Goal: Task Accomplishment & Management: Manage account settings

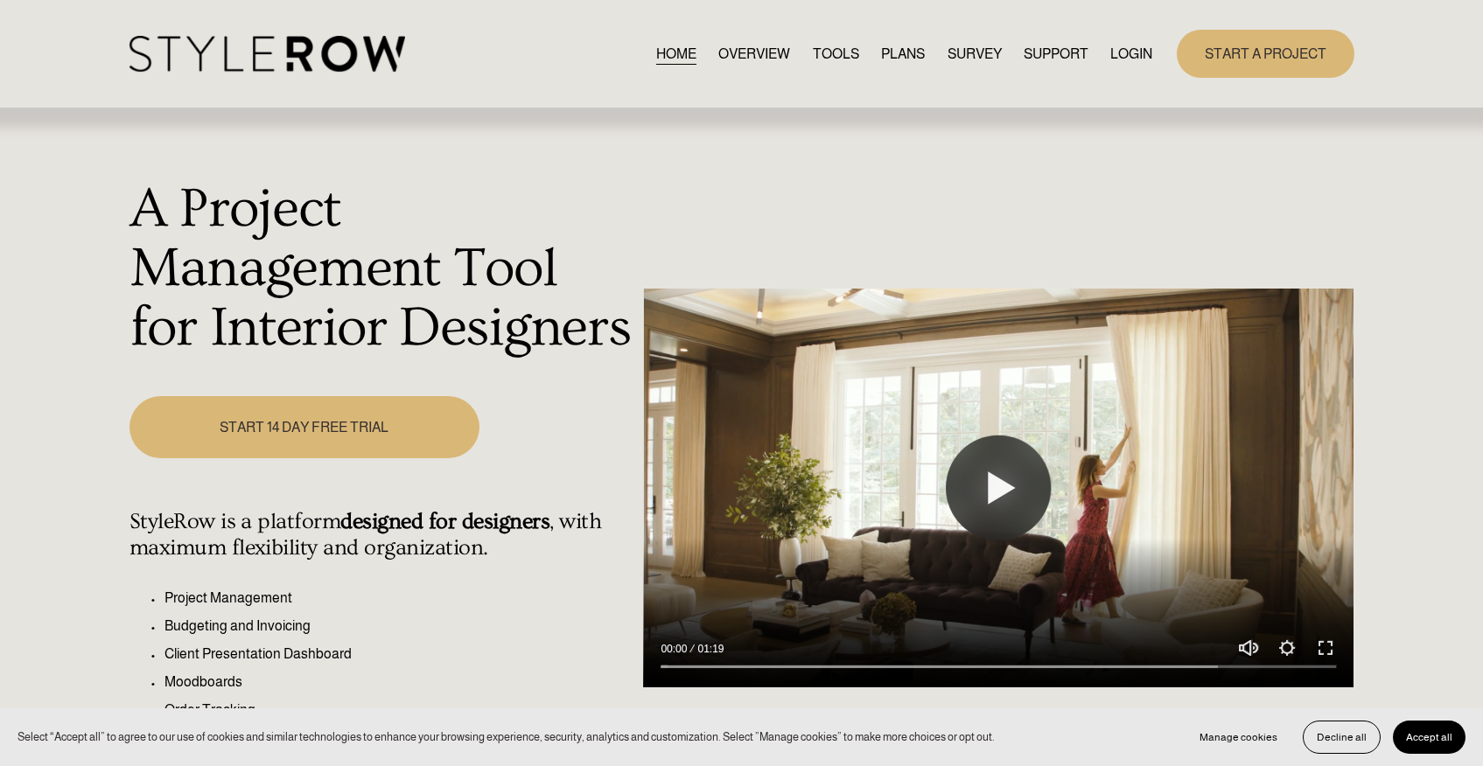
click at [1124, 49] on link "LOGIN" at bounding box center [1131, 54] width 42 height 24
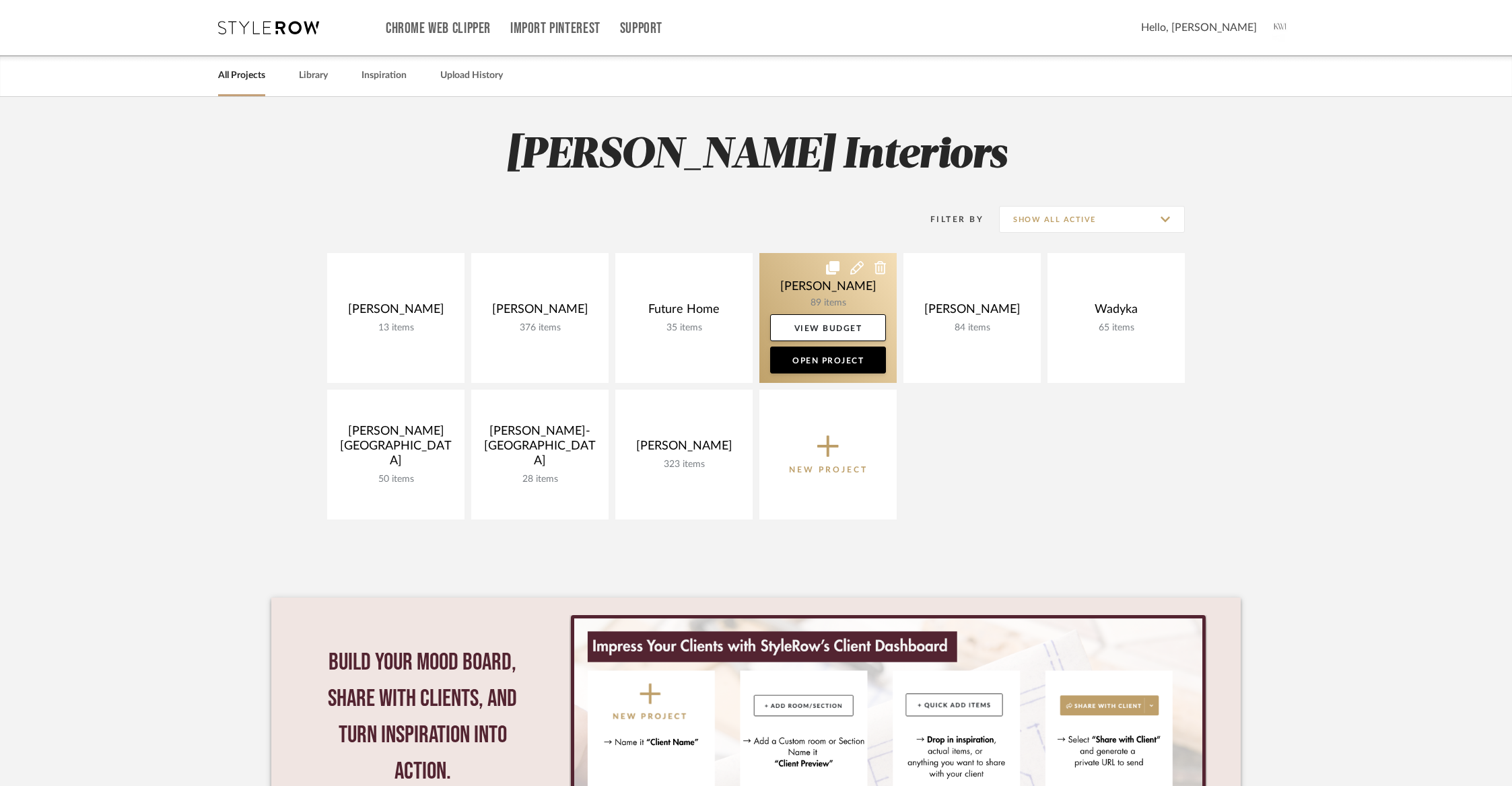
click at [816, 289] on link at bounding box center [828, 318] width 137 height 130
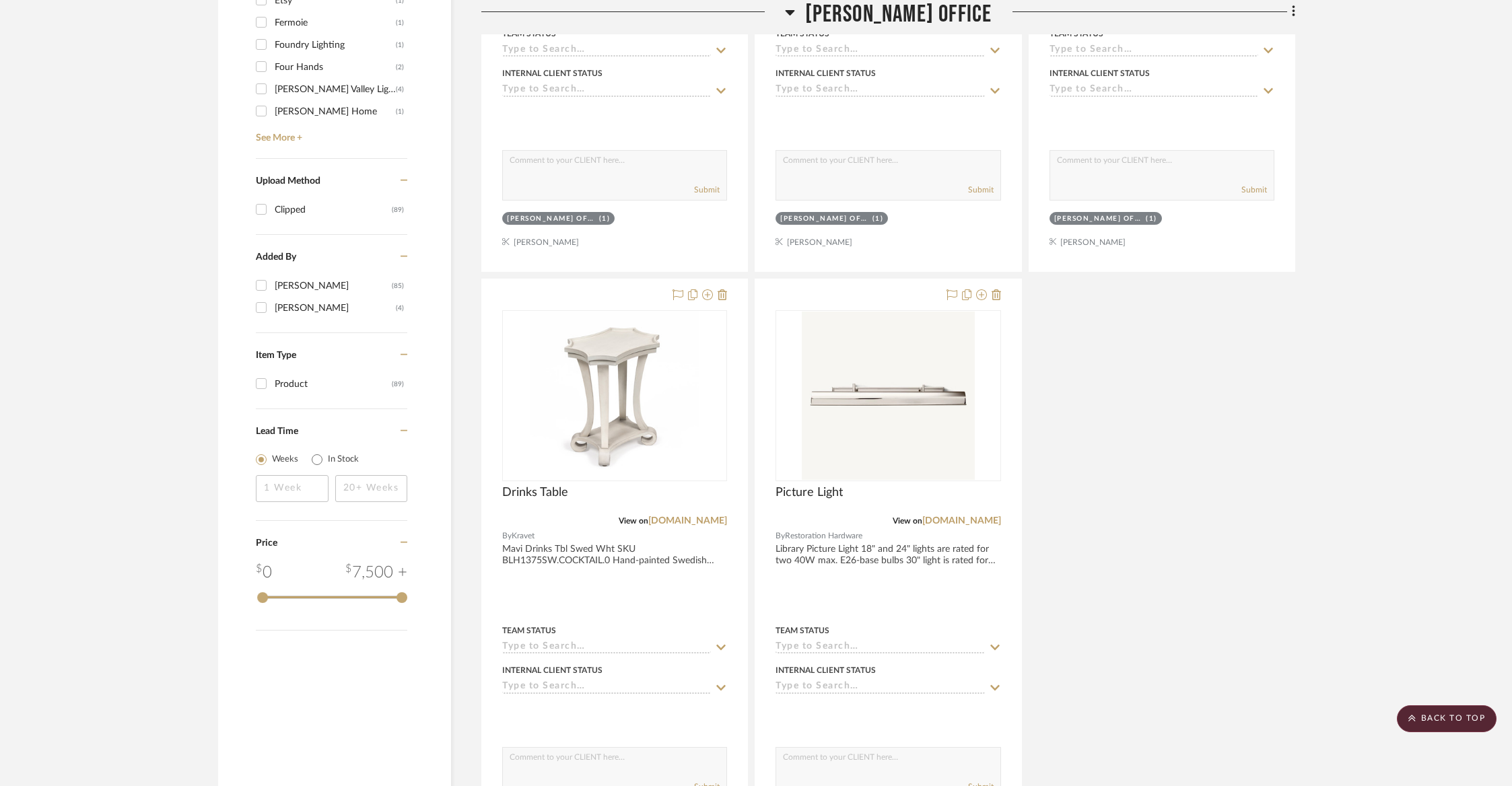
scroll to position [1501, 0]
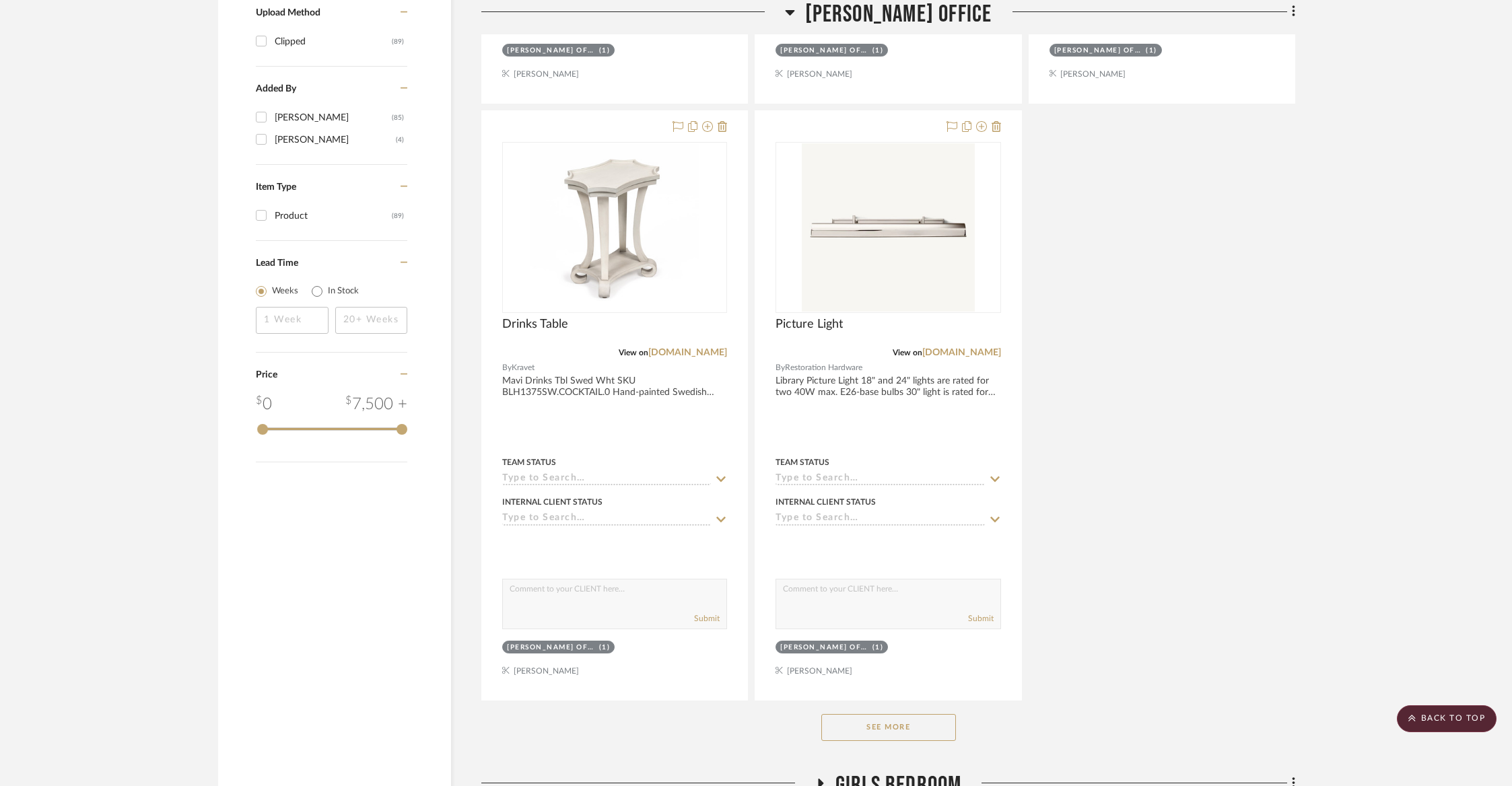
click at [915, 718] on button "See More" at bounding box center [888, 727] width 135 height 27
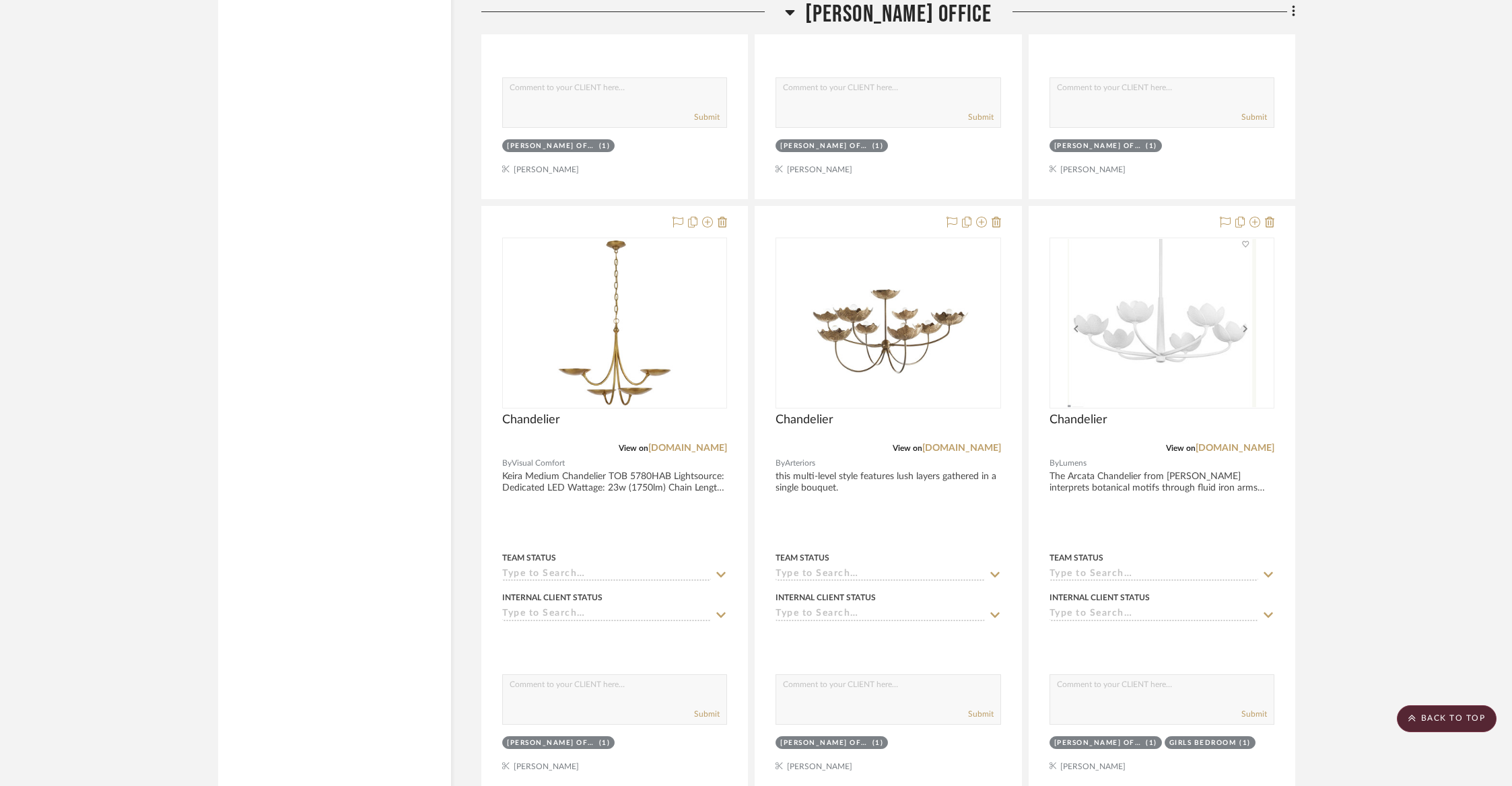
scroll to position [4990, 0]
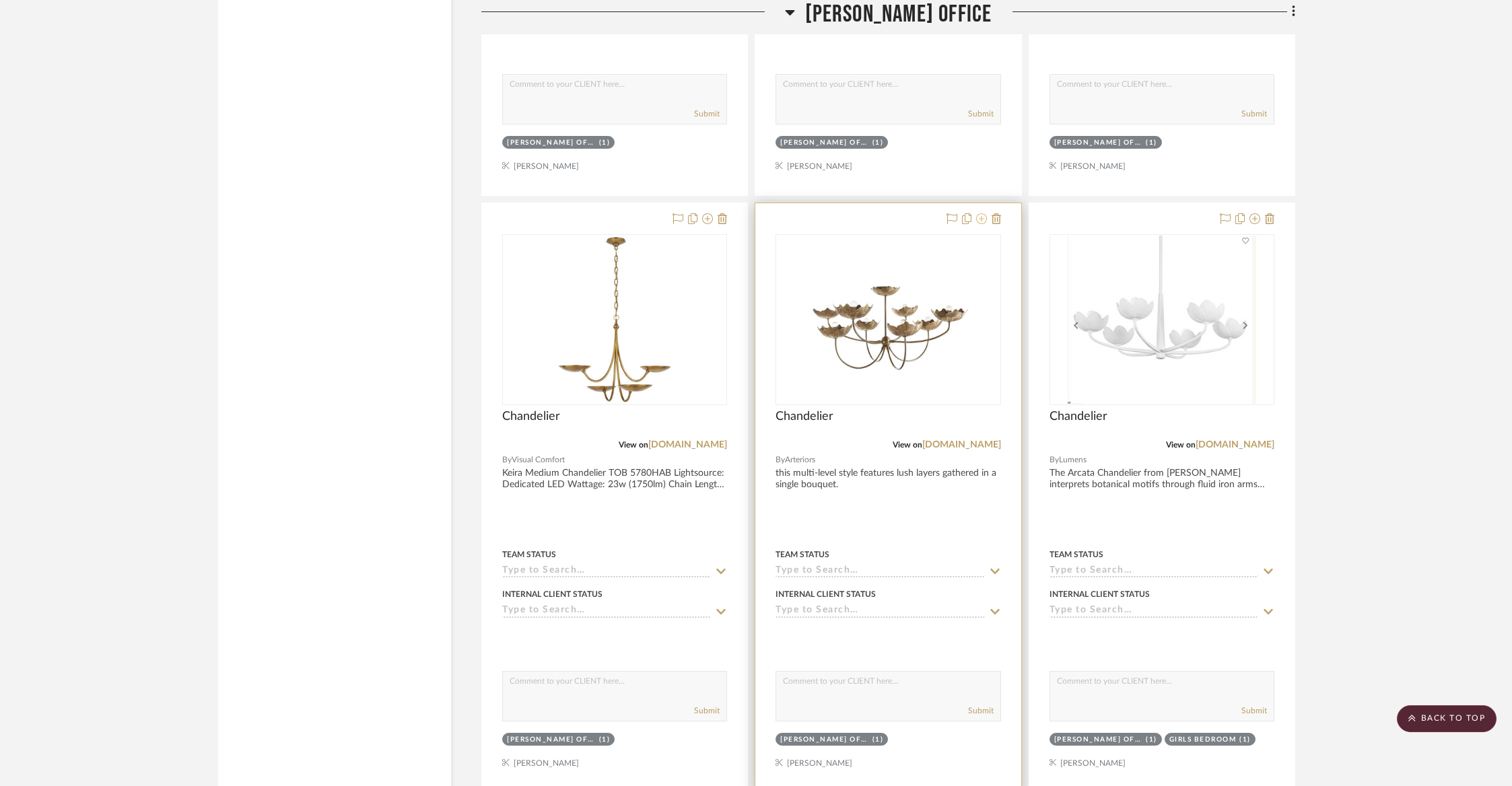
click at [985, 213] on icon at bounding box center [981, 218] width 11 height 11
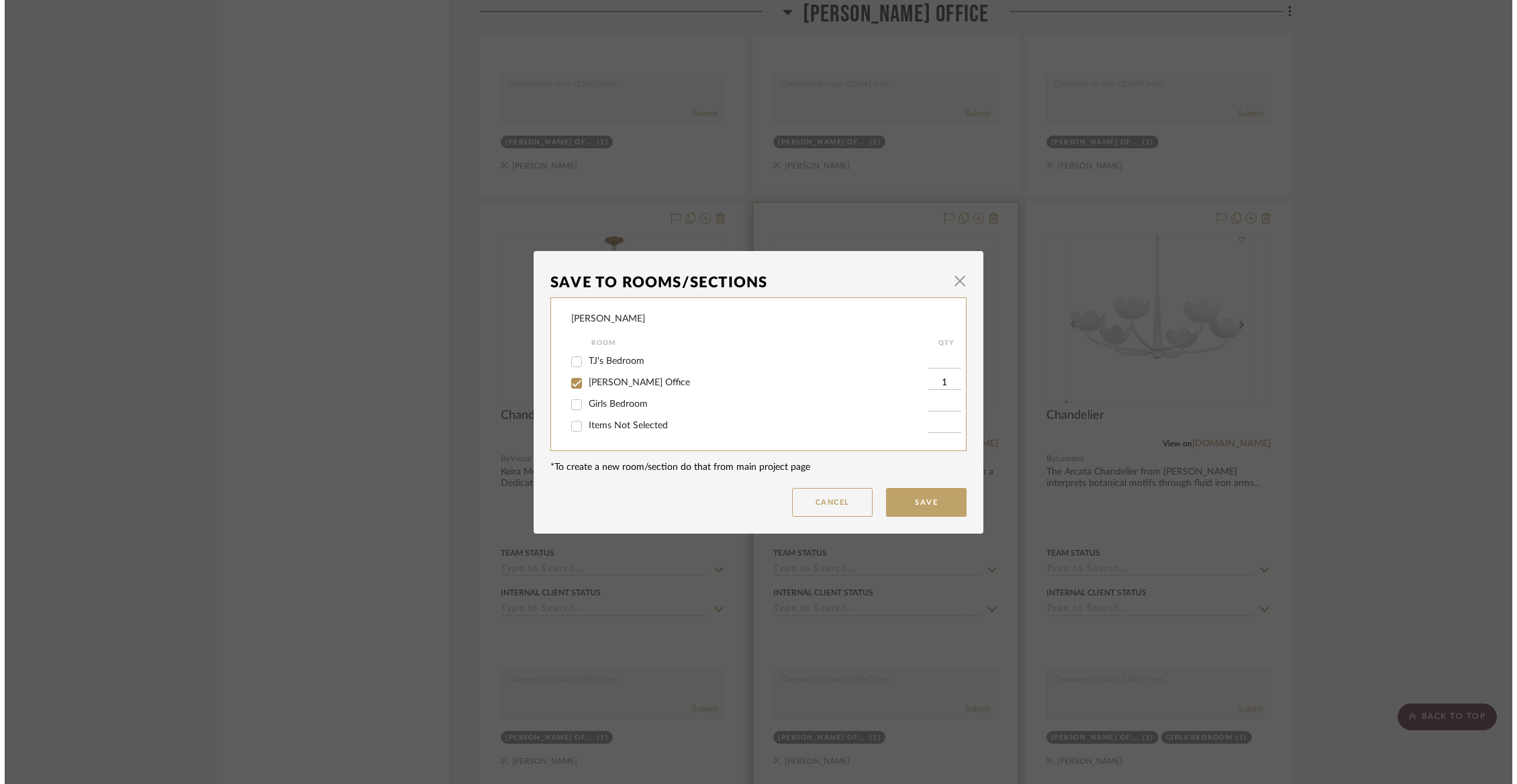
scroll to position [0, 0]
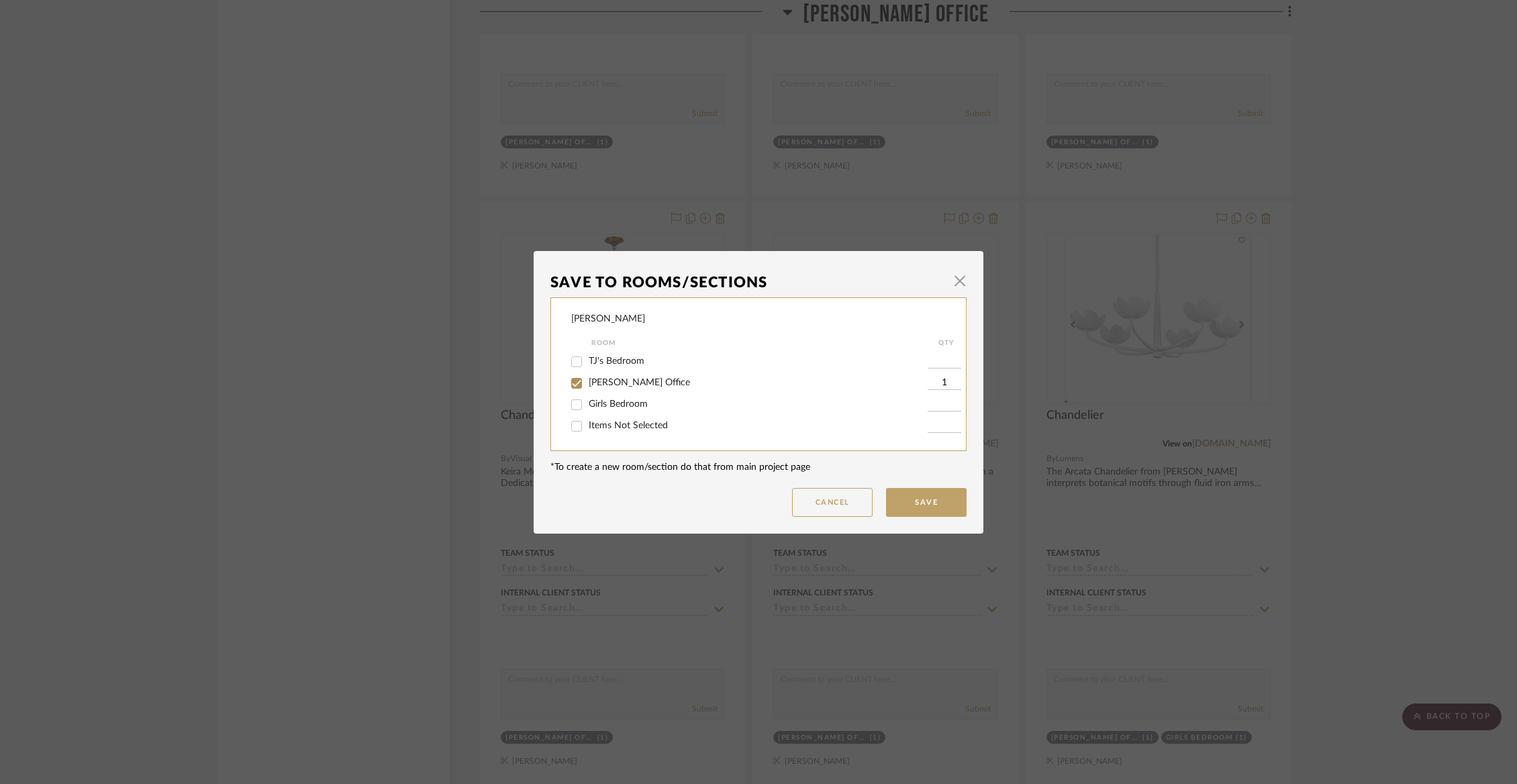
click at [589, 385] on span "[PERSON_NAME] Office" at bounding box center [639, 382] width 101 height 9
click at [584, 385] on input "[PERSON_NAME] Office" at bounding box center [576, 383] width 21 height 21
checkbox input "false"
click at [654, 428] on span "Items Not Selected" at bounding box center [628, 425] width 79 height 9
click at [587, 428] on input "Items Not Selected" at bounding box center [576, 426] width 21 height 21
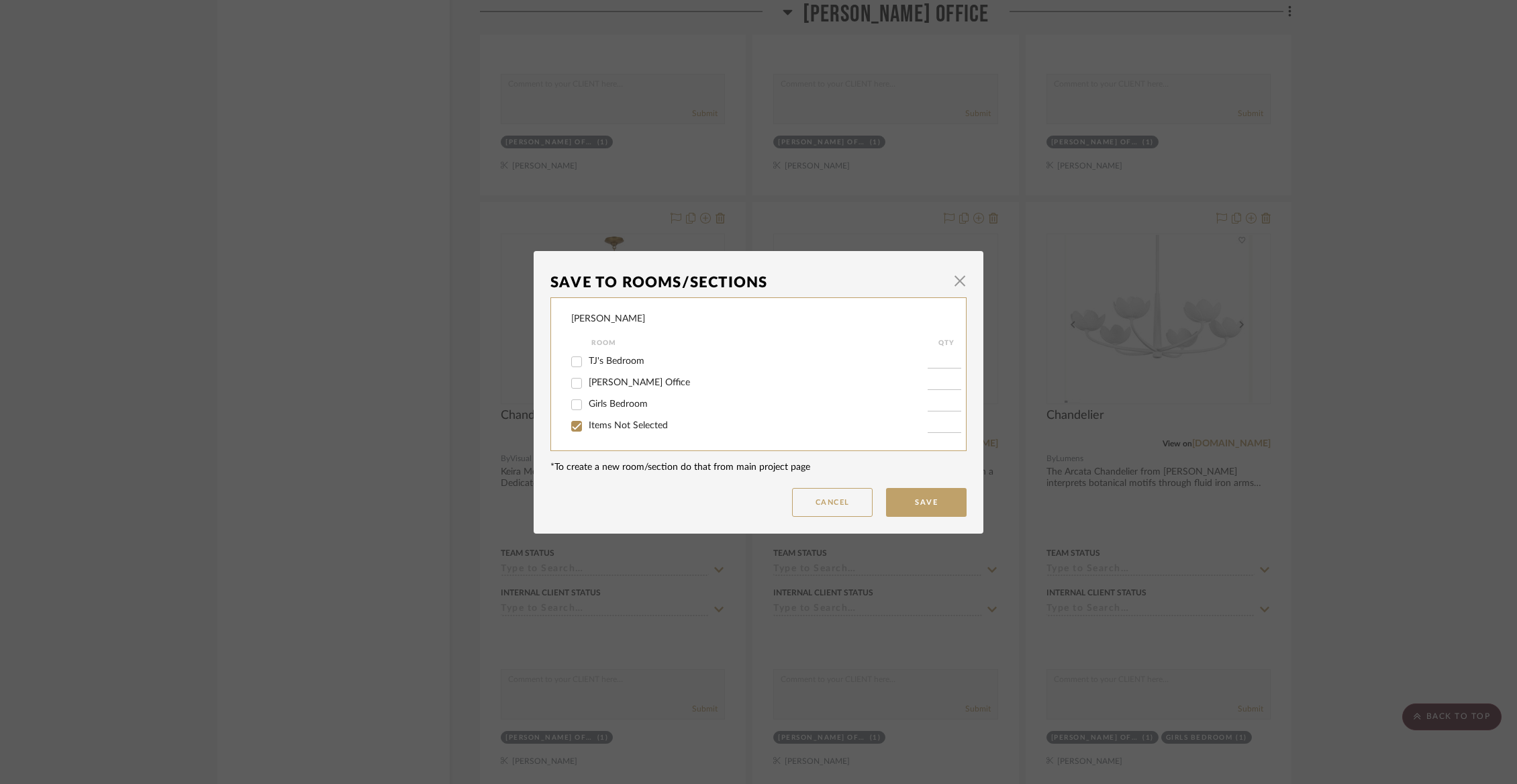
checkbox input "true"
type input "1"
click at [938, 509] on button "Save" at bounding box center [926, 502] width 81 height 29
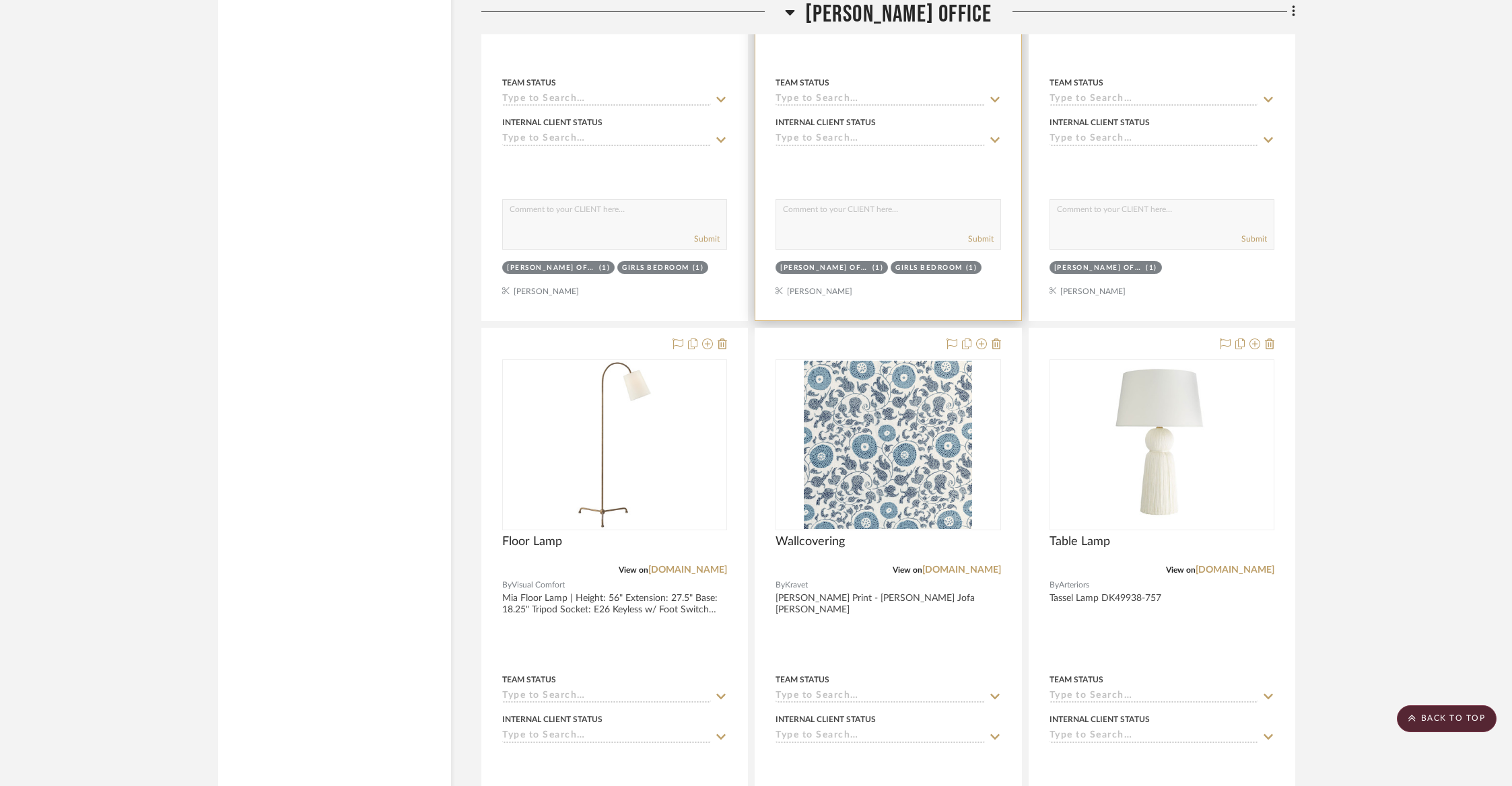
scroll to position [9096, 0]
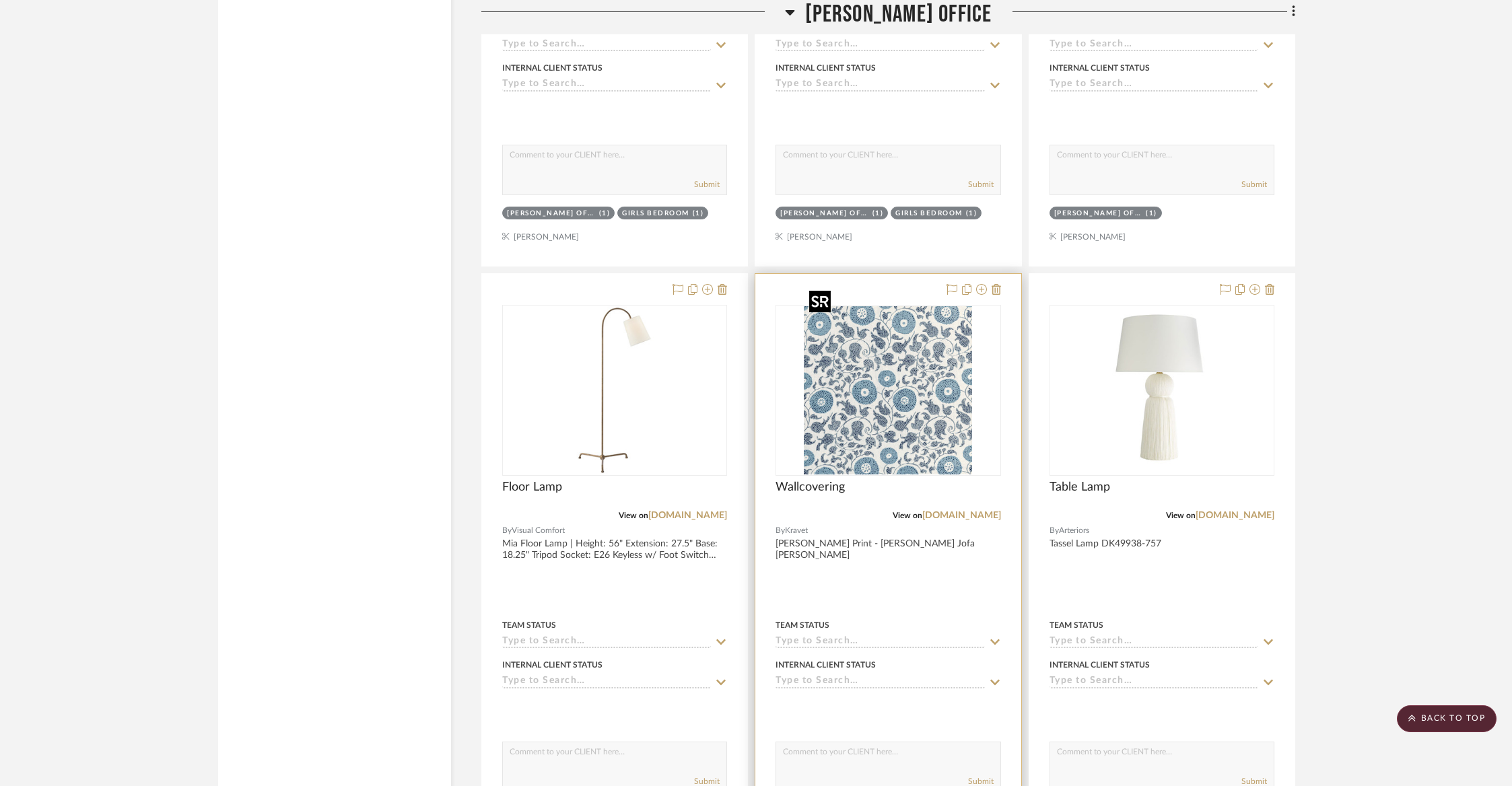
click at [943, 351] on img "0" at bounding box center [887, 390] width 169 height 168
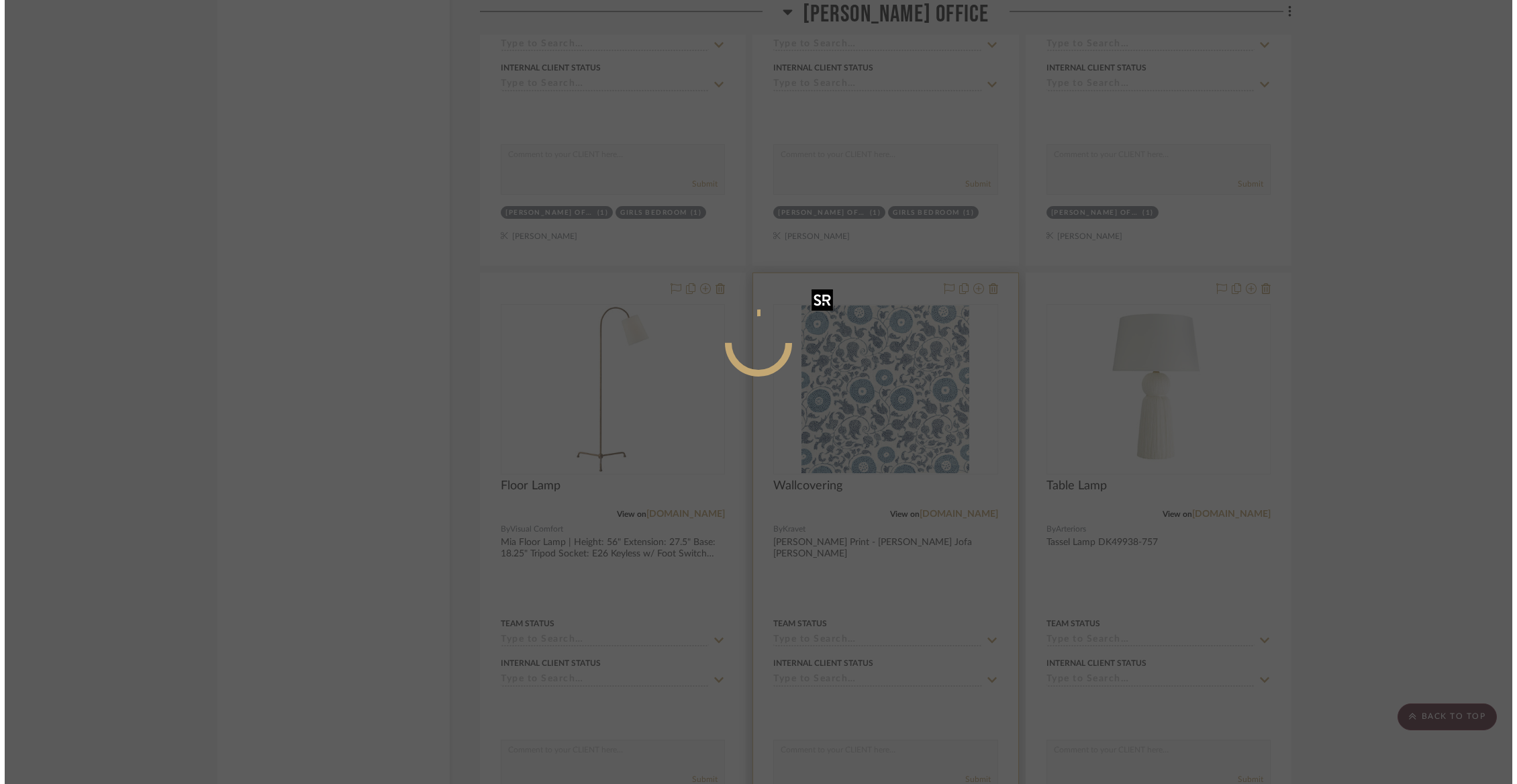
scroll to position [0, 0]
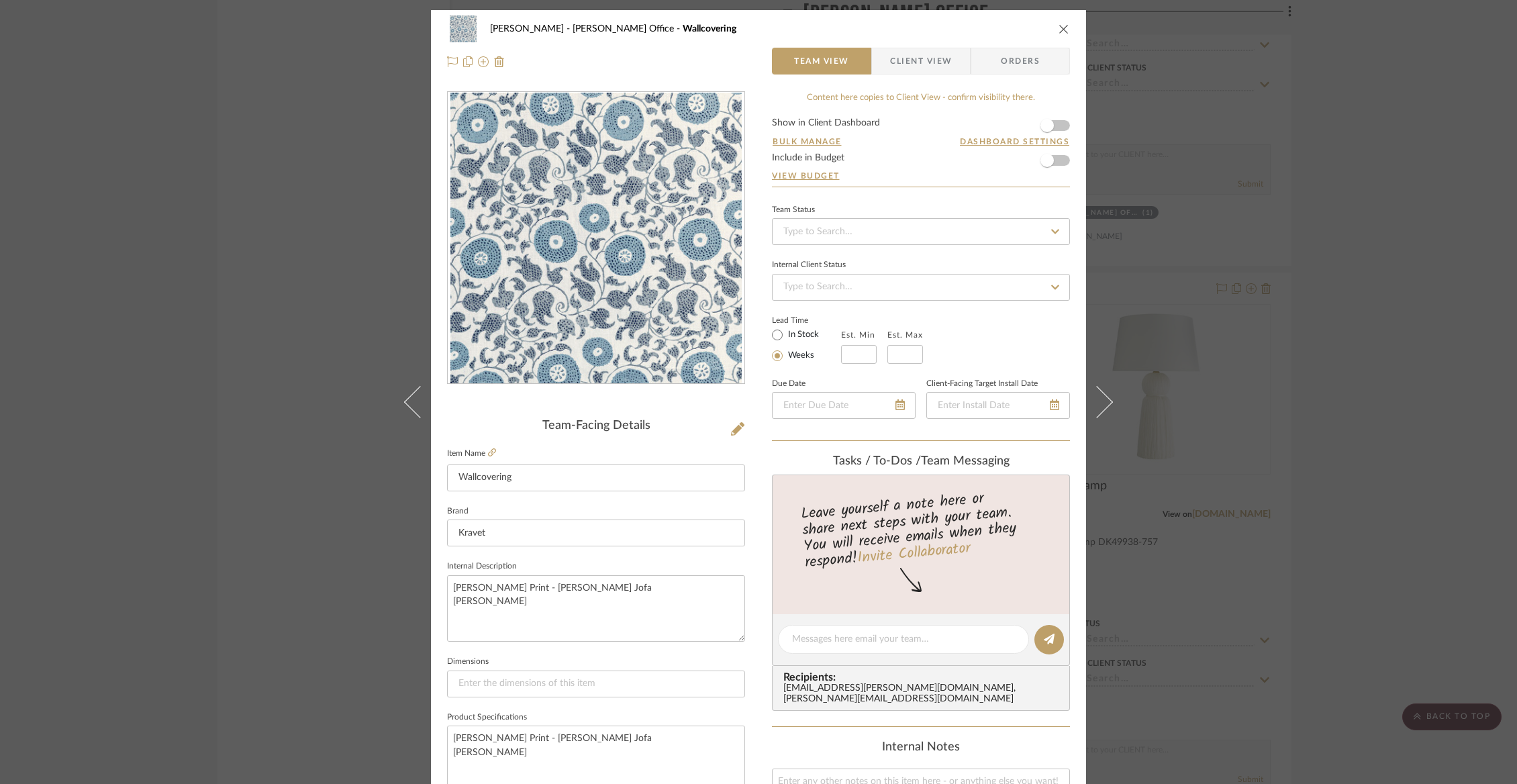
click at [157, 257] on div "[PERSON_NAME] Office Wallcovering Team View Client View Orders Team-Facing Deta…" at bounding box center [758, 392] width 1517 height 784
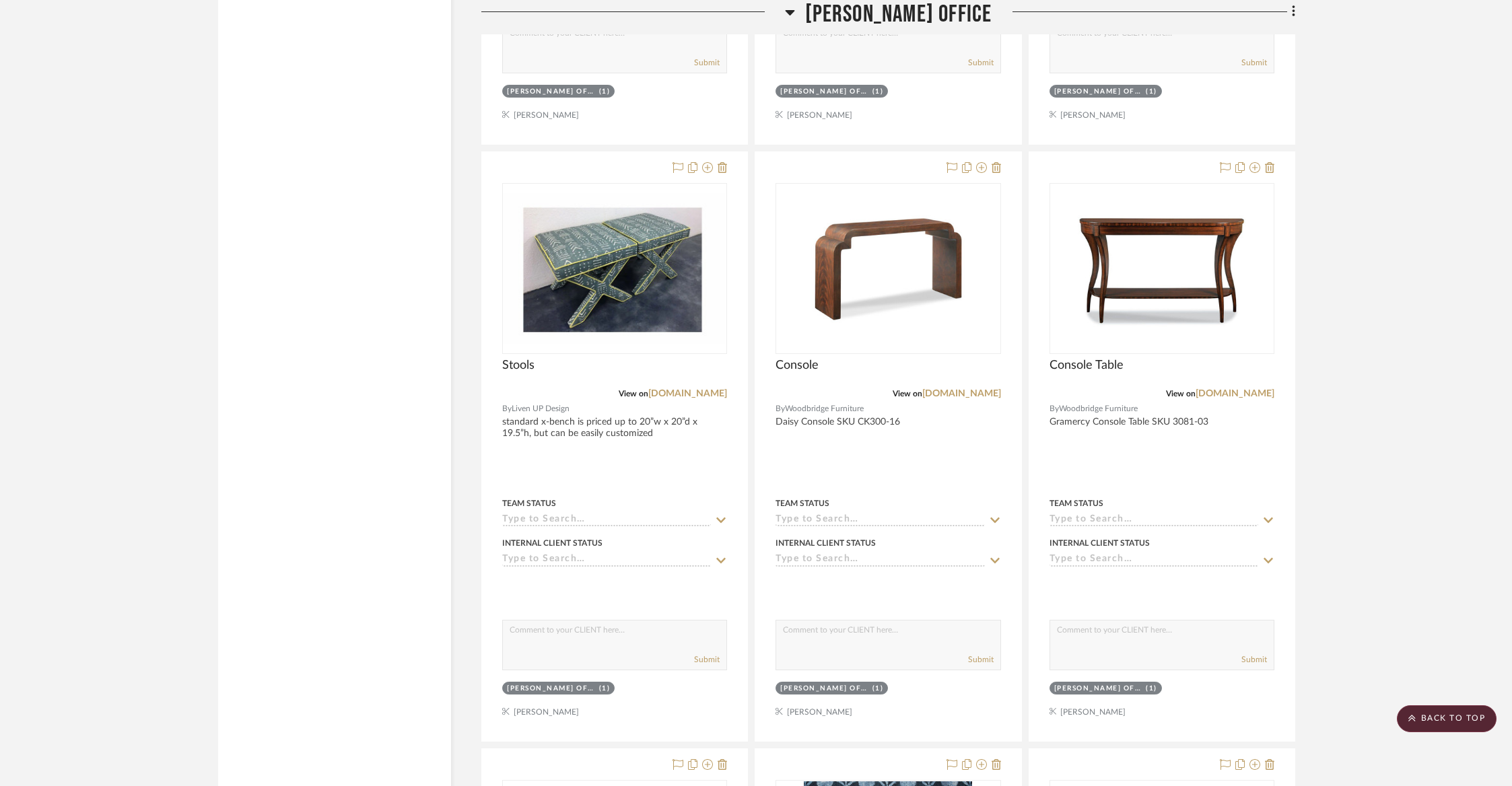
scroll to position [7984, 0]
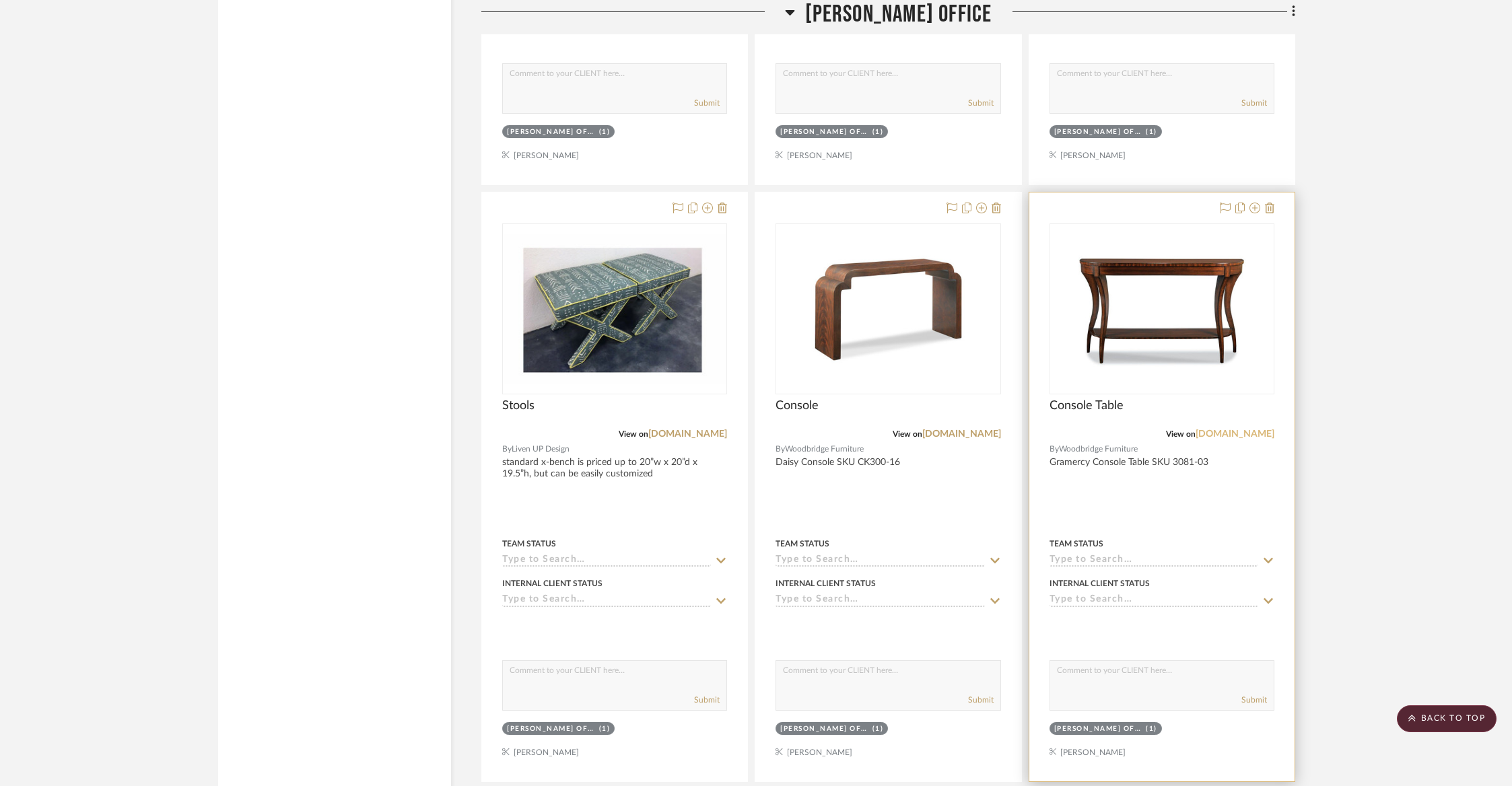
click at [1213, 429] on link "[DOMAIN_NAME]" at bounding box center [1234, 434] width 78 height 9
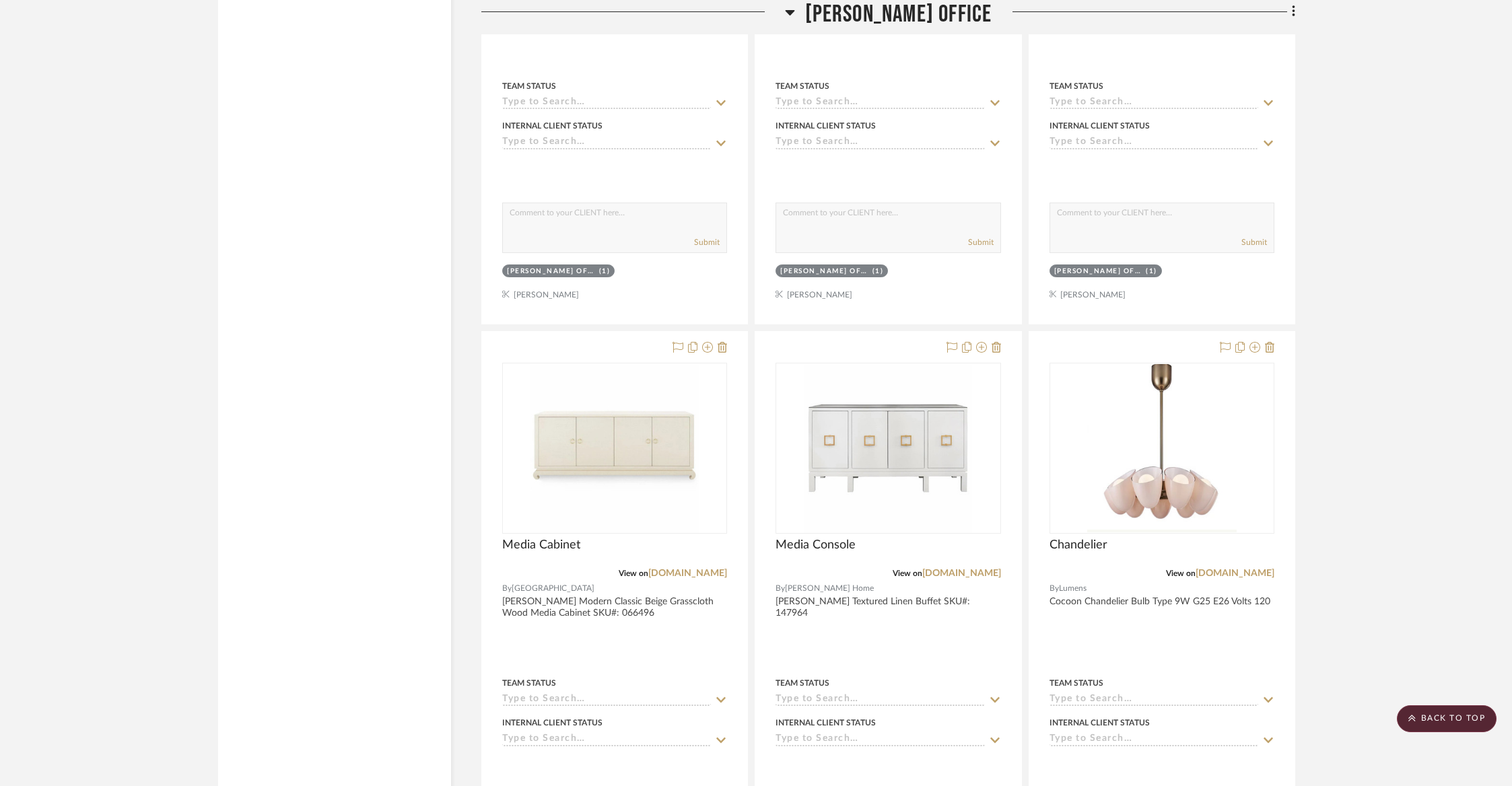
scroll to position [7183, 0]
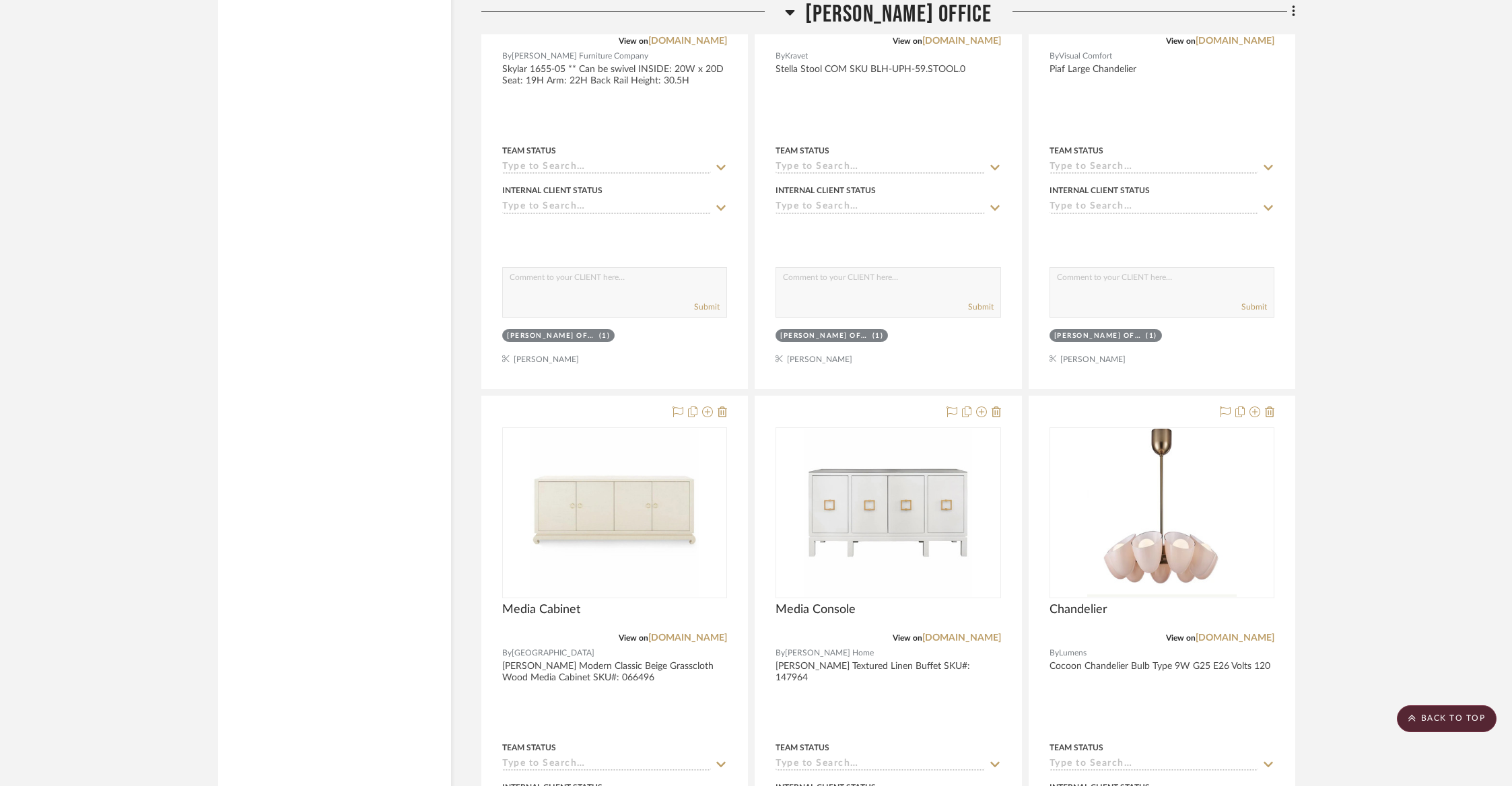
click at [826, 18] on span "[PERSON_NAME] Office" at bounding box center [898, 15] width 187 height 29
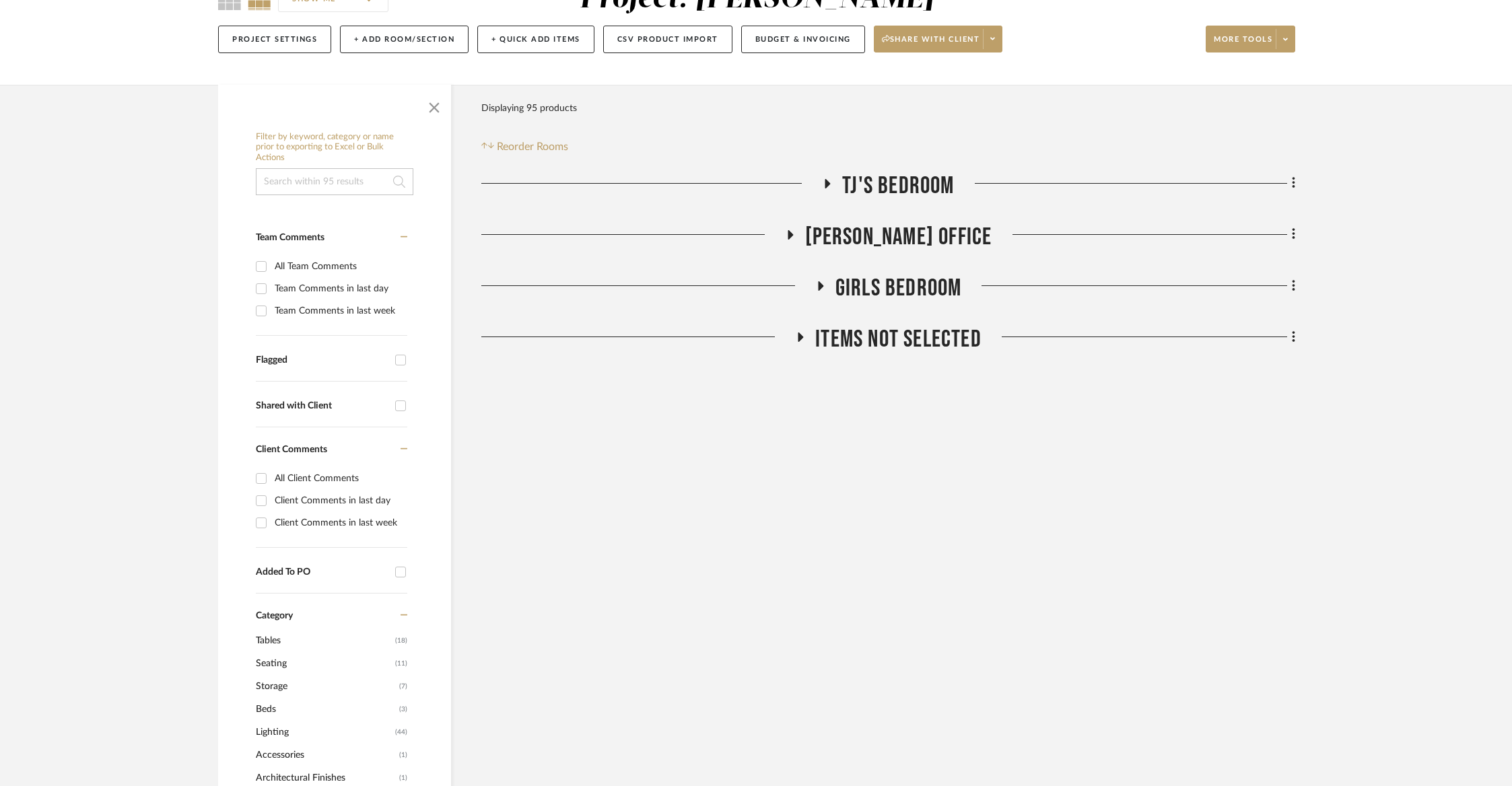
scroll to position [0, 0]
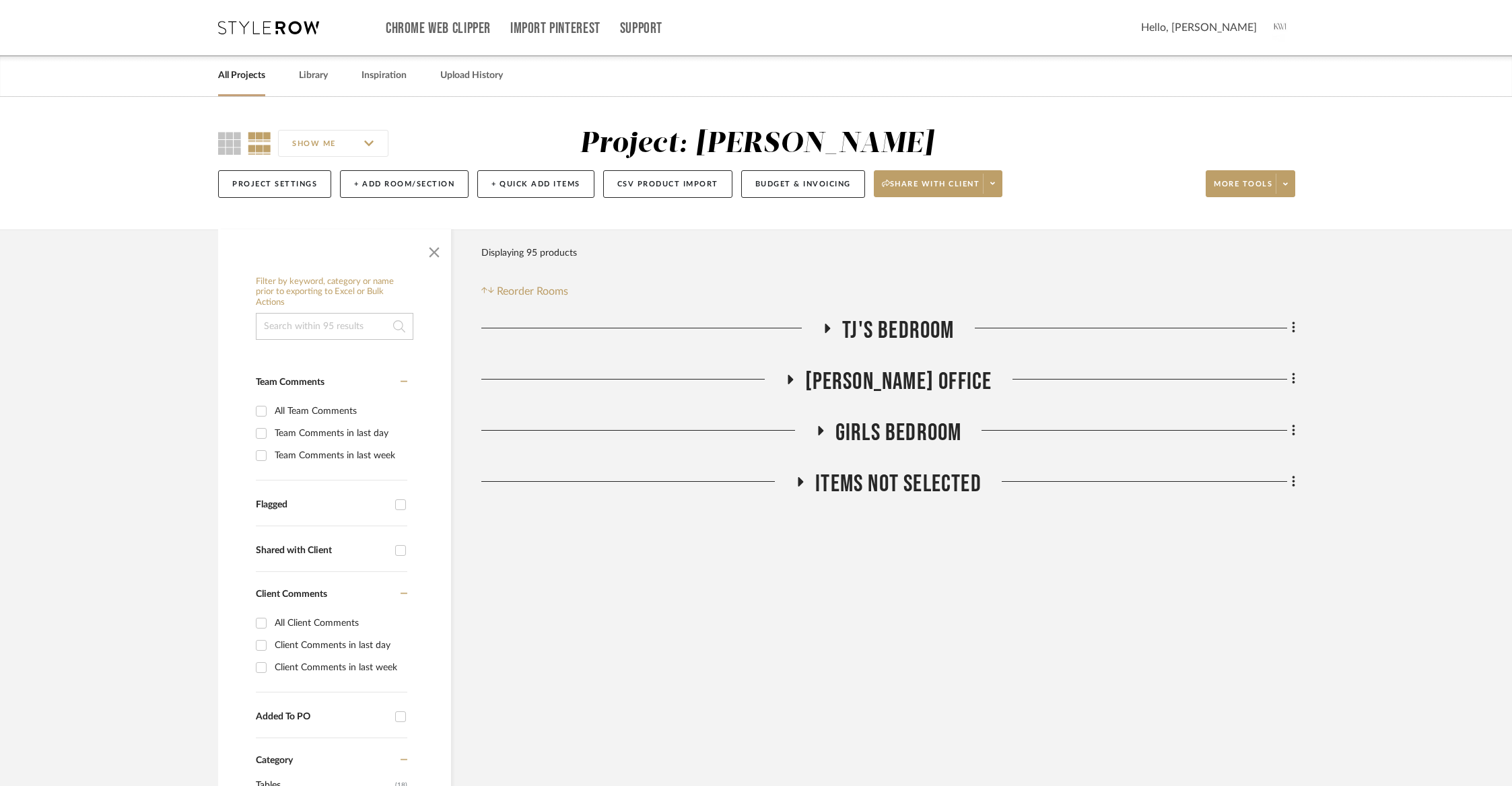
click at [899, 320] on span "TJ's Bedroom" at bounding box center [897, 331] width 112 height 29
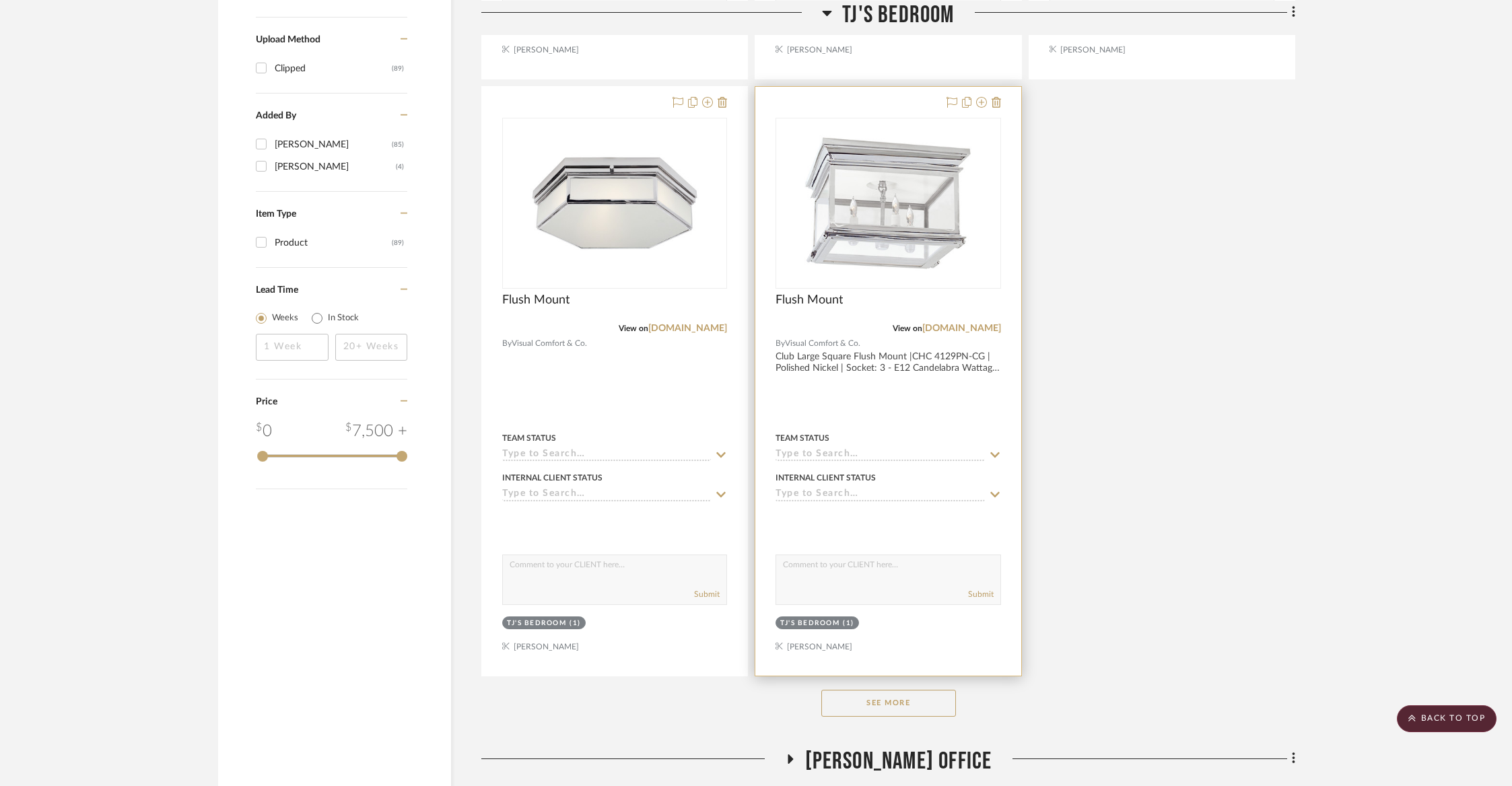
scroll to position [1449, 0]
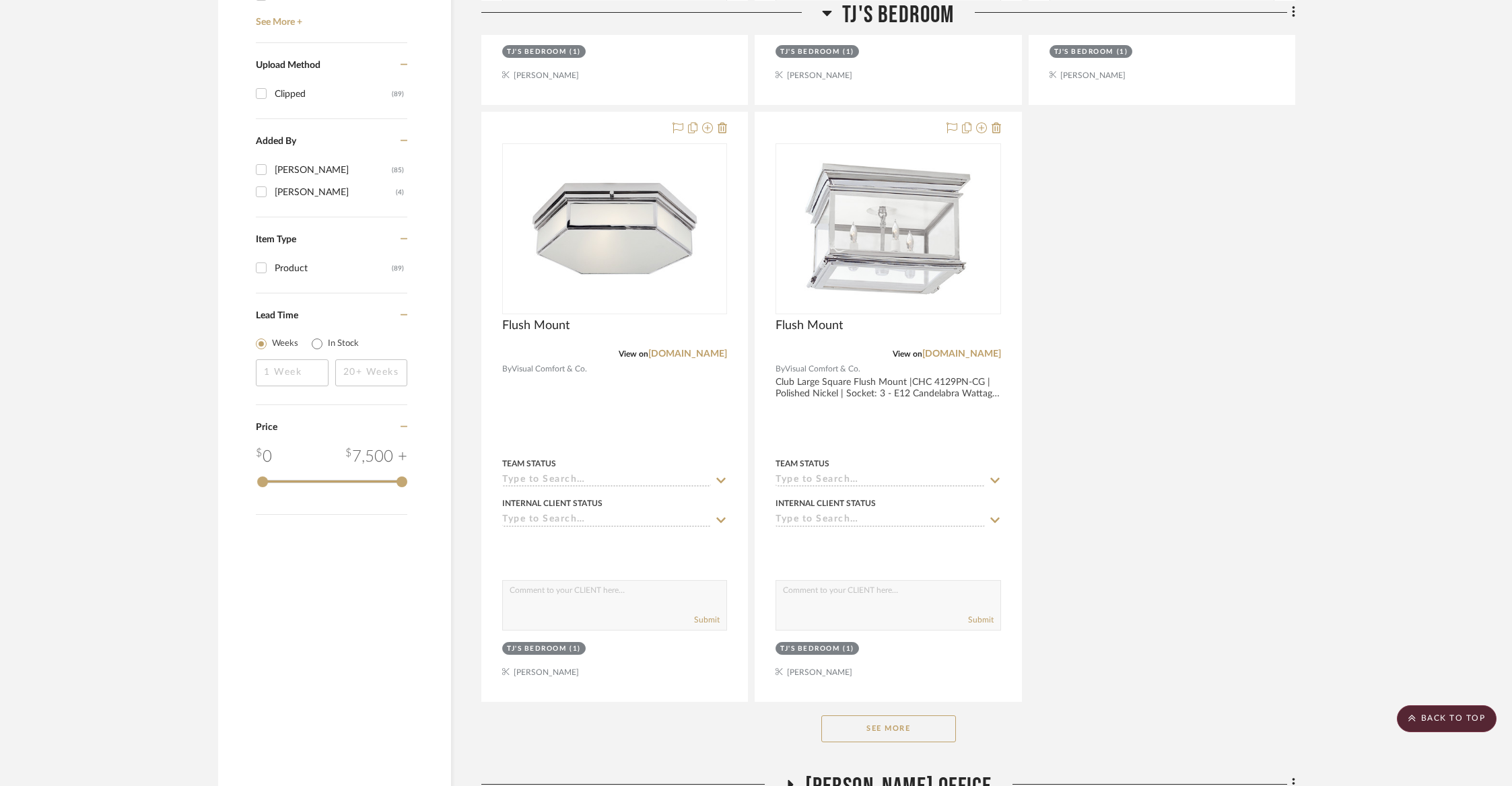
click at [862, 722] on button "See More" at bounding box center [888, 728] width 135 height 27
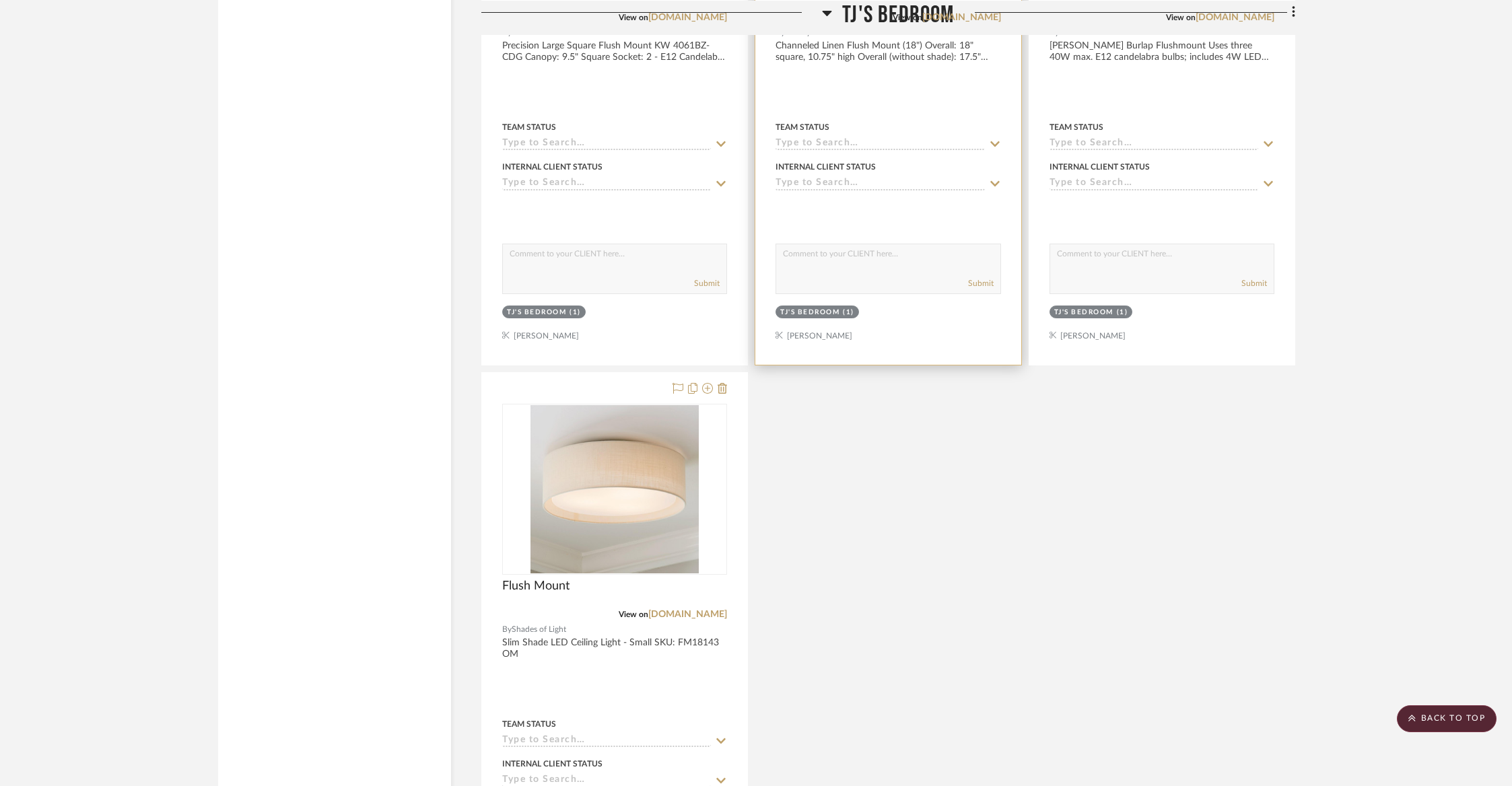
scroll to position [2417, 0]
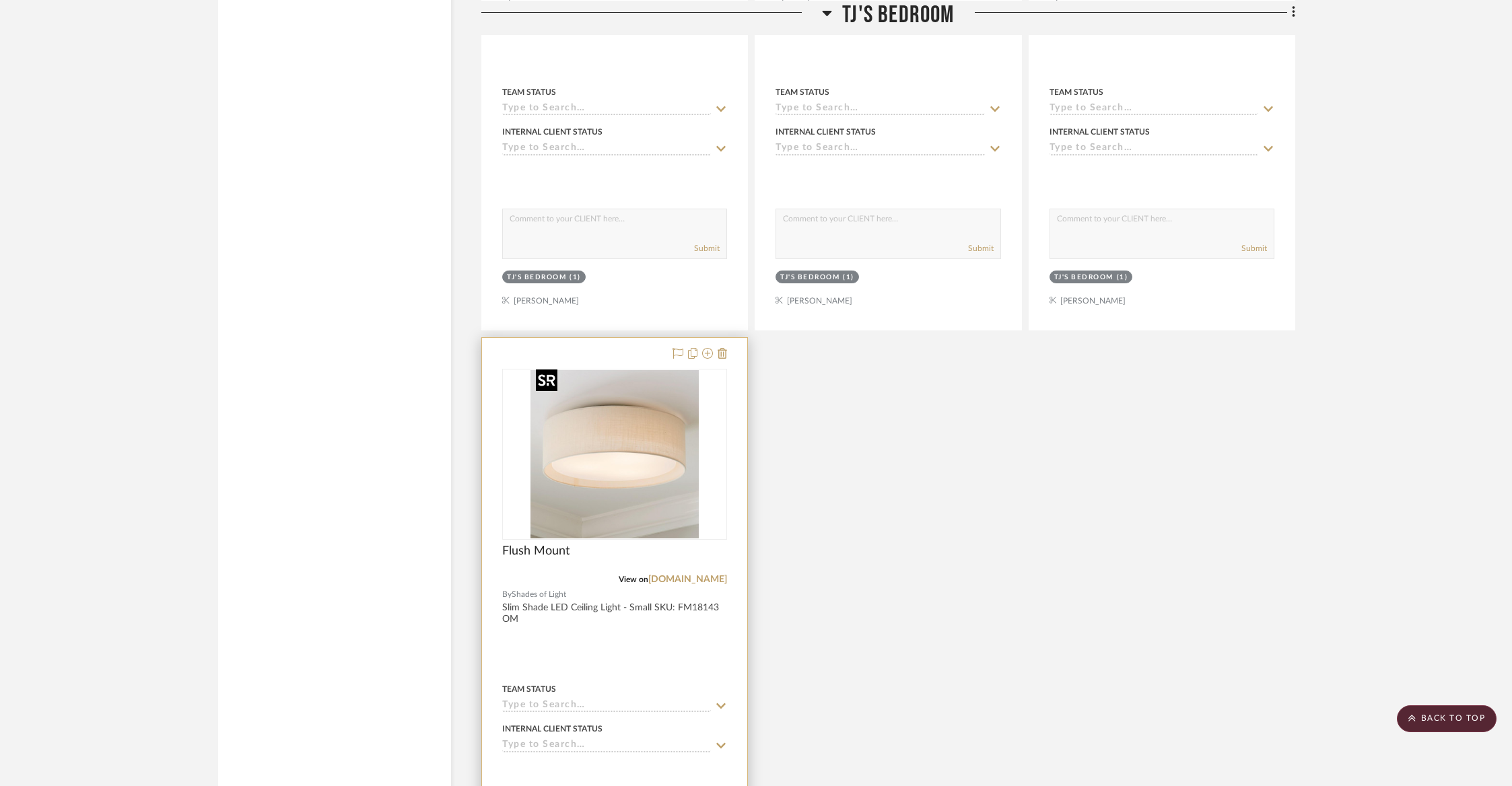
click at [620, 483] on img "0" at bounding box center [614, 454] width 169 height 168
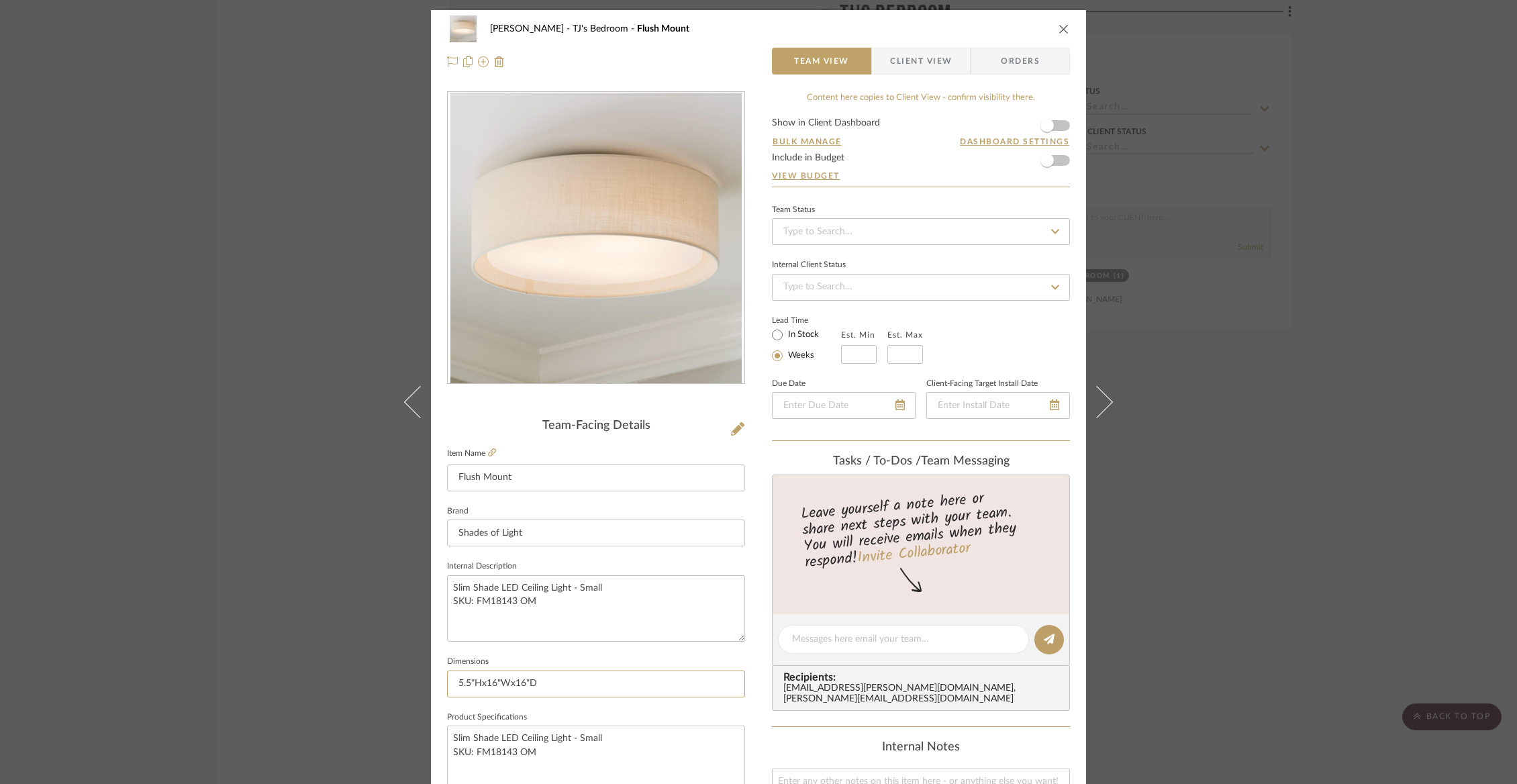
drag, startPoint x: 545, startPoint y: 684, endPoint x: 437, endPoint y: 685, distance: 108.0
click at [437, 685] on div "[PERSON_NAME] TJ's Bedroom Flush Mount Team View Client View Orders Team-Facing…" at bounding box center [759, 630] width 655 height 1240
click at [1051, 29] on div "[PERSON_NAME] TJ's Bedroom Flush Mount" at bounding box center [759, 28] width 623 height 27
click at [1058, 27] on icon "close" at bounding box center [1064, 29] width 11 height 11
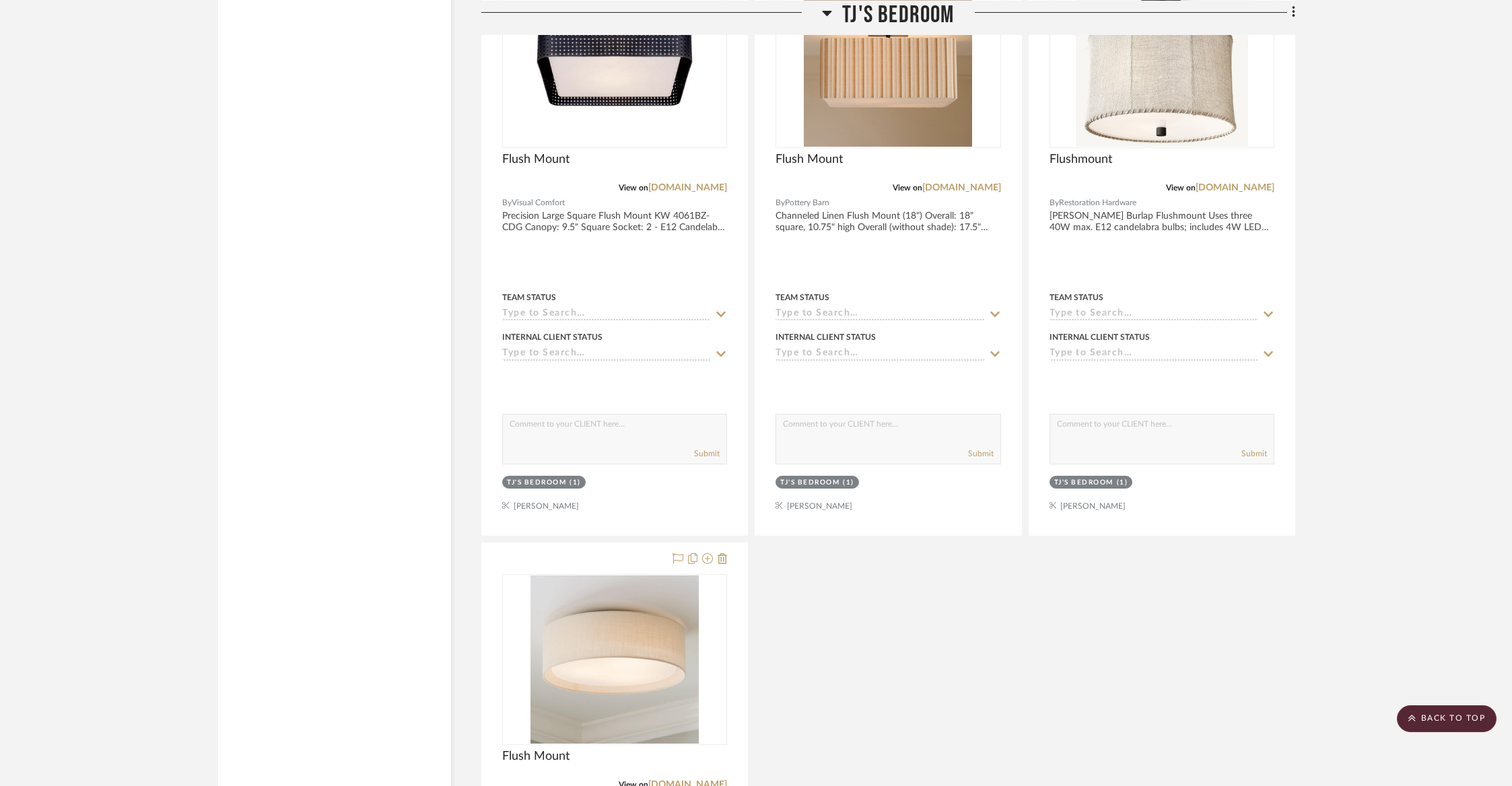
scroll to position [2203, 0]
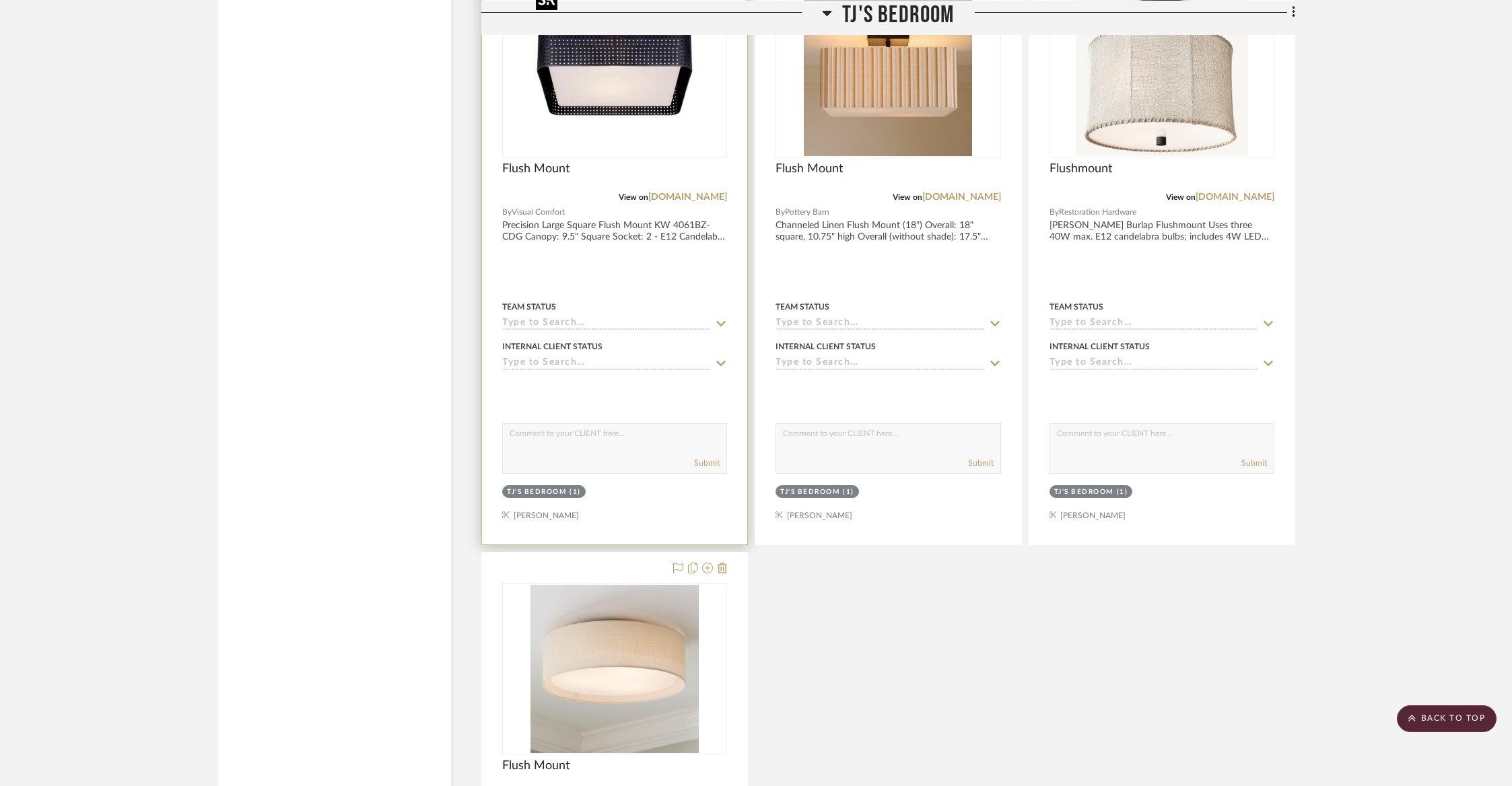
click at [670, 133] on img "0" at bounding box center [614, 72] width 169 height 168
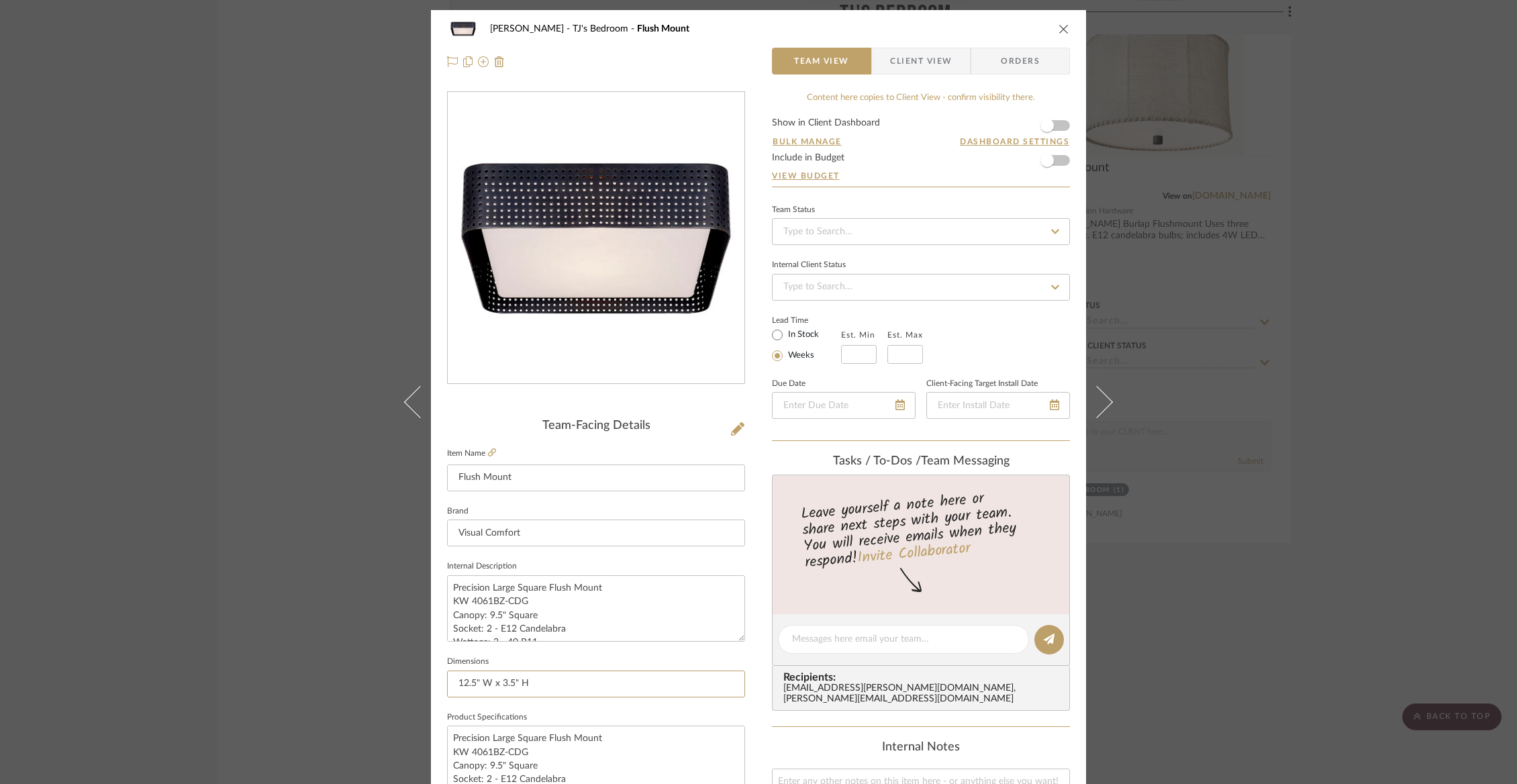
drag, startPoint x: 533, startPoint y: 678, endPoint x: 426, endPoint y: 677, distance: 107.0
click at [431, 677] on div "[PERSON_NAME] TJ's Bedroom Flush Mount Team View Client View Orders Team-Facing…" at bounding box center [759, 630] width 655 height 1240
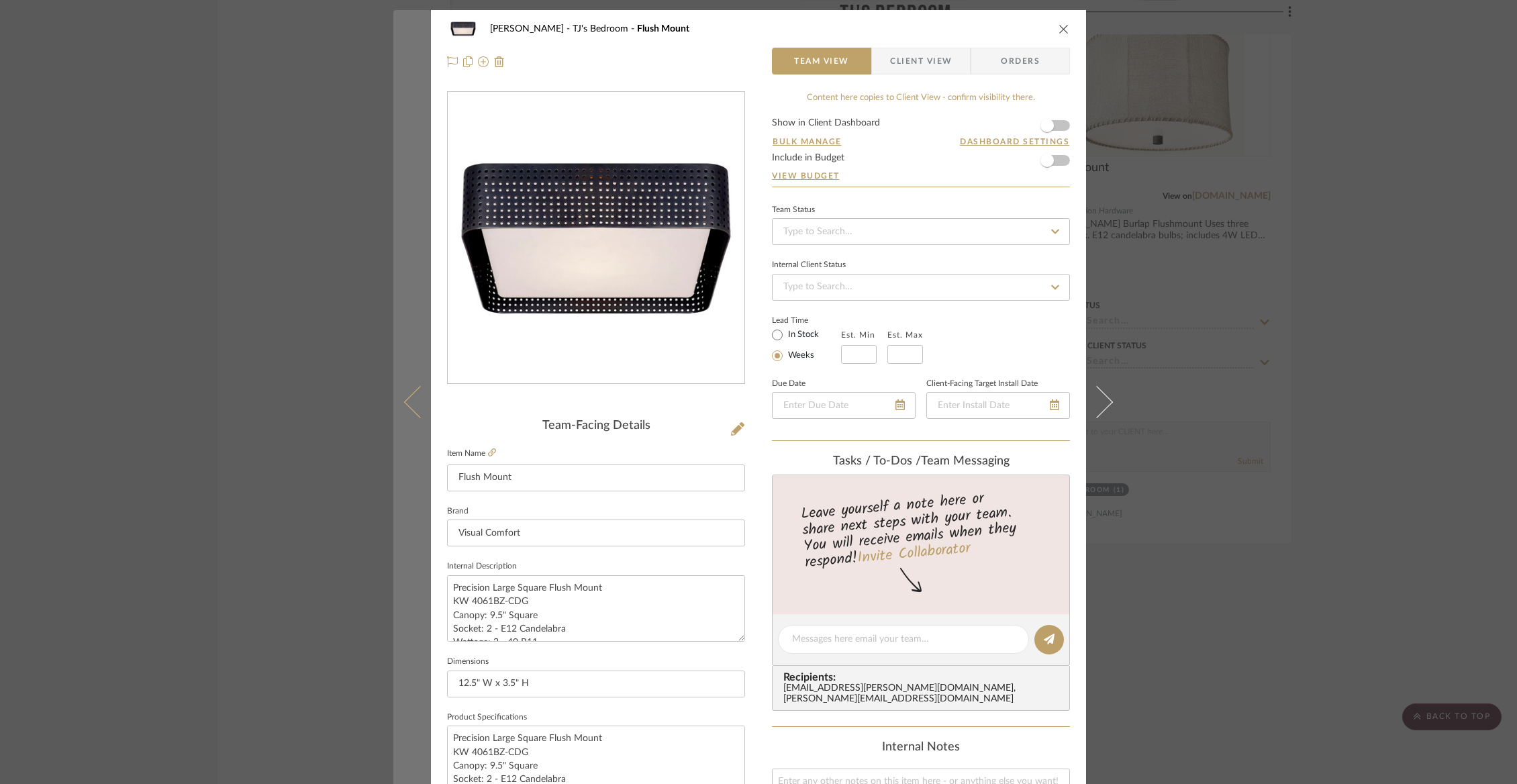
click at [414, 404] on icon at bounding box center [420, 402] width 32 height 32
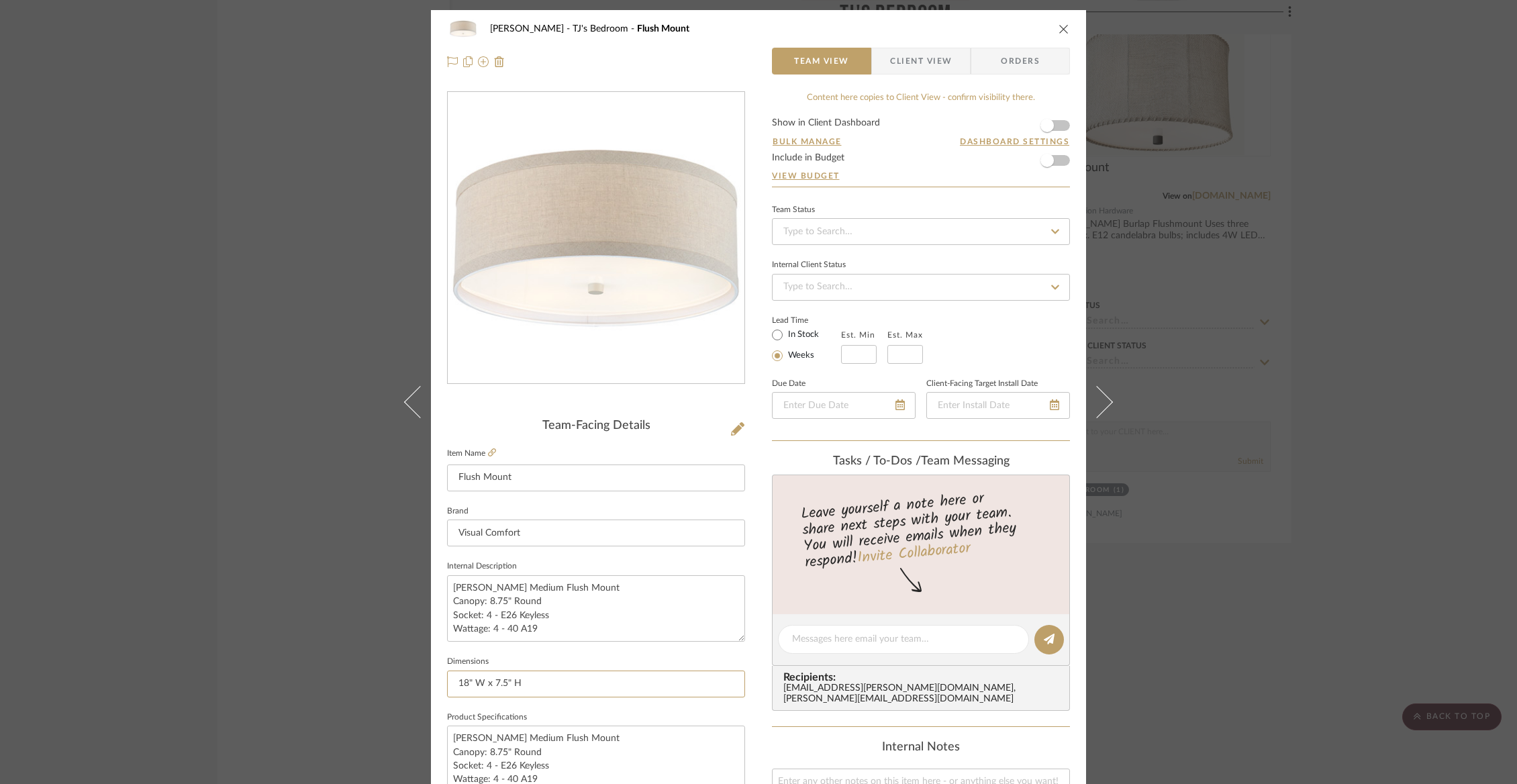
drag, startPoint x: 529, startPoint y: 685, endPoint x: 433, endPoint y: 684, distance: 96.0
click at [433, 684] on div "[PERSON_NAME] TJ's Bedroom Flush Mount Team View Client View Orders Team-Facing…" at bounding box center [759, 630] width 655 height 1240
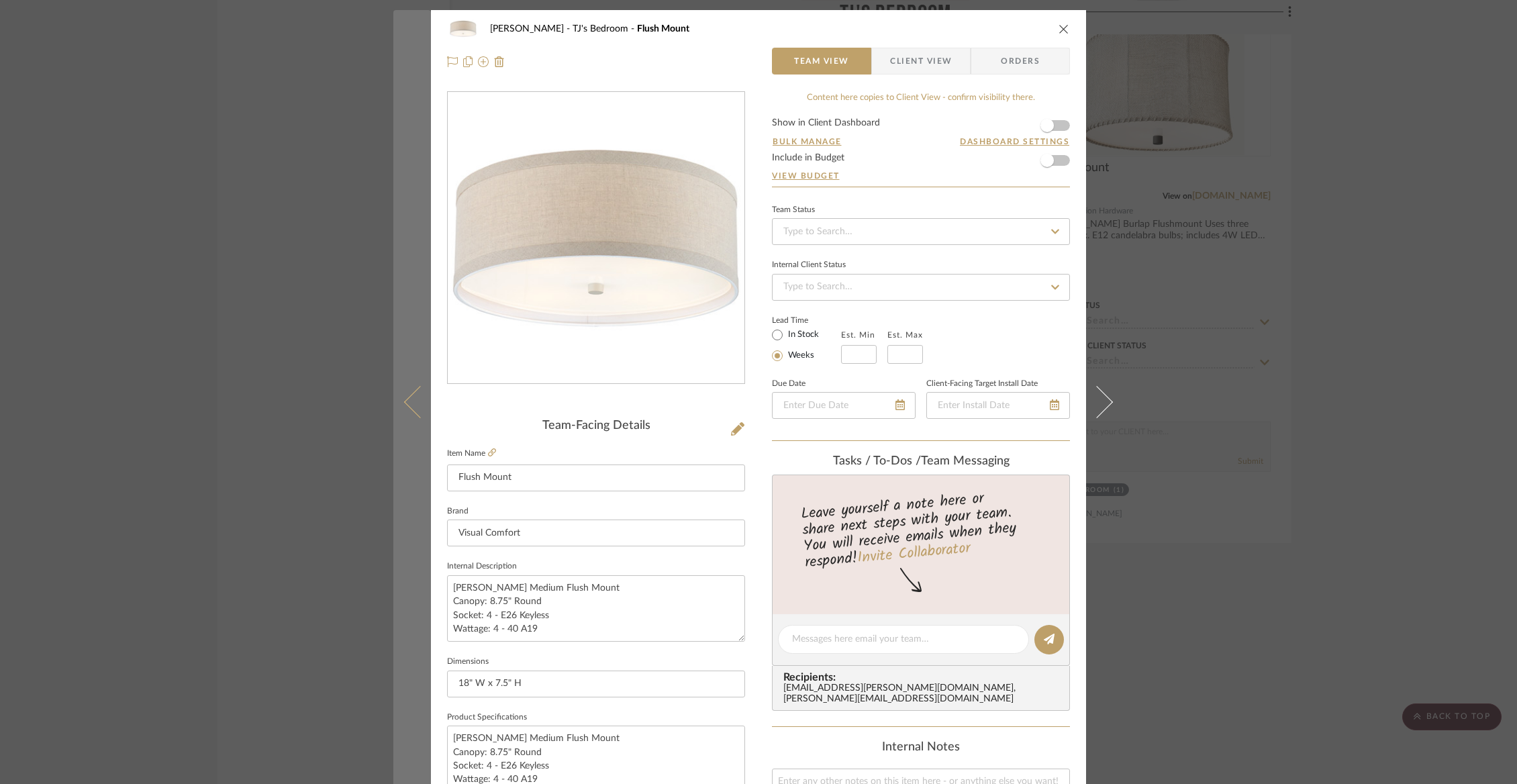
click at [406, 418] on button at bounding box center [412, 402] width 38 height 784
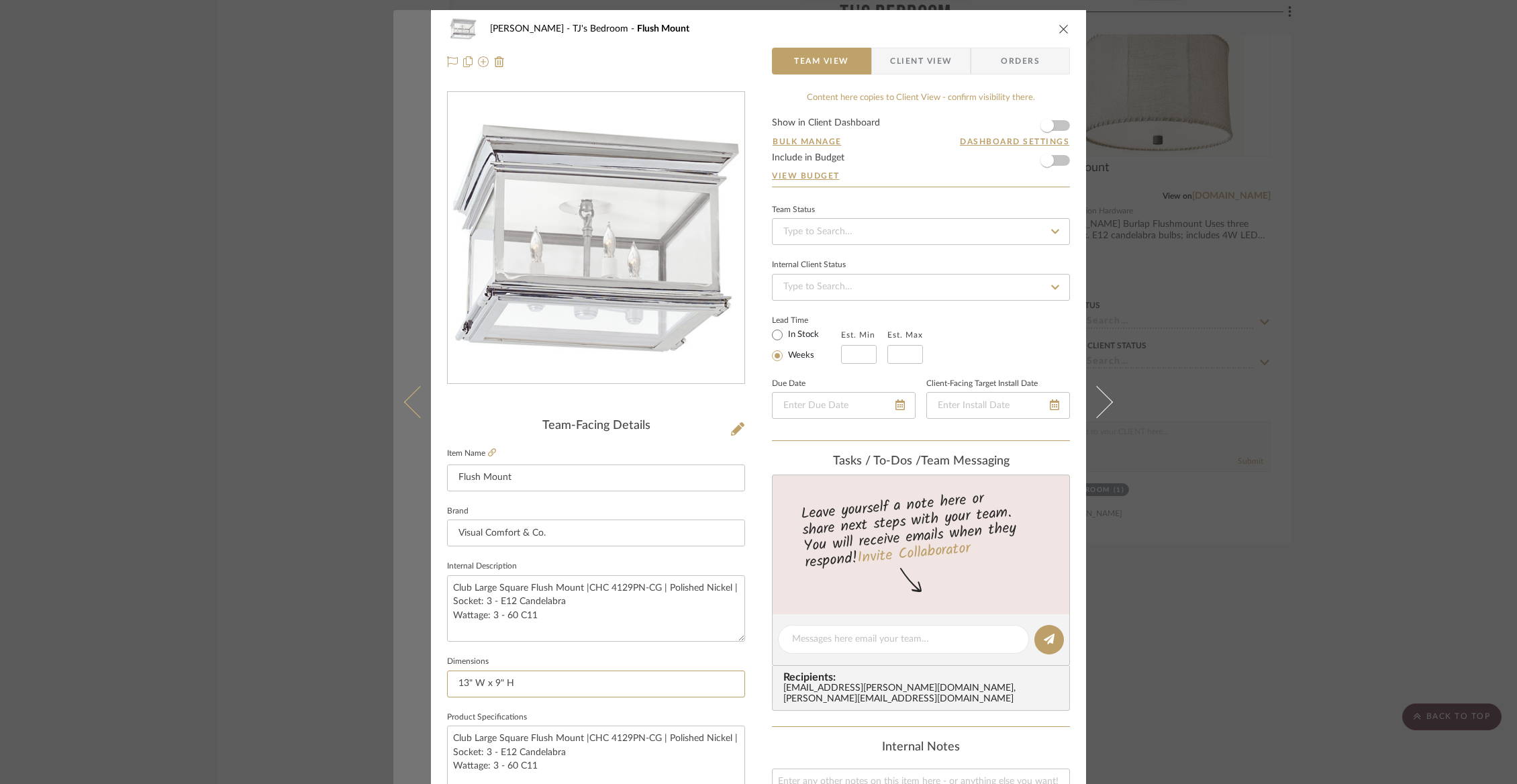
drag, startPoint x: 544, startPoint y: 677, endPoint x: 414, endPoint y: 677, distance: 130.0
click at [414, 677] on mat-dialog-content "[PERSON_NAME] TJ's Bedroom Flush Mount Team View Client View Orders Team-Facing…" at bounding box center [759, 630] width 730 height 1240
click at [410, 400] on icon at bounding box center [420, 402] width 32 height 32
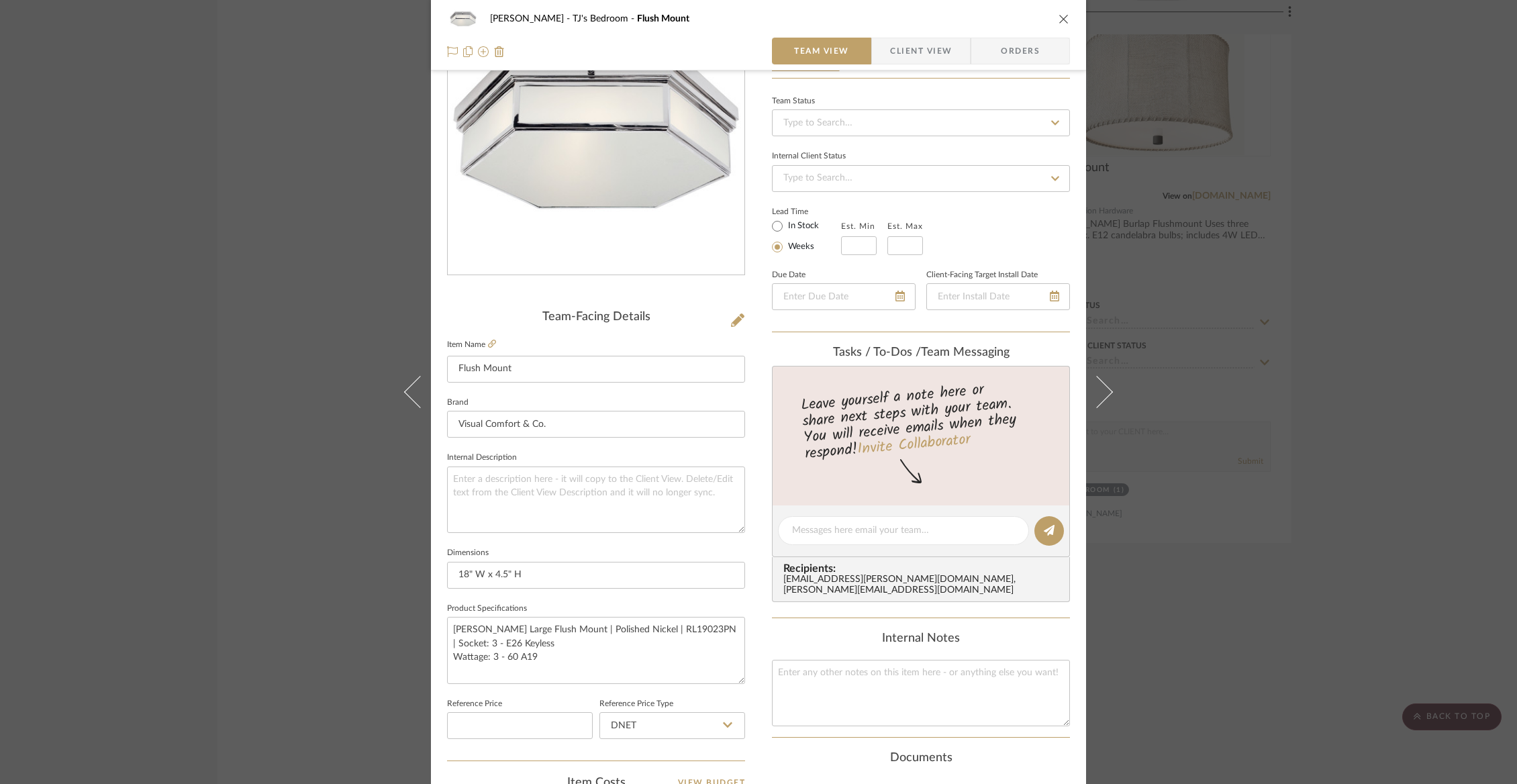
scroll to position [130, 0]
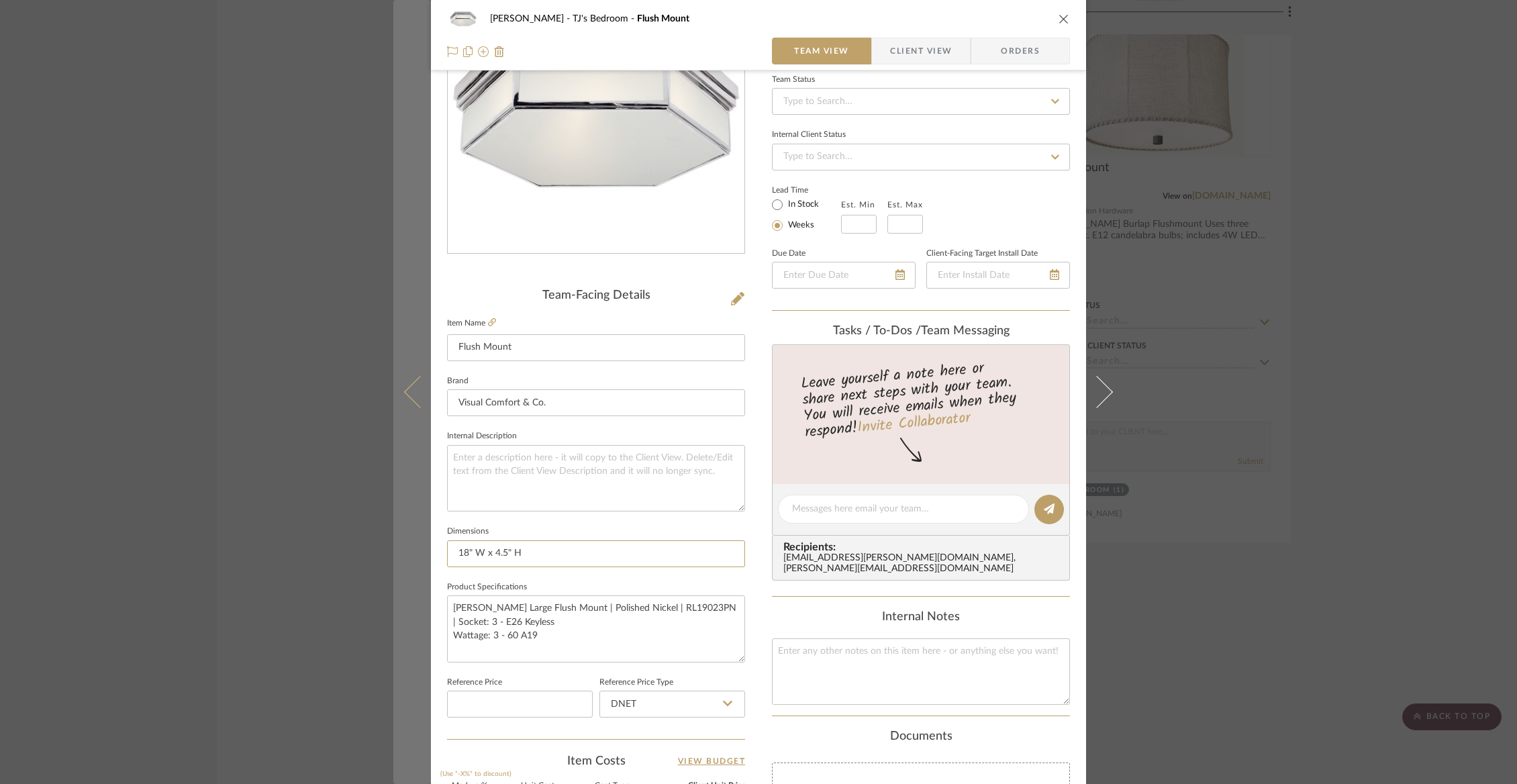
drag, startPoint x: 556, startPoint y: 561, endPoint x: 389, endPoint y: 553, distance: 167.2
click at [394, 553] on mat-dialog-content "[PERSON_NAME] TJ's Bedroom Flush Mount Team View Client View Orders Team-Facing…" at bounding box center [759, 499] width 730 height 1240
click at [407, 388] on icon at bounding box center [420, 392] width 32 height 32
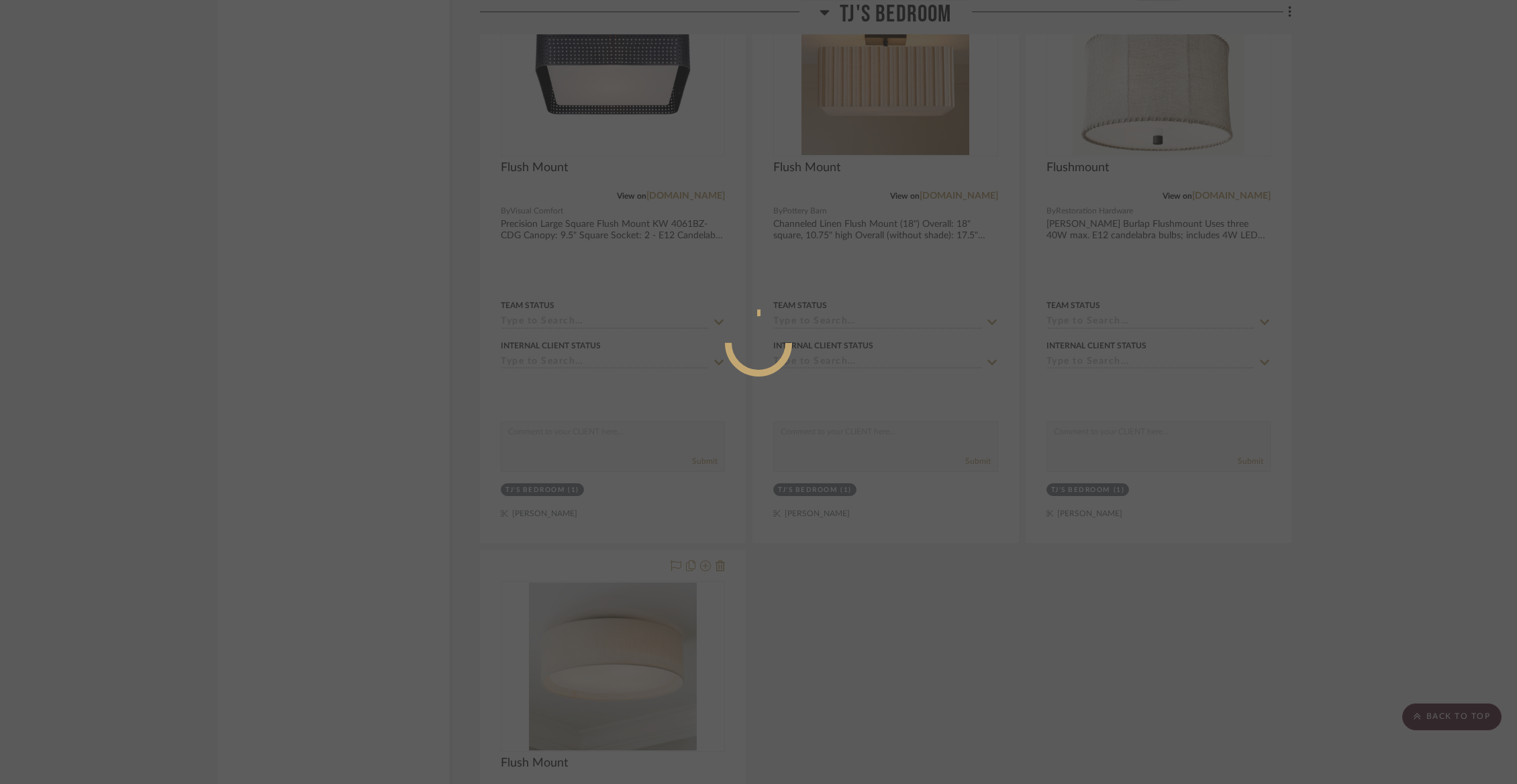
scroll to position [0, 0]
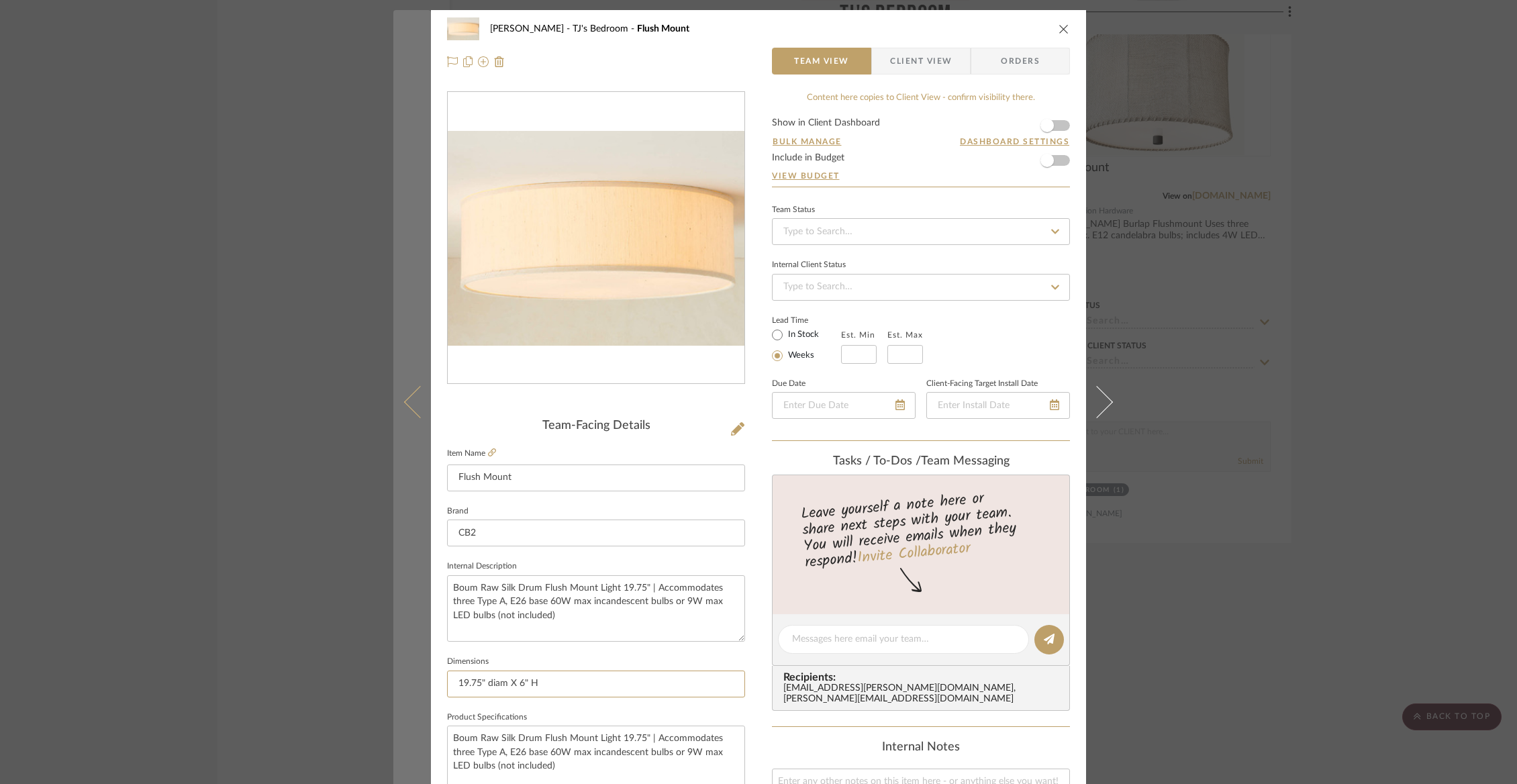
drag, startPoint x: 548, startPoint y: 688, endPoint x: 414, endPoint y: 688, distance: 134.0
click at [414, 688] on mat-dialog-content "[PERSON_NAME] TJ's Bedroom Flush Mount Team View Client View Orders Team-Facing…" at bounding box center [759, 630] width 730 height 1240
click at [414, 400] on icon at bounding box center [420, 402] width 32 height 32
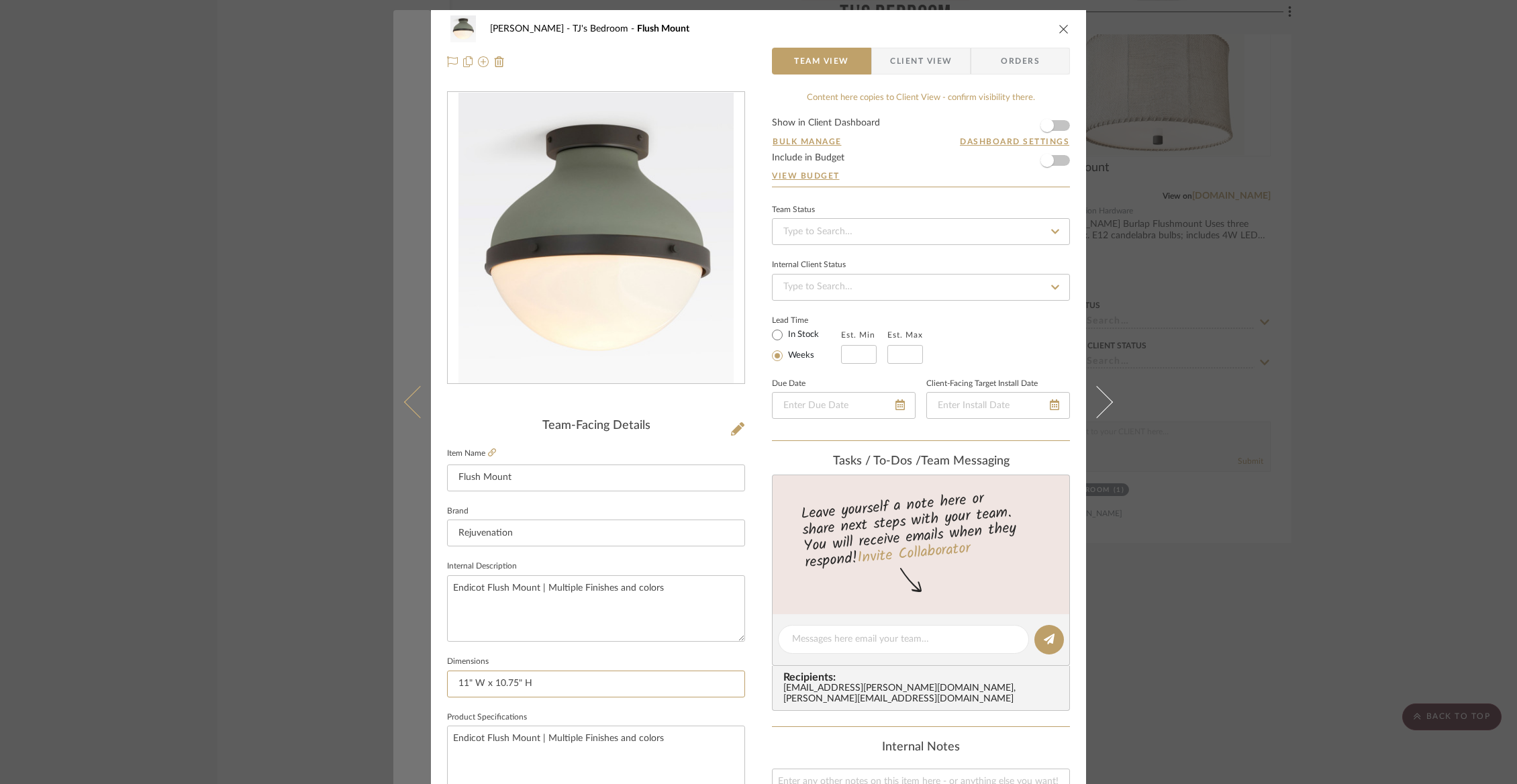
drag, startPoint x: 541, startPoint y: 683, endPoint x: 399, endPoint y: 683, distance: 142.0
click at [399, 683] on mat-dialog-content "[PERSON_NAME] TJ's Bedroom Flush Mount Team View Client View Orders Team-Facing…" at bounding box center [759, 630] width 730 height 1240
click at [404, 400] on icon at bounding box center [420, 402] width 32 height 32
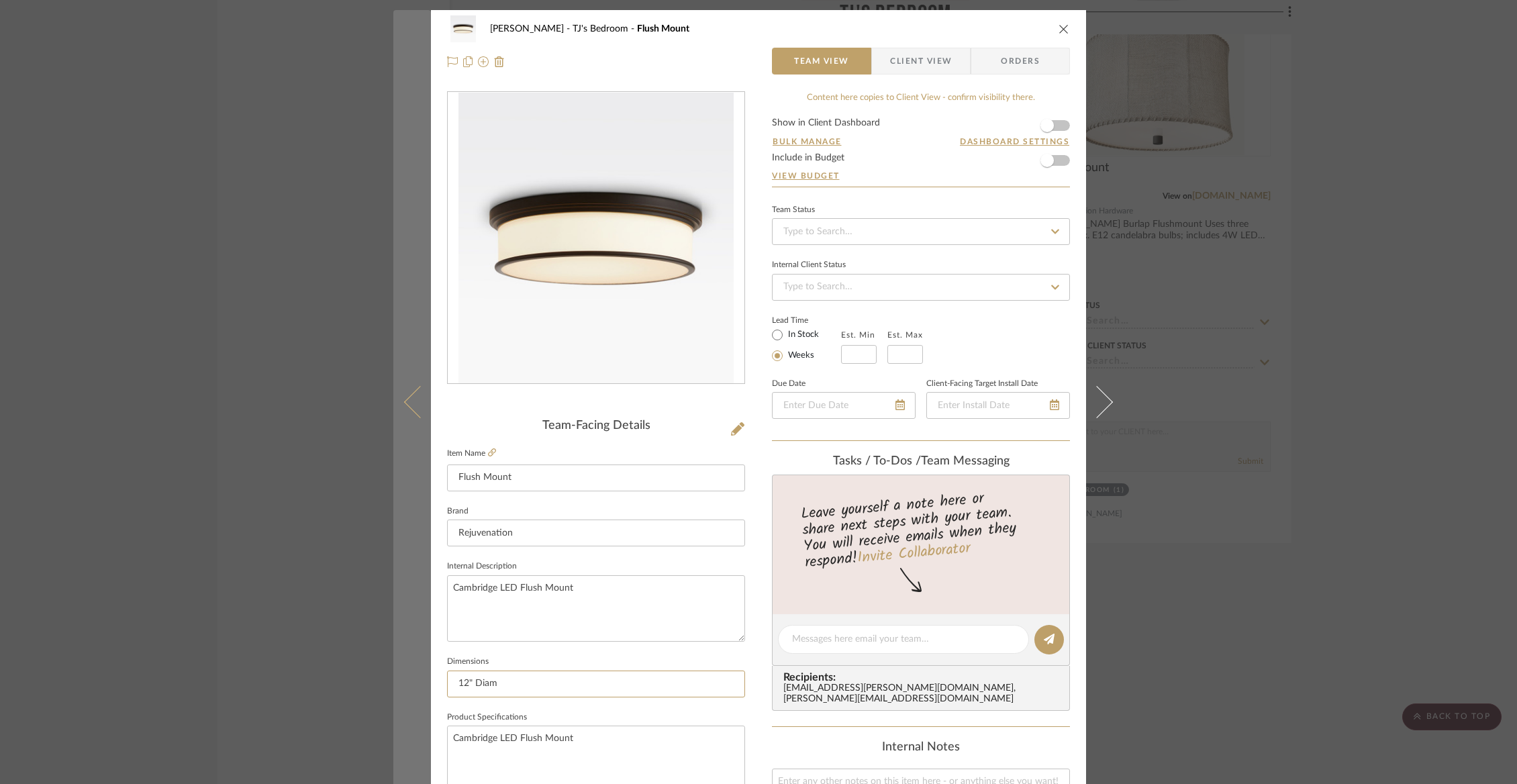
drag, startPoint x: 523, startPoint y: 690, endPoint x: 401, endPoint y: 674, distance: 123.0
click at [401, 674] on mat-dialog-content "[PERSON_NAME] TJ's Bedroom Flush Mount Team View Client View Orders Team-Facing…" at bounding box center [759, 630] width 730 height 1240
click at [407, 400] on icon at bounding box center [420, 402] width 32 height 32
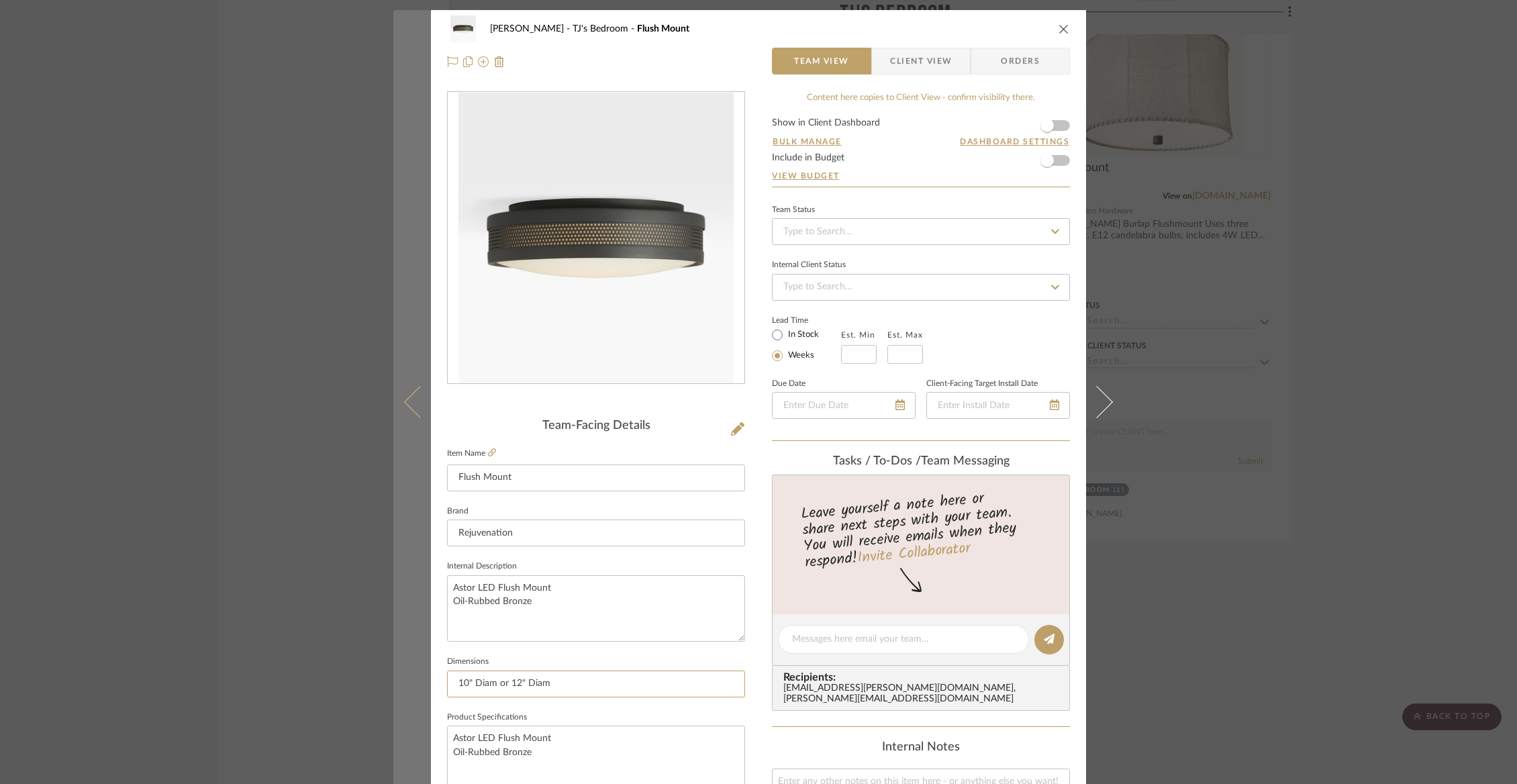
drag, startPoint x: 562, startPoint y: 684, endPoint x: 394, endPoint y: 684, distance: 168.0
click at [398, 684] on mat-dialog-content "[PERSON_NAME] TJ's Bedroom Flush Mount Team View Client View Orders Team-Facing…" at bounding box center [759, 630] width 730 height 1240
click at [403, 412] on button at bounding box center [412, 402] width 38 height 784
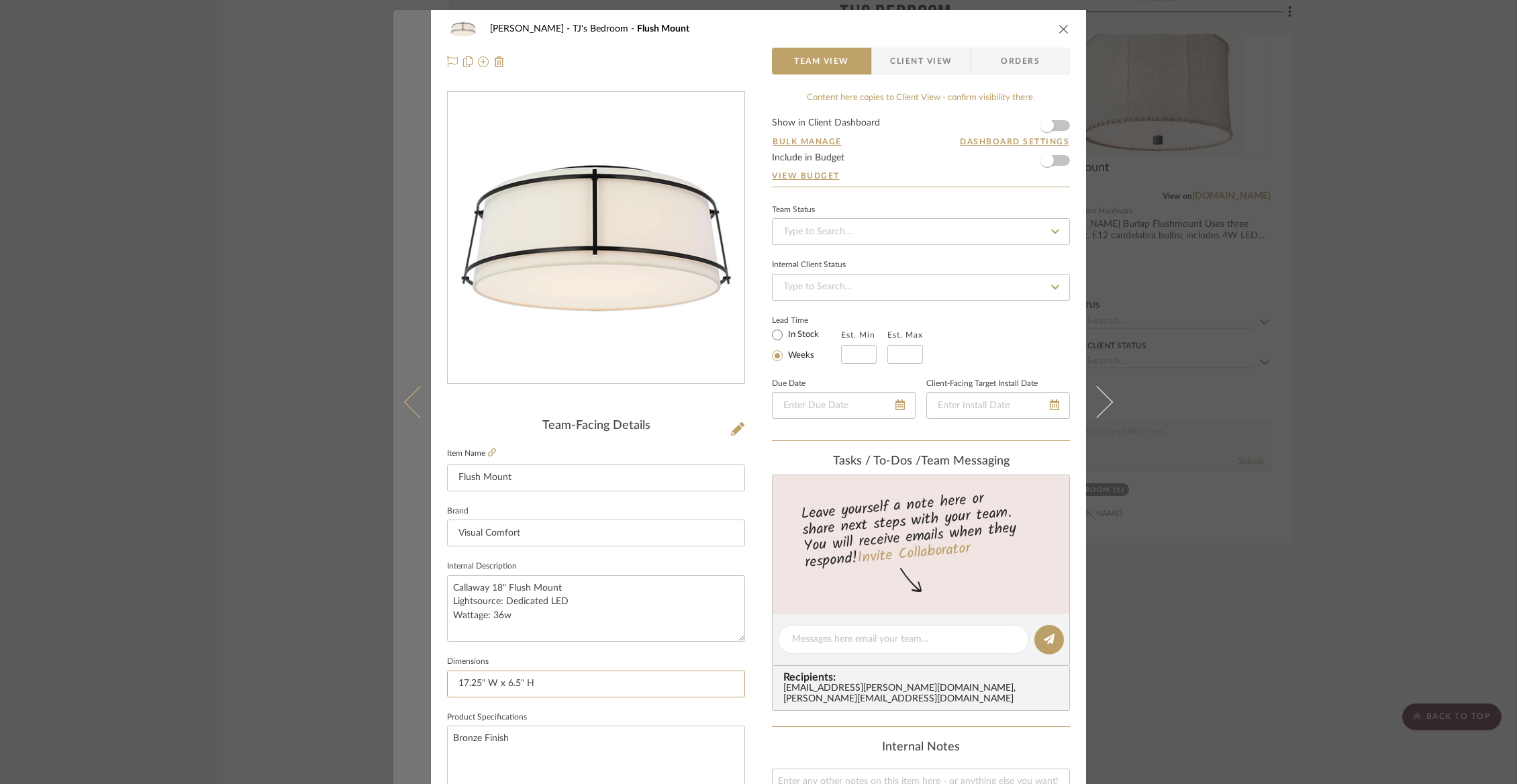
drag, startPoint x: 539, startPoint y: 680, endPoint x: 409, endPoint y: 682, distance: 130.0
click at [409, 682] on mat-dialog-content "[PERSON_NAME] TJ's Bedroom Flush Mount Team View Client View Orders Team-Facing…" at bounding box center [759, 630] width 730 height 1240
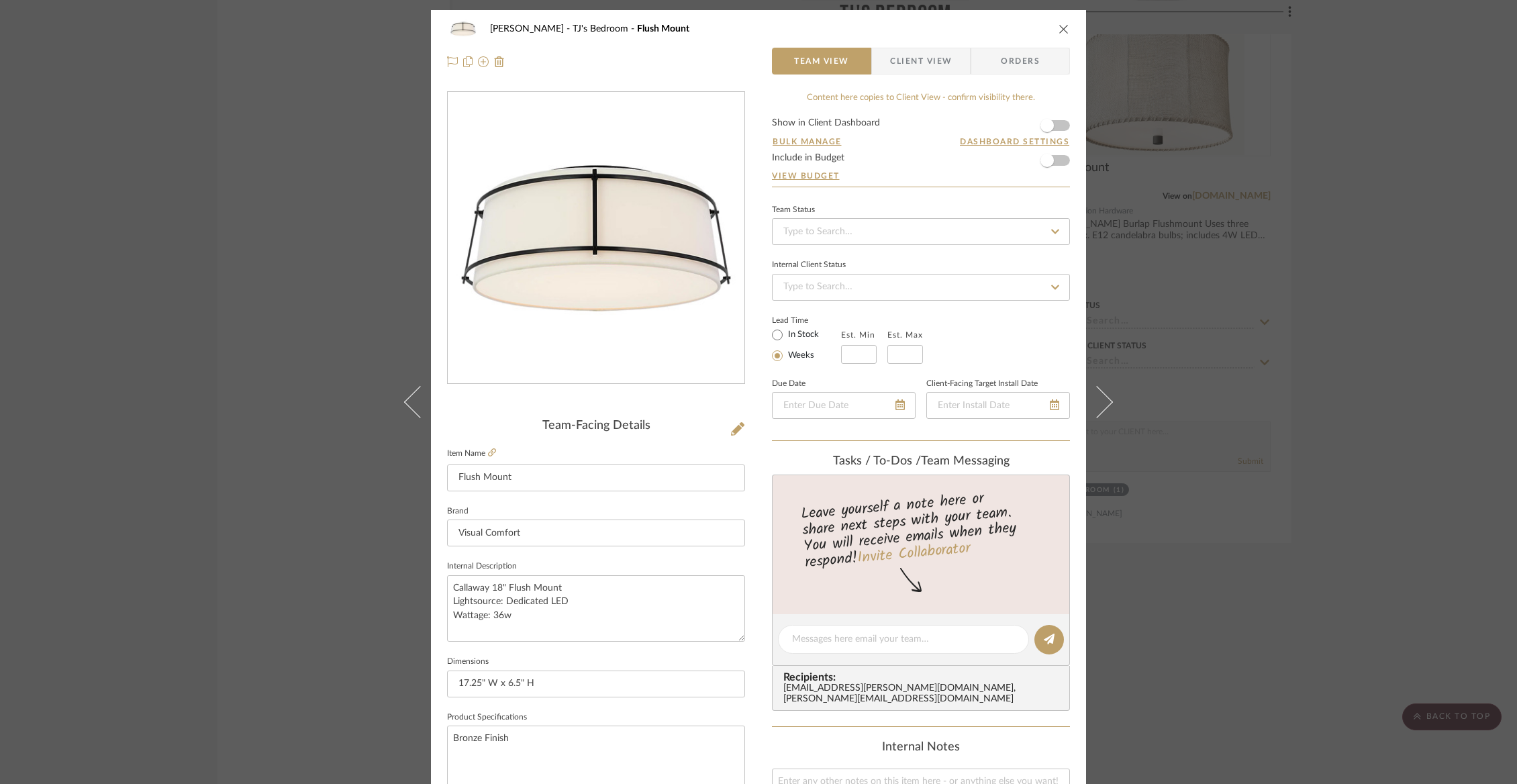
click at [1068, 25] on div "[PERSON_NAME] TJ's Bedroom Flush Mount Team View Client View Orders" at bounding box center [759, 45] width 655 height 71
click at [1064, 29] on button "close" at bounding box center [1064, 29] width 12 height 12
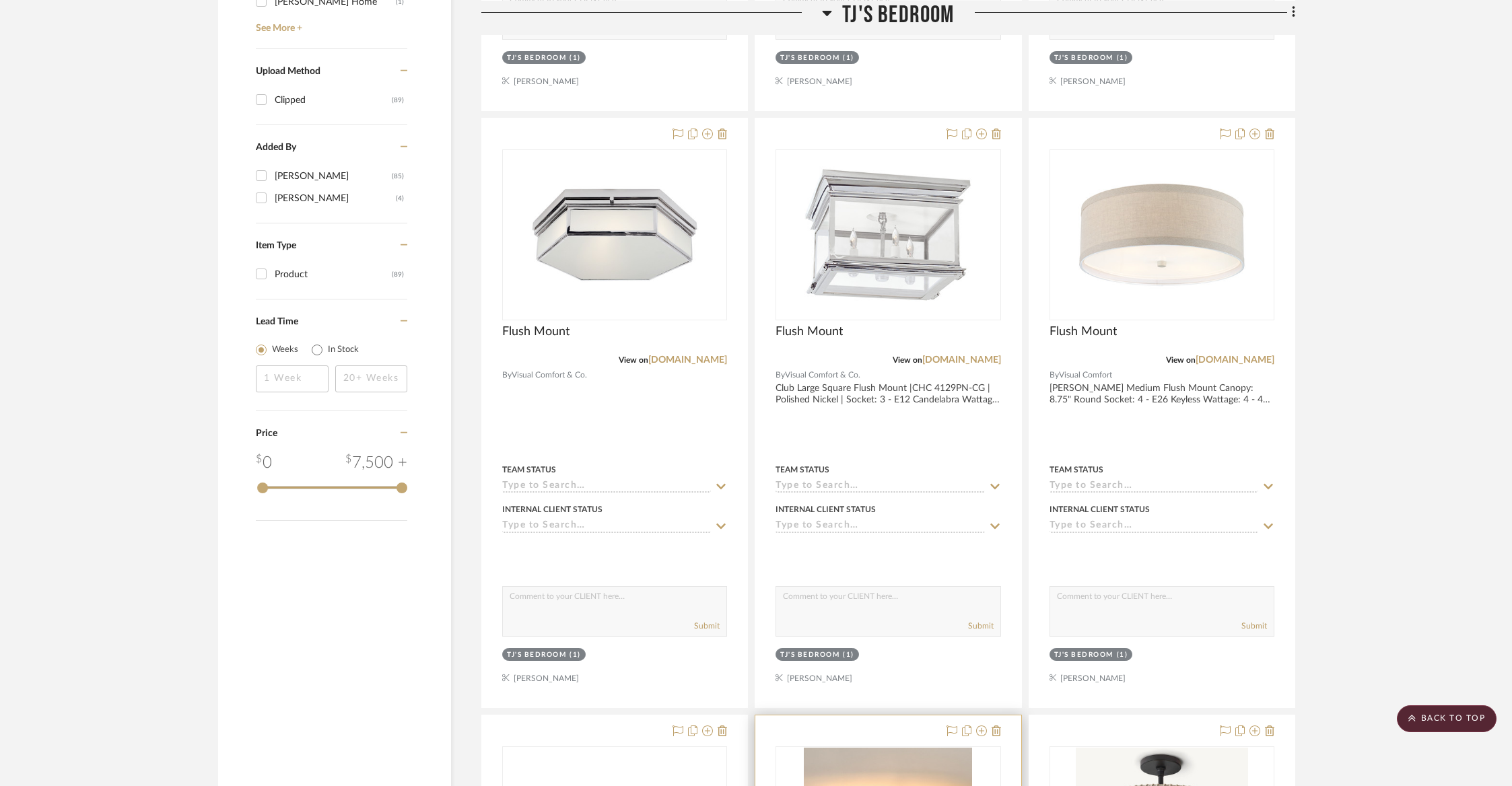
scroll to position [1442, 0]
click at [953, 359] on link "[DOMAIN_NAME]" at bounding box center [961, 361] width 78 height 9
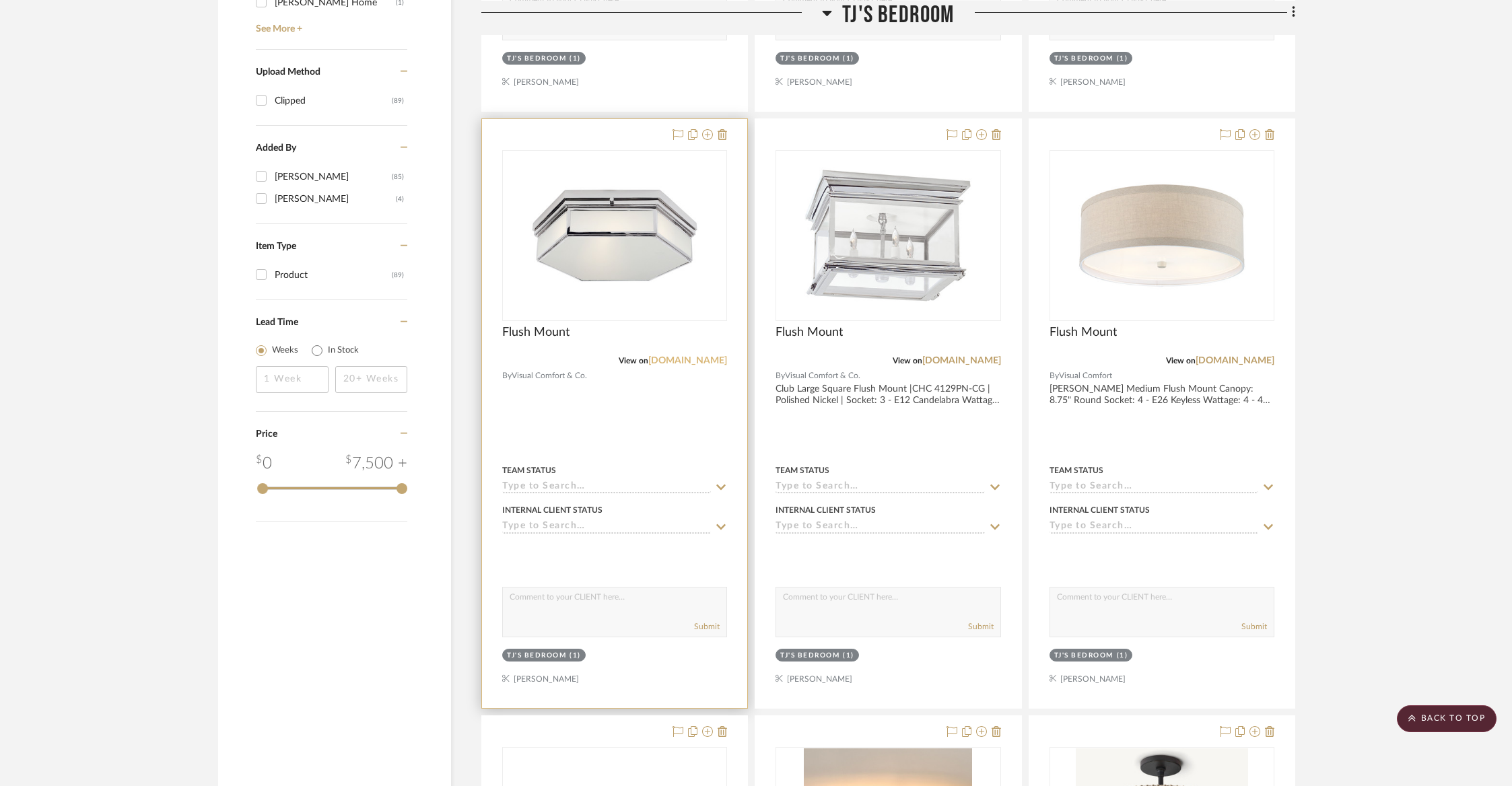
click at [682, 361] on link "[DOMAIN_NAME]" at bounding box center [687, 361] width 78 height 9
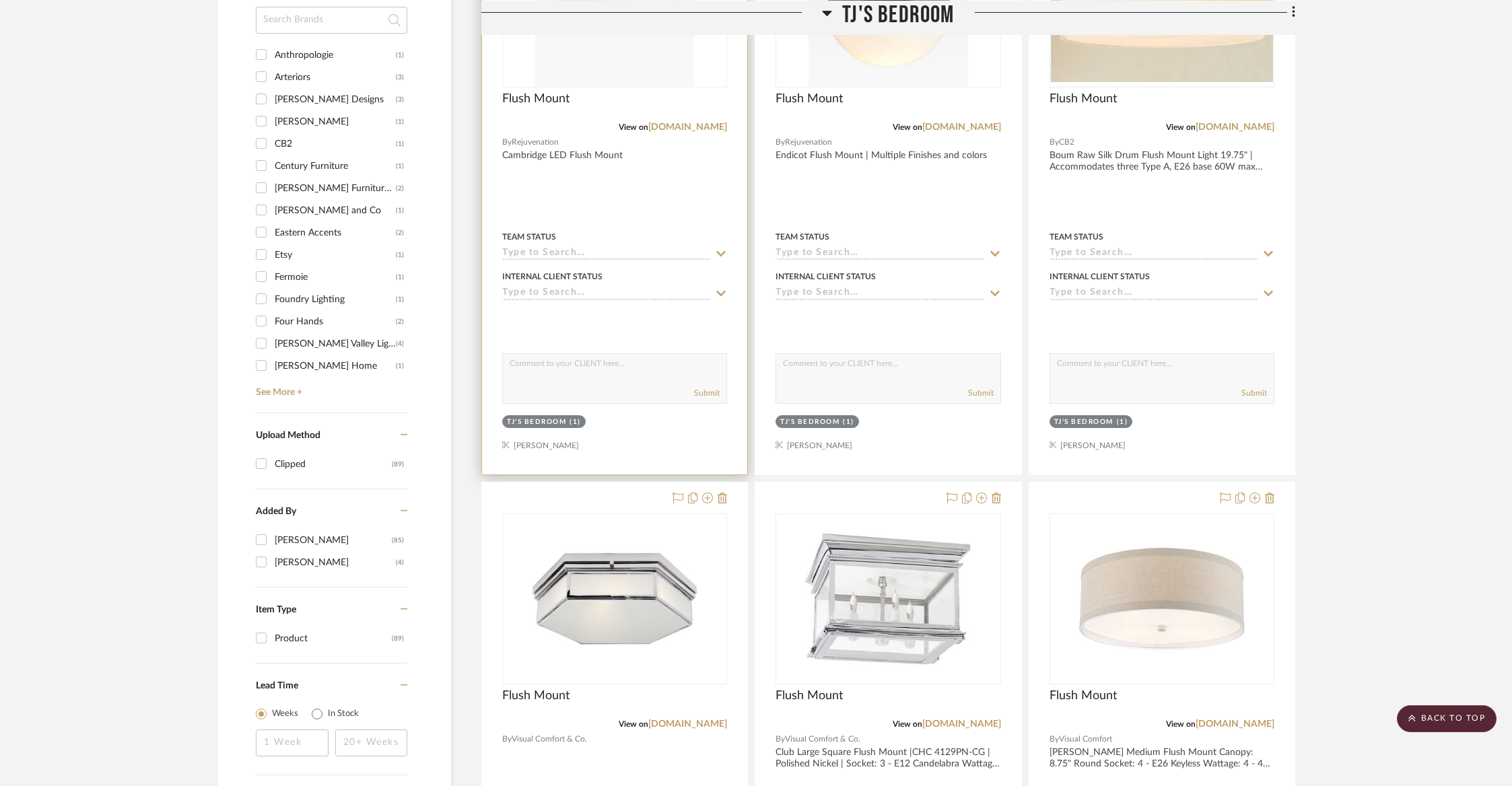
scroll to position [987, 0]
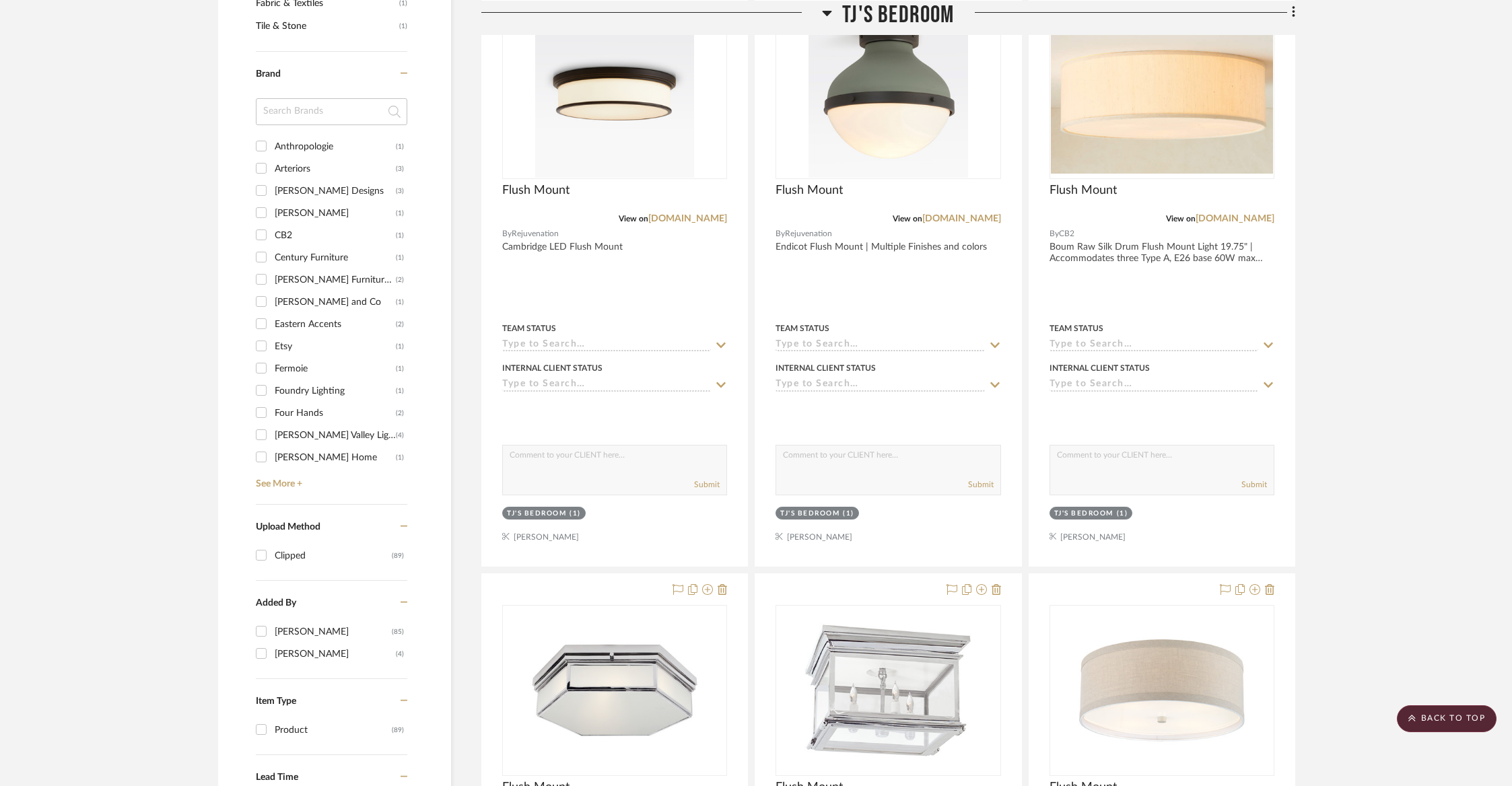
click at [895, 19] on span "TJ's Bedroom" at bounding box center [897, 15] width 112 height 29
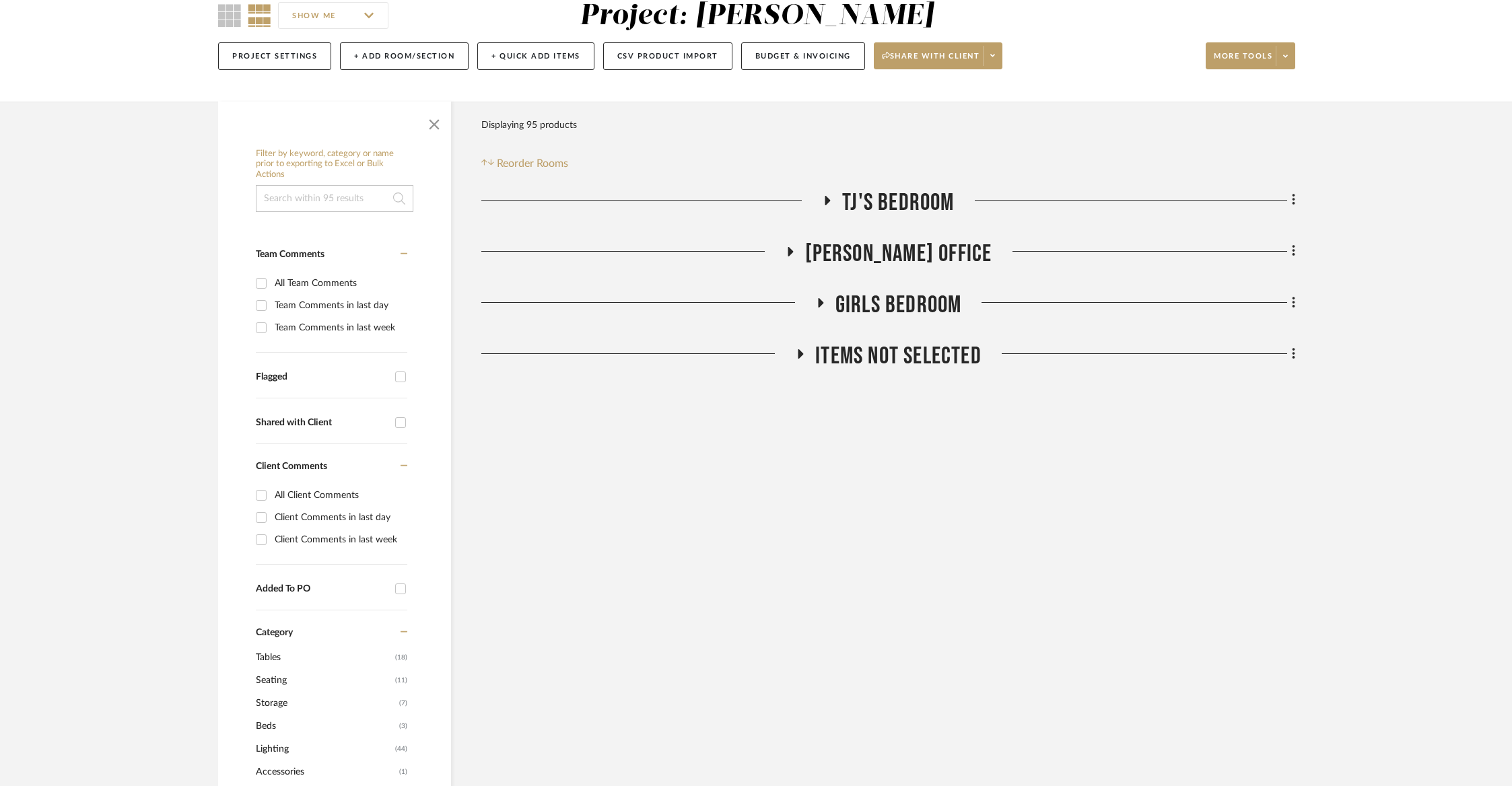
scroll to position [0, 0]
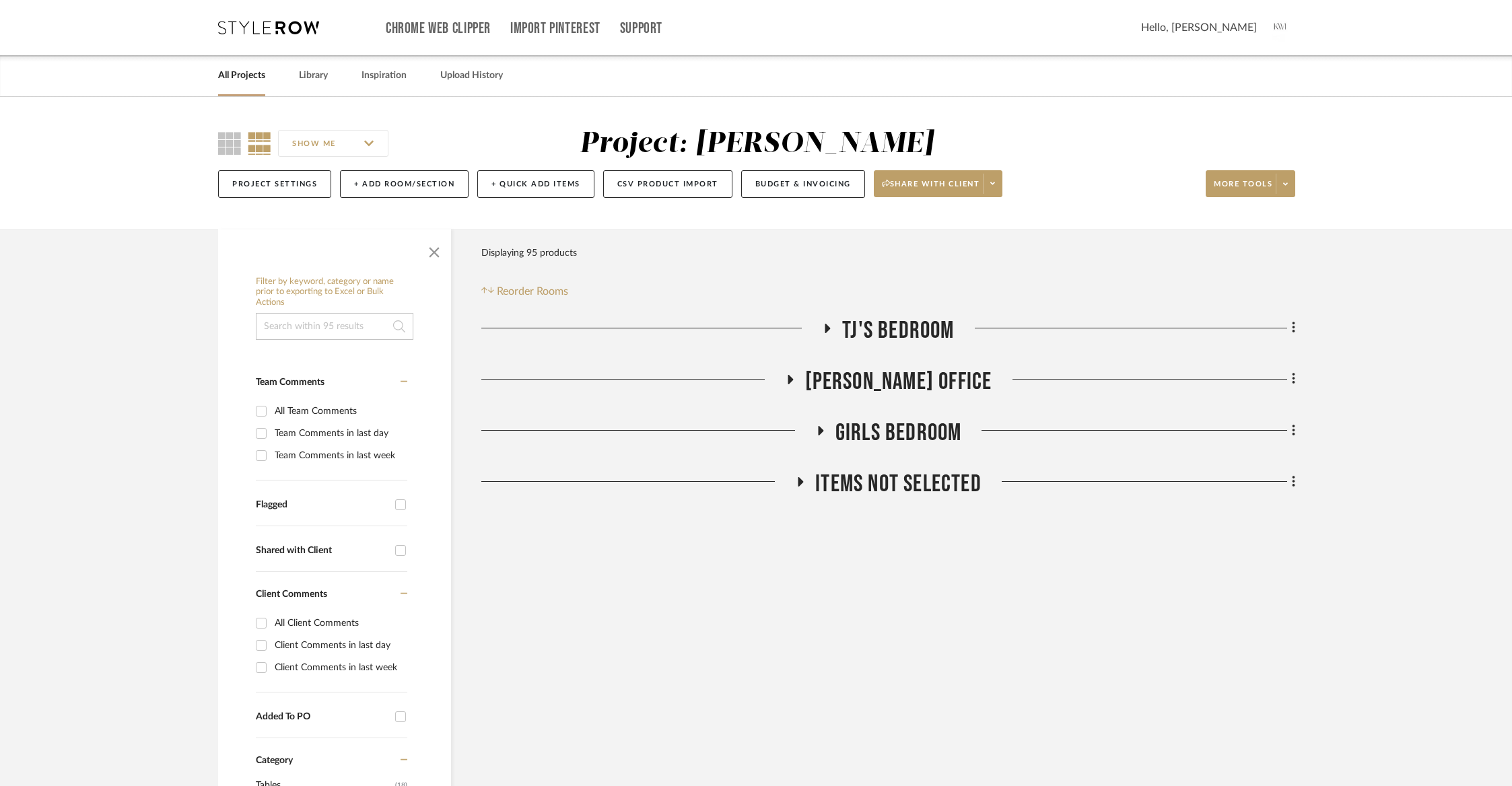
click at [865, 438] on span "Girls Bedroom" at bounding box center [899, 433] width 126 height 29
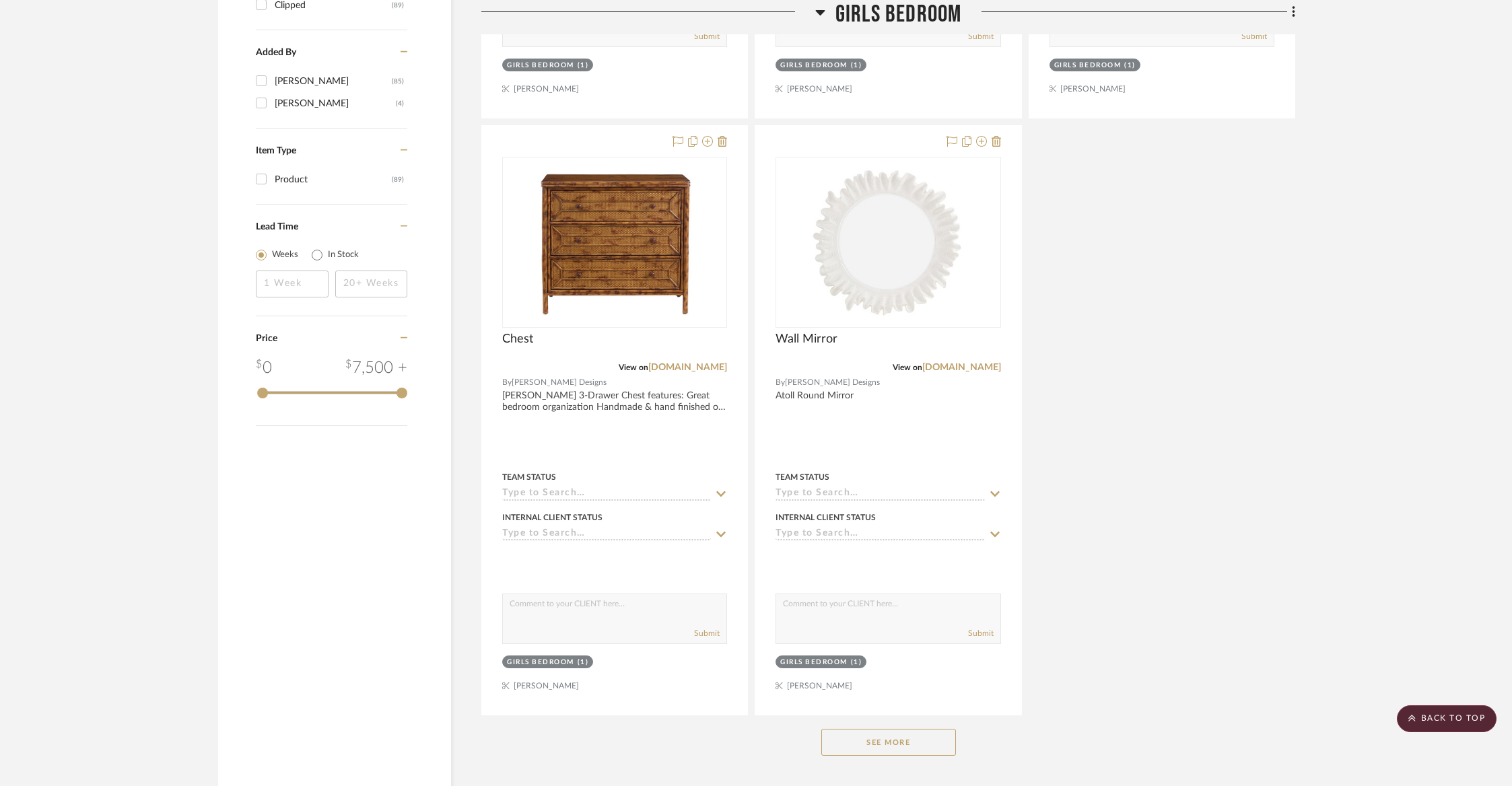
scroll to position [1674, 0]
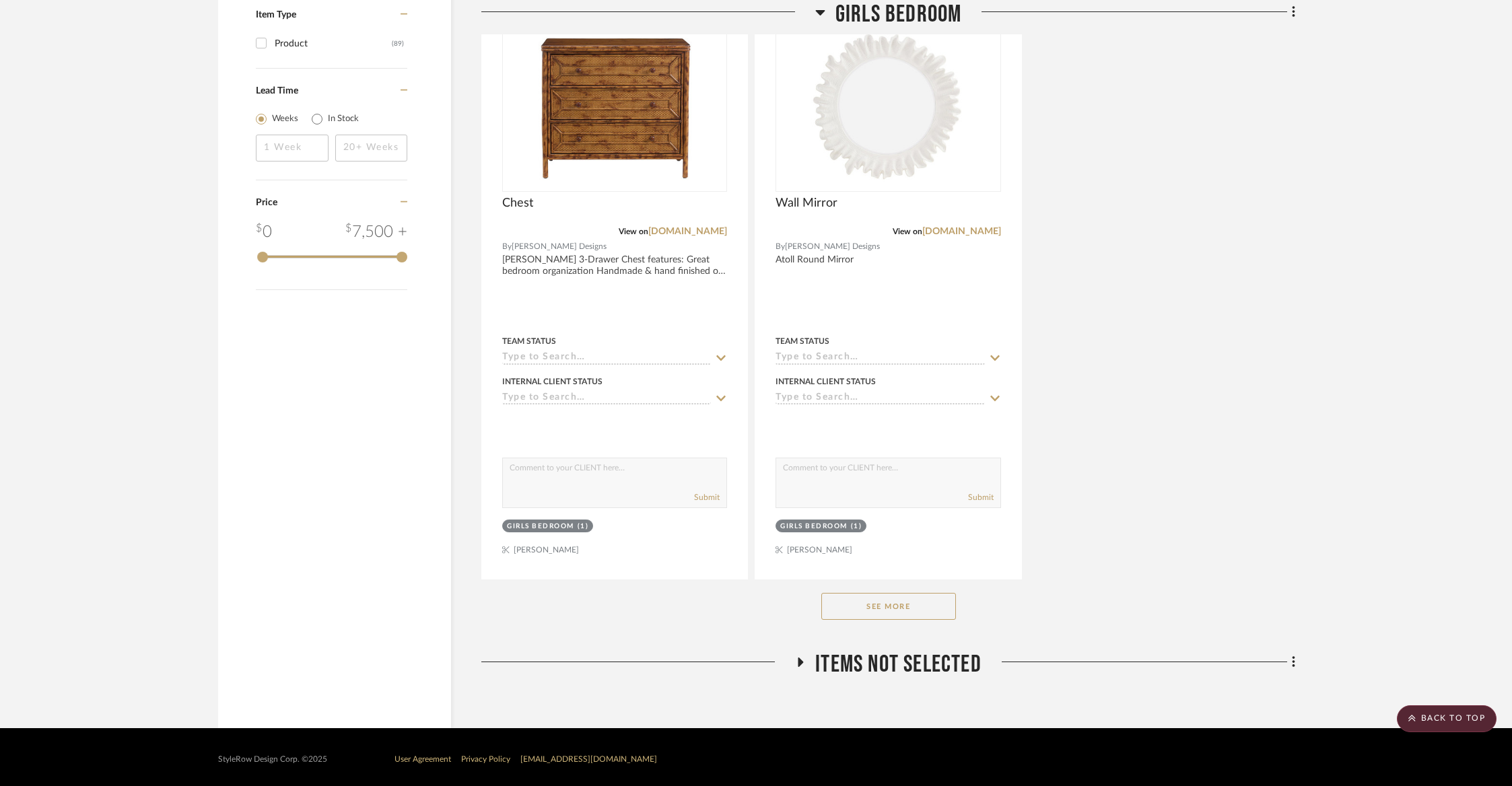
click at [910, 604] on button "See More" at bounding box center [888, 606] width 135 height 27
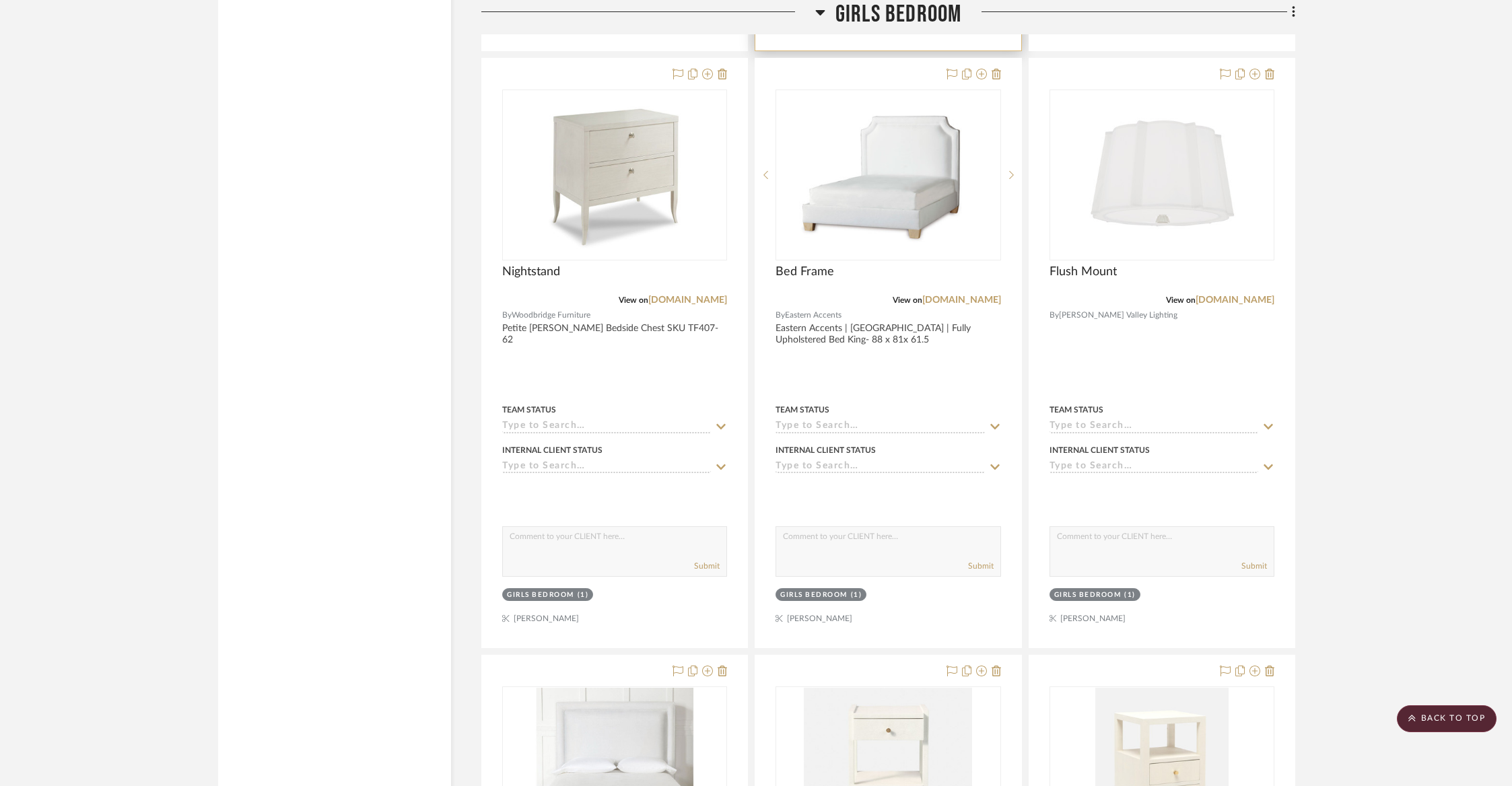
scroll to position [2800, 0]
click at [926, 294] on link "[DOMAIN_NAME]" at bounding box center [961, 298] width 78 height 9
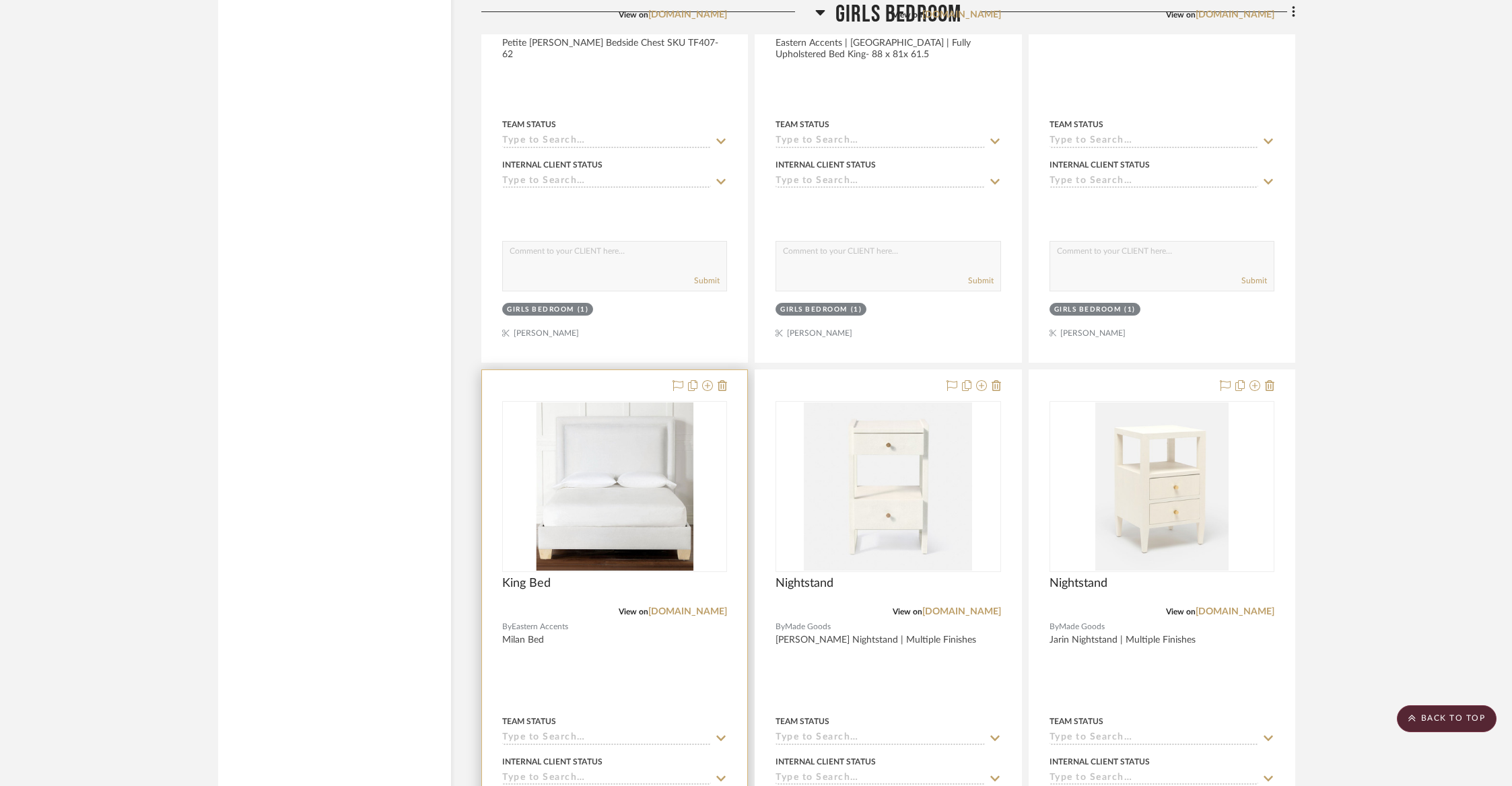
scroll to position [3105, 0]
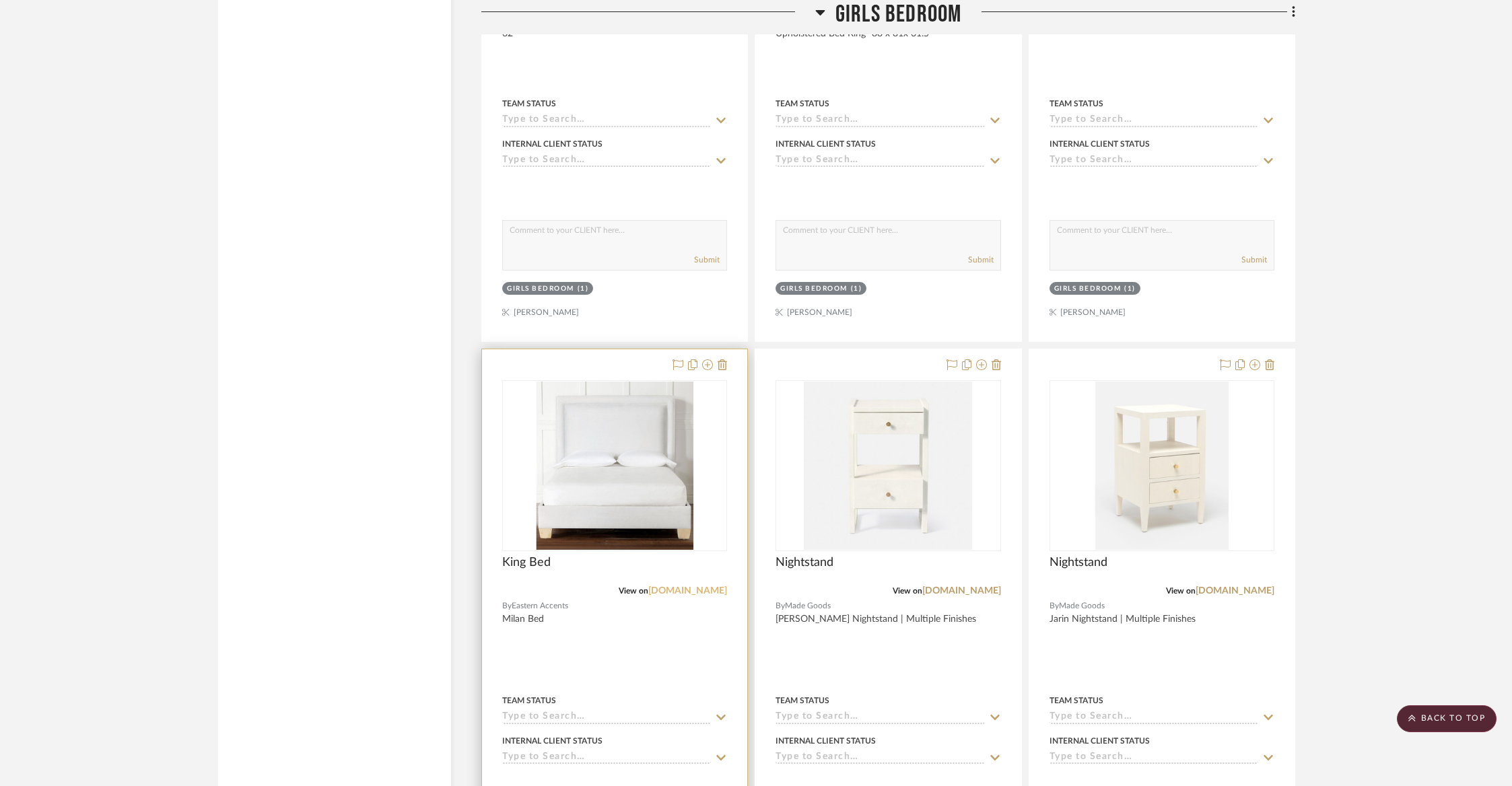
click at [685, 586] on link "[DOMAIN_NAME]" at bounding box center [687, 591] width 78 height 9
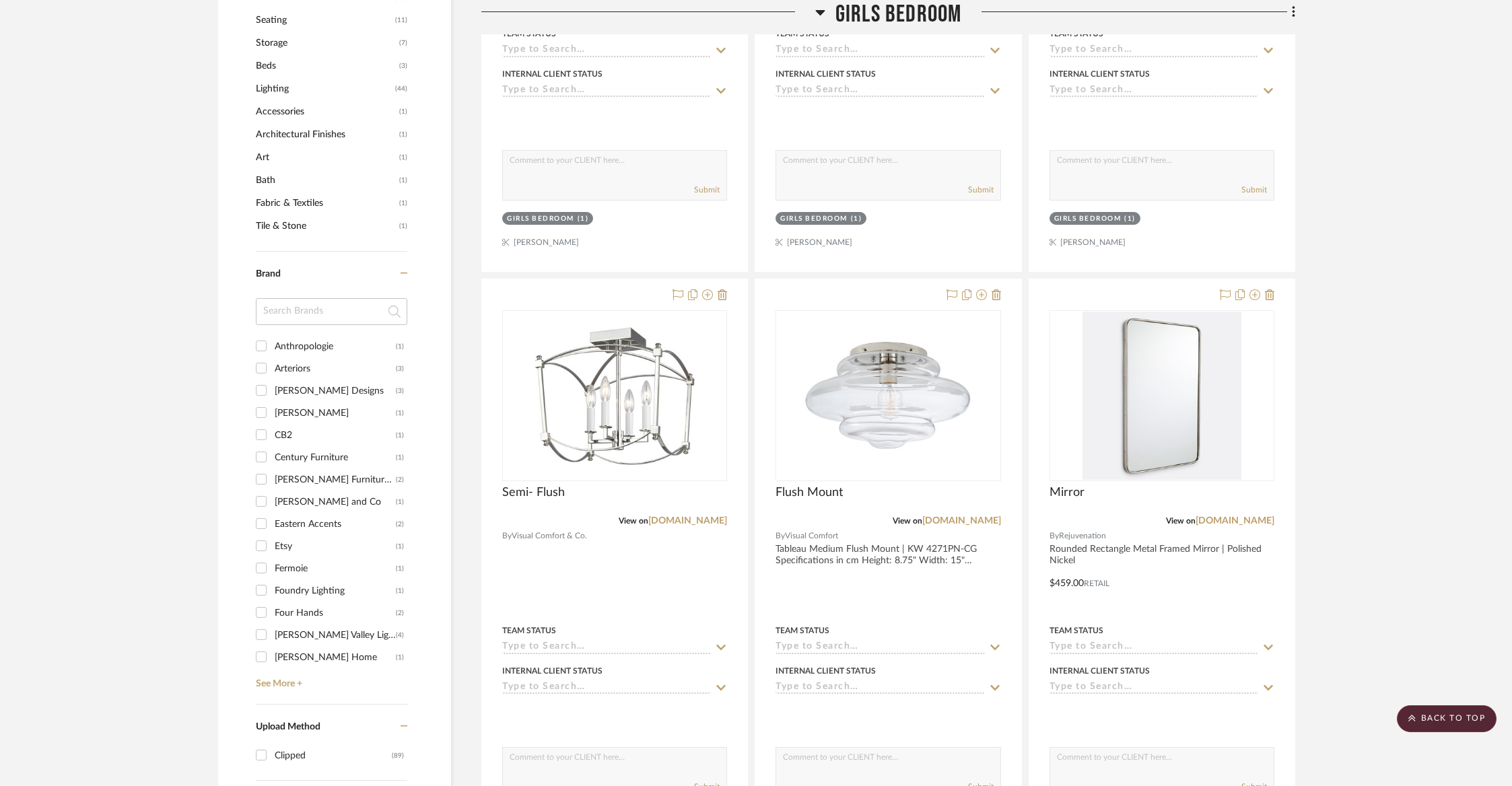
scroll to position [621, 0]
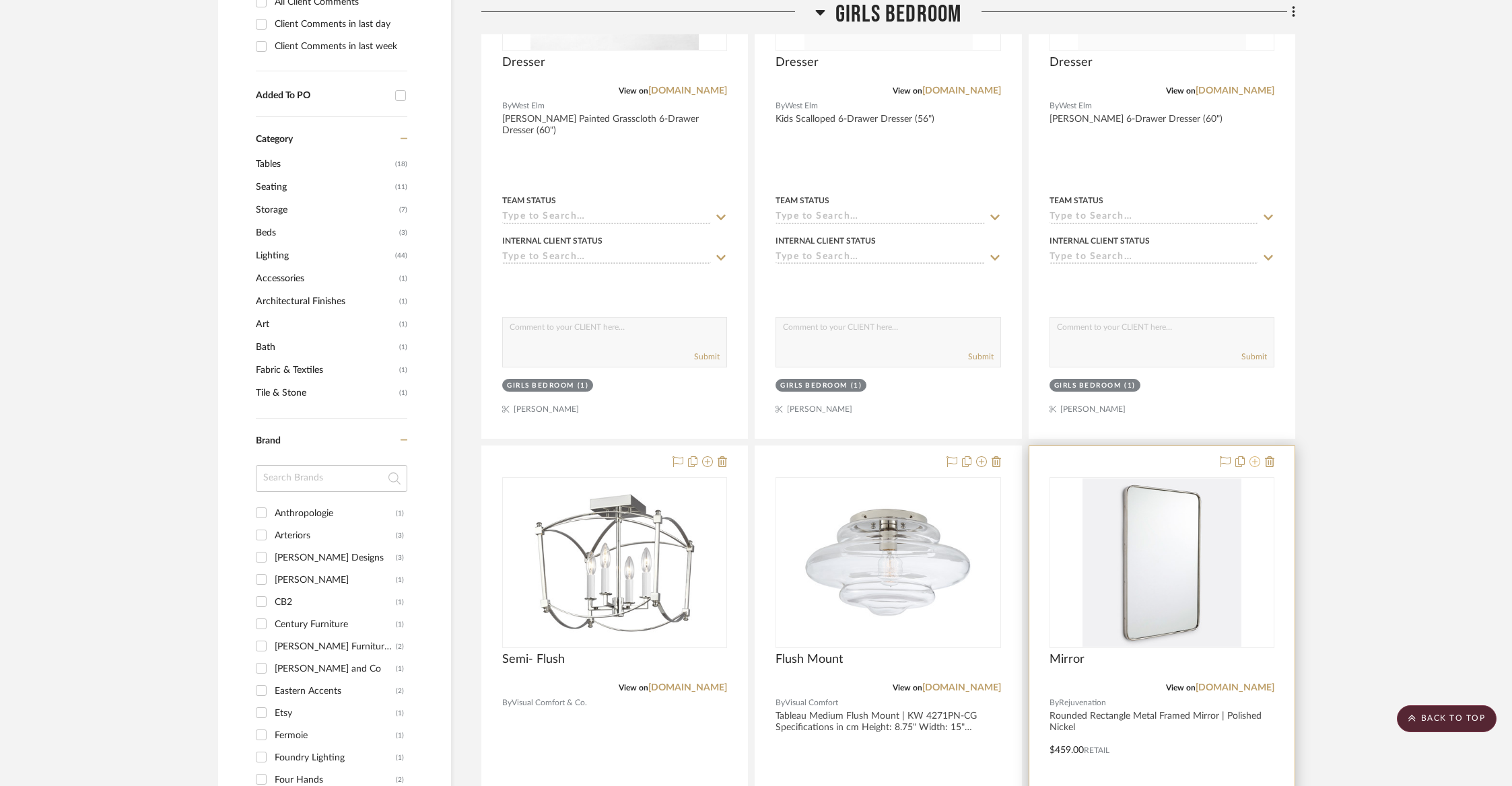
click at [1253, 457] on icon at bounding box center [1254, 461] width 11 height 11
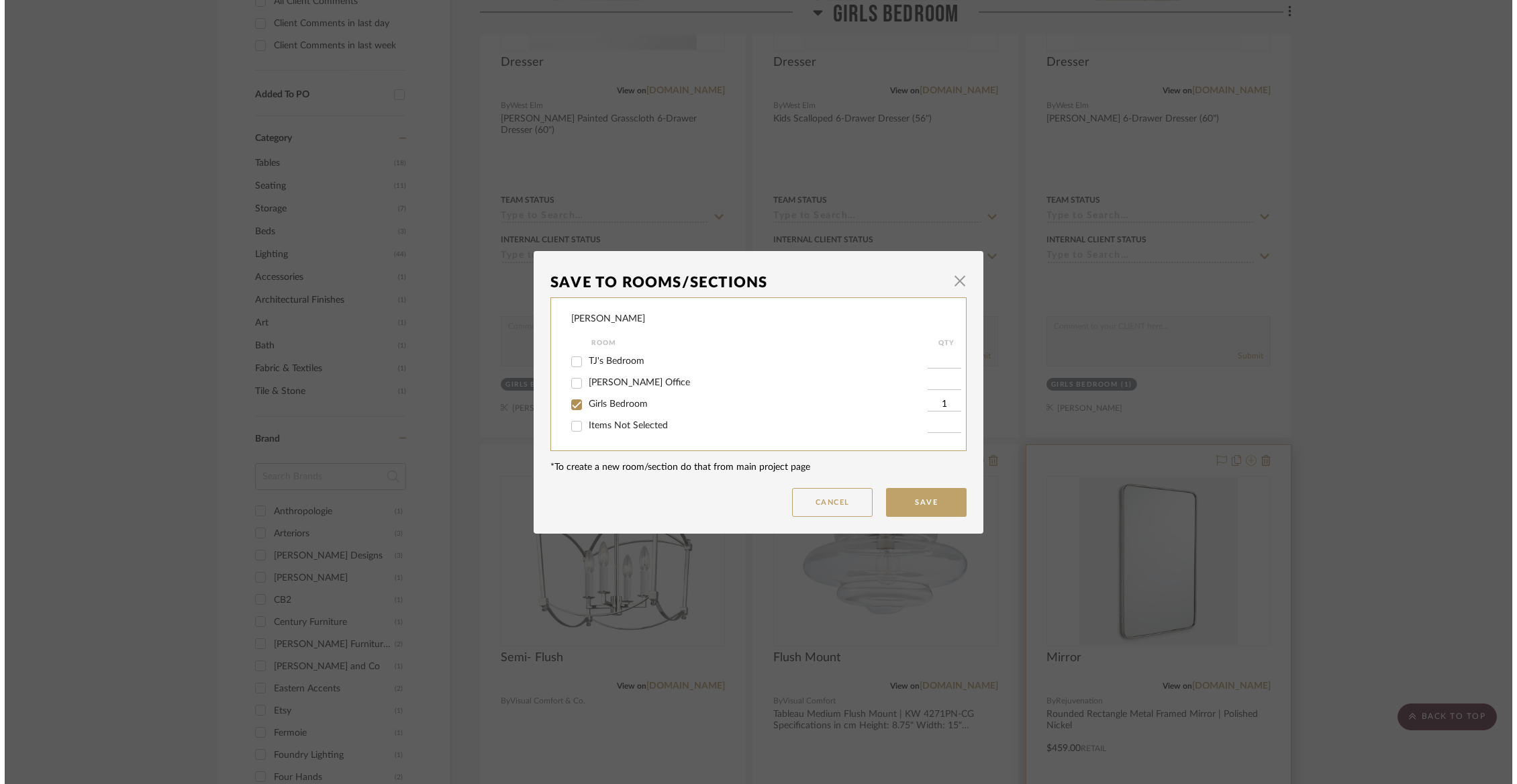
scroll to position [0, 0]
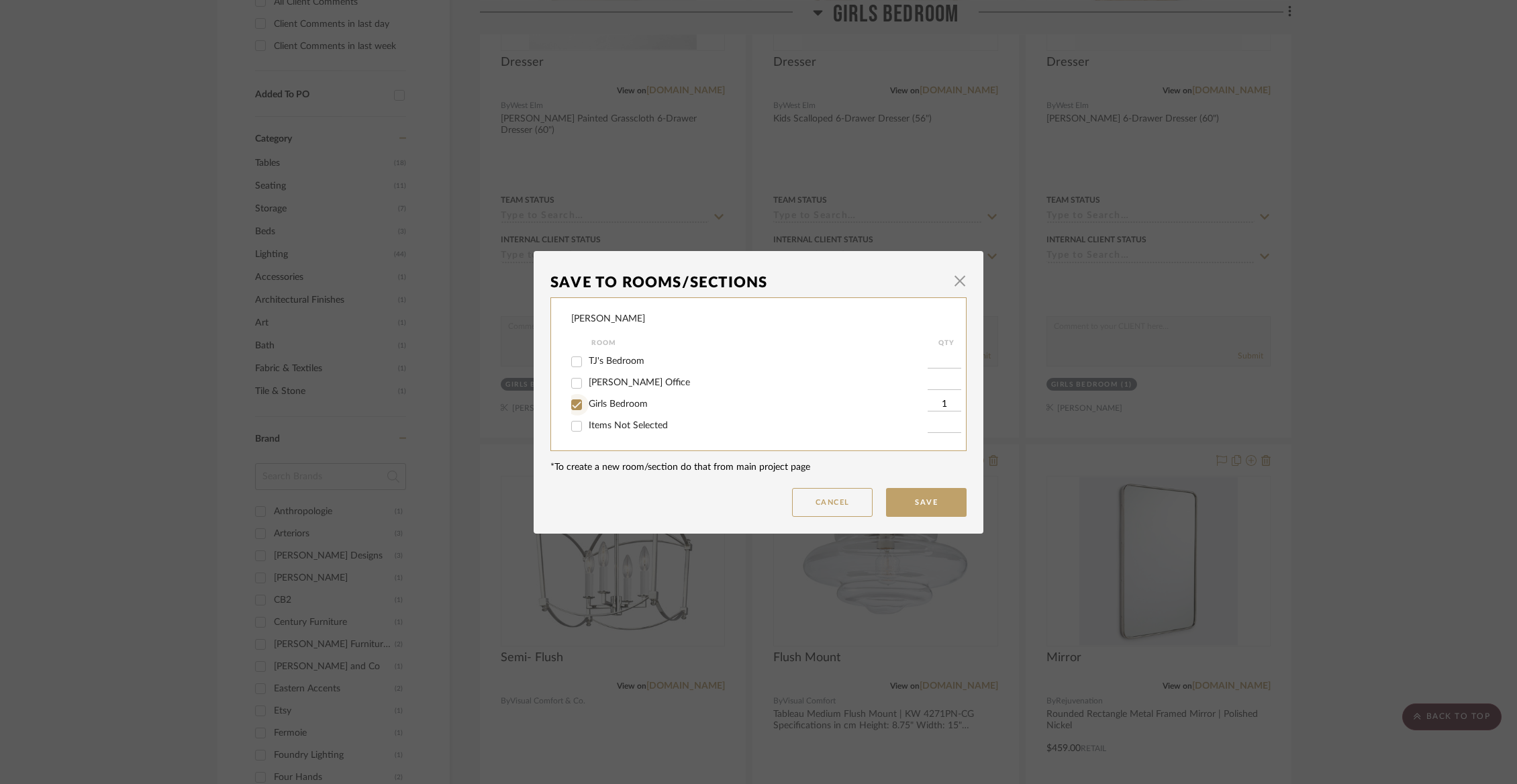
click at [580, 402] on input "Girls Bedroom" at bounding box center [576, 404] width 21 height 21
checkbox input "false"
click at [589, 426] on span "Items Not Selected" at bounding box center [628, 425] width 79 height 9
click at [585, 426] on input "Items Not Selected" at bounding box center [576, 426] width 21 height 21
checkbox input "true"
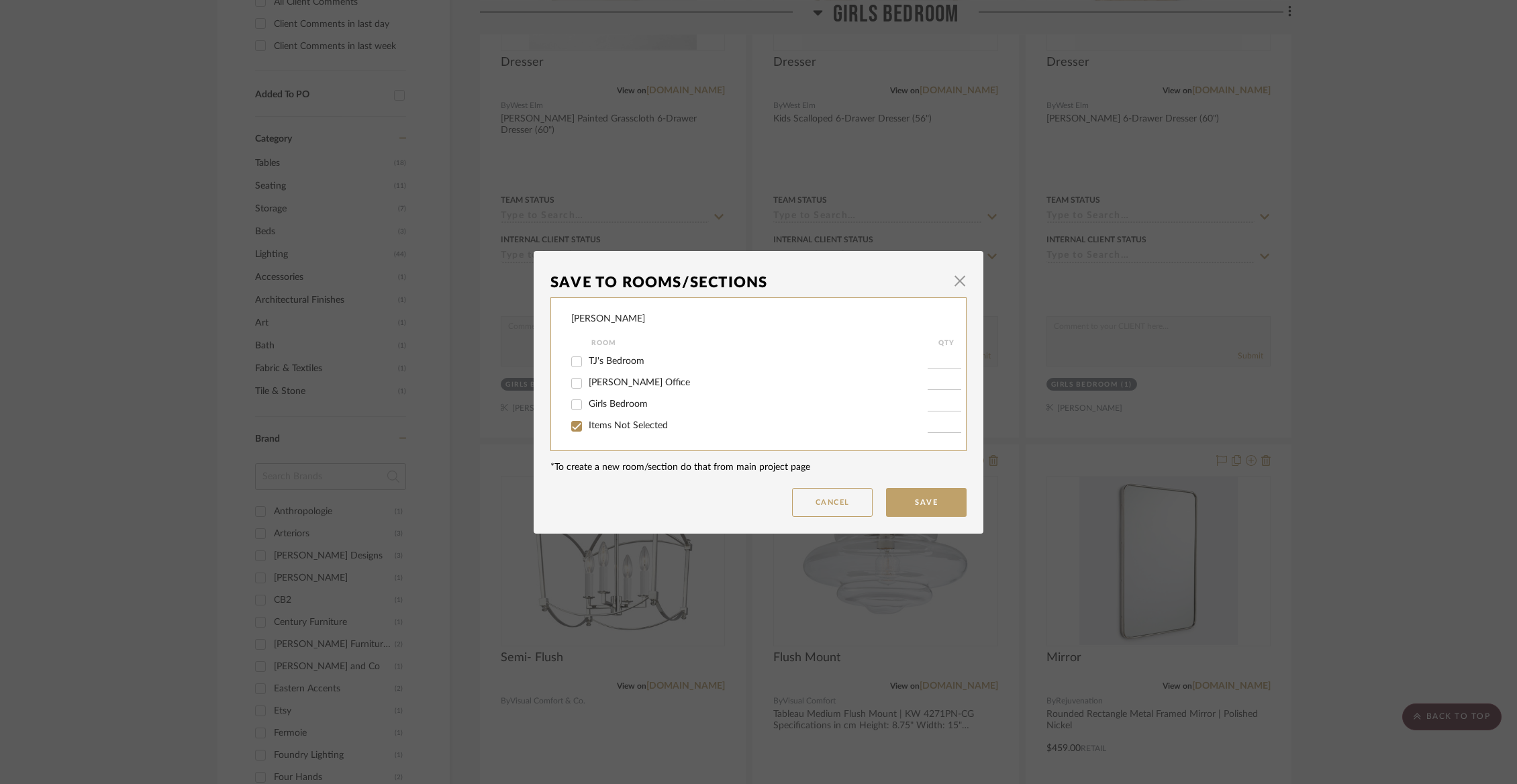
type input "1"
click at [920, 496] on button "Save" at bounding box center [926, 502] width 81 height 29
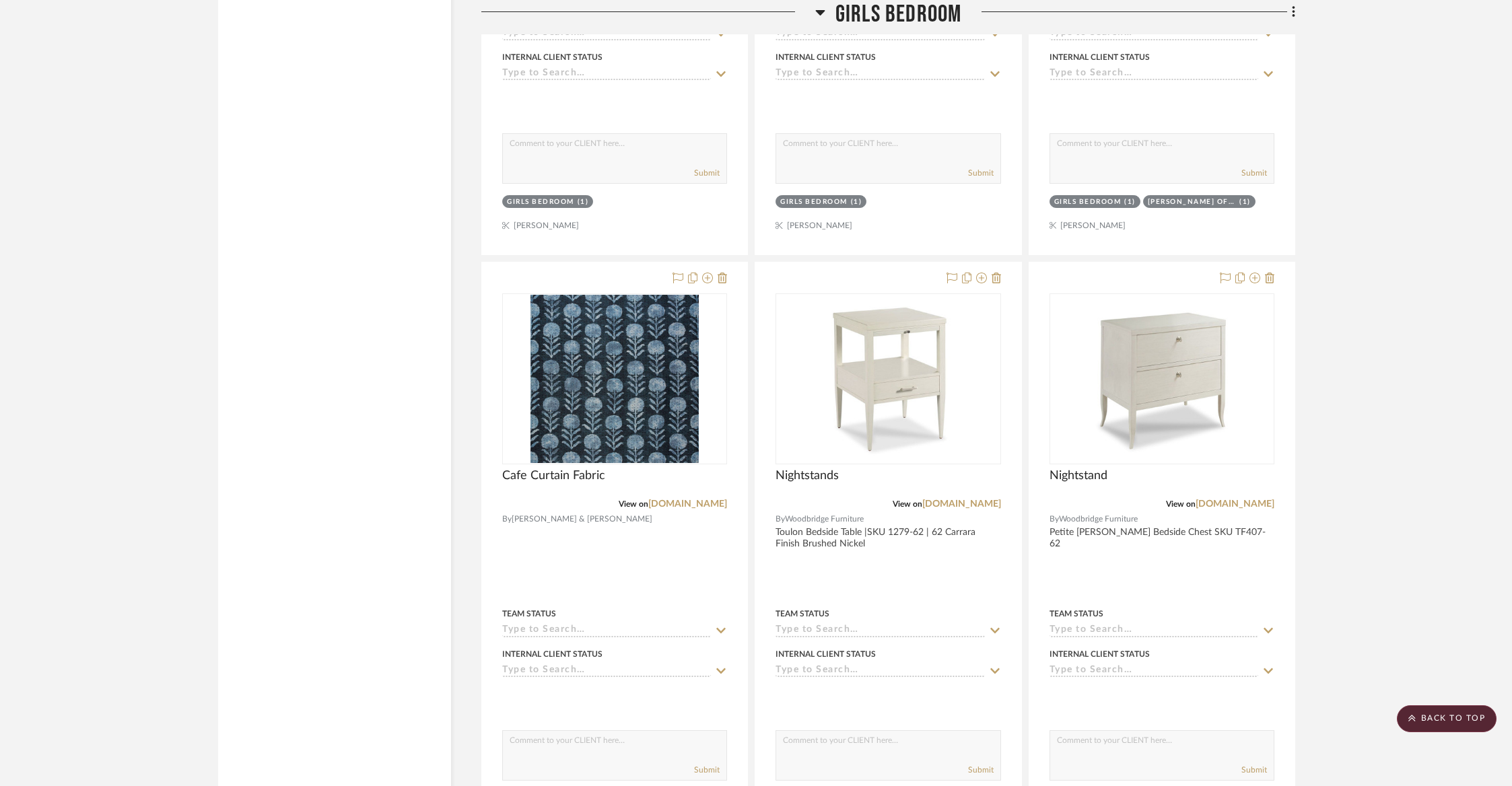
scroll to position [2002, 0]
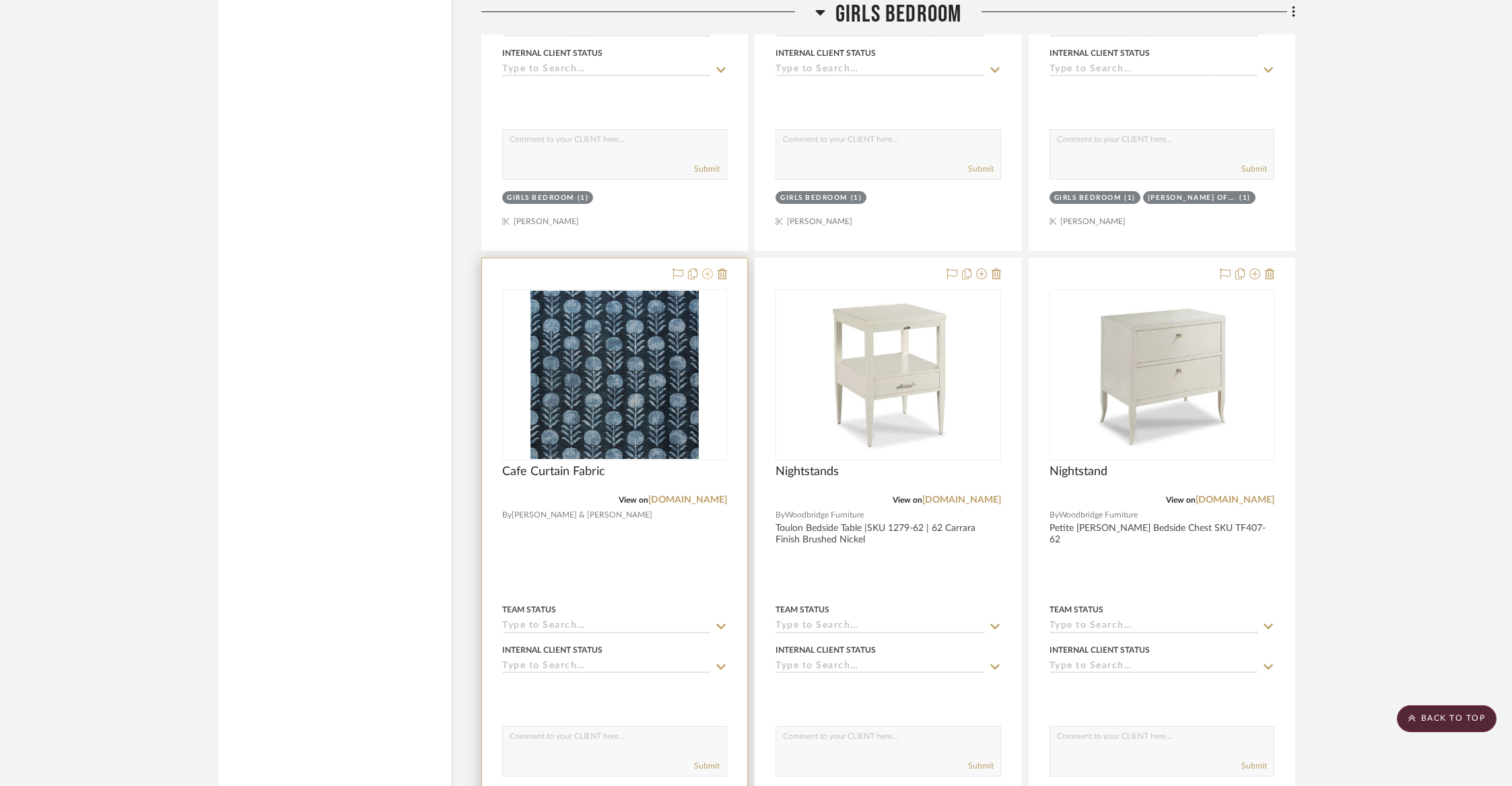
click at [708, 268] on icon at bounding box center [707, 274] width 11 height 11
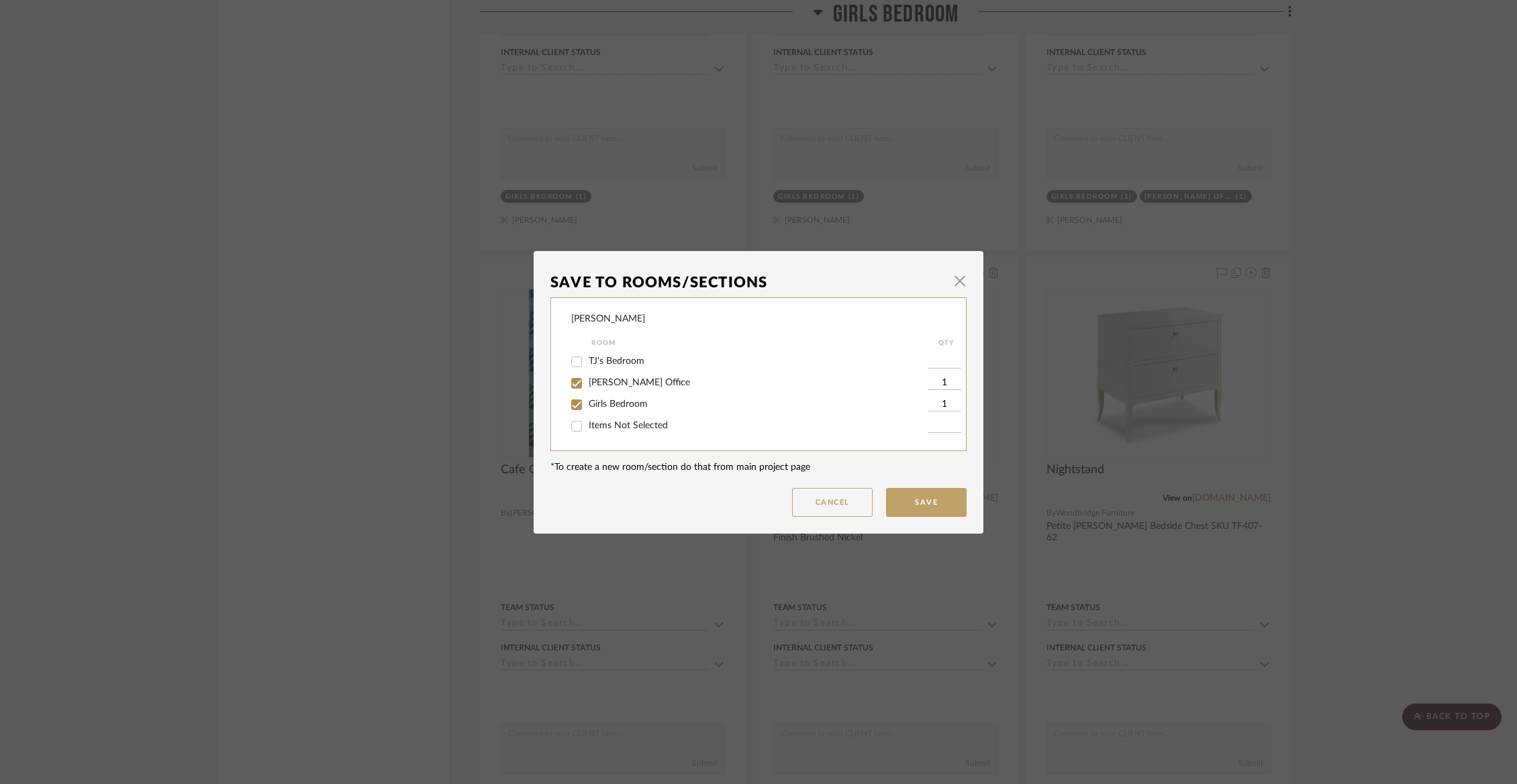
click at [568, 387] on input "[PERSON_NAME] Office" at bounding box center [576, 383] width 21 height 21
checkbox input "false"
click at [571, 409] on input "Girls Bedroom" at bounding box center [576, 404] width 21 height 21
checkbox input "false"
click at [573, 424] on input "Items Not Selected" at bounding box center [576, 426] width 21 height 21
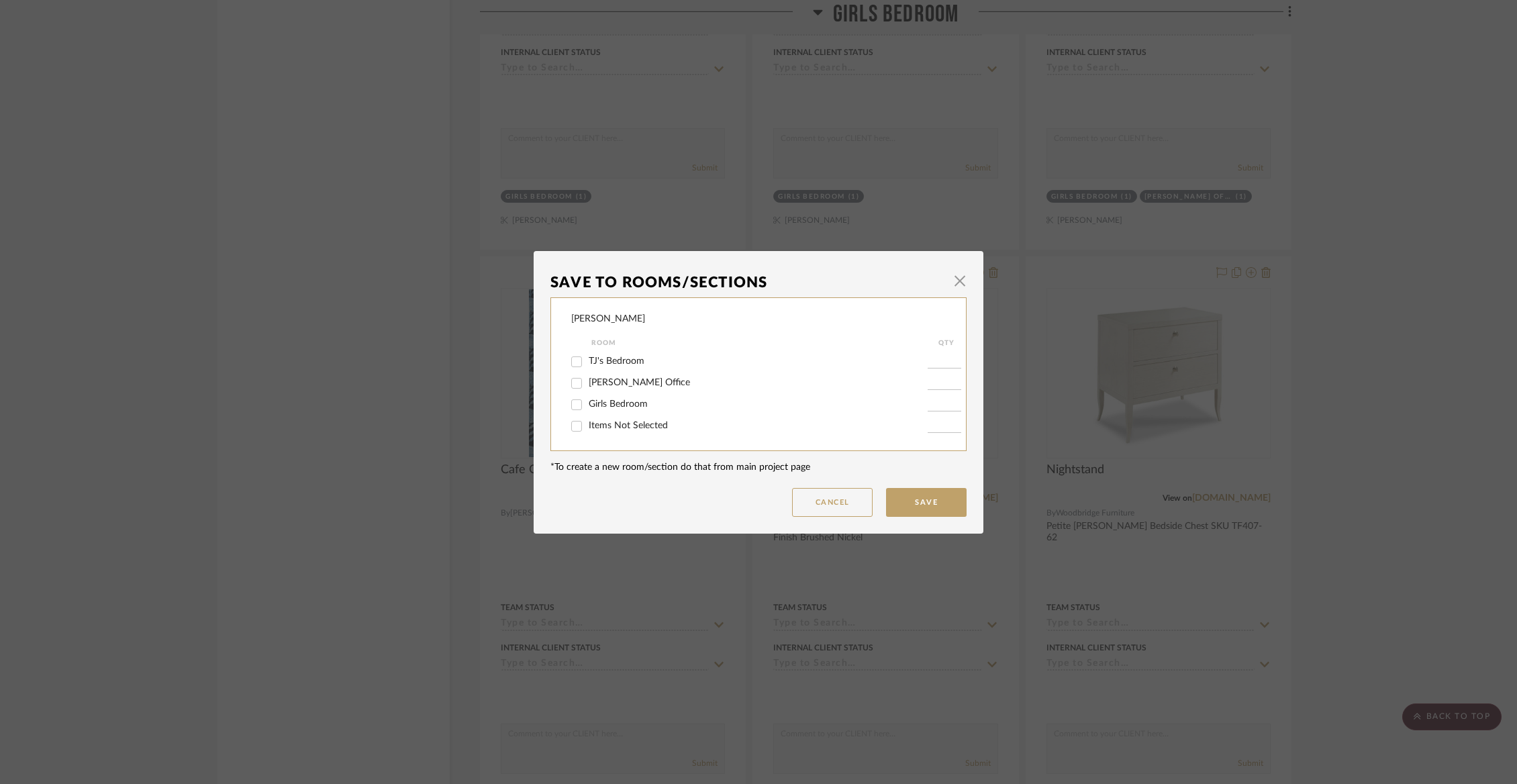
checkbox input "true"
type input "1"
click at [902, 496] on button "Save" at bounding box center [926, 502] width 81 height 29
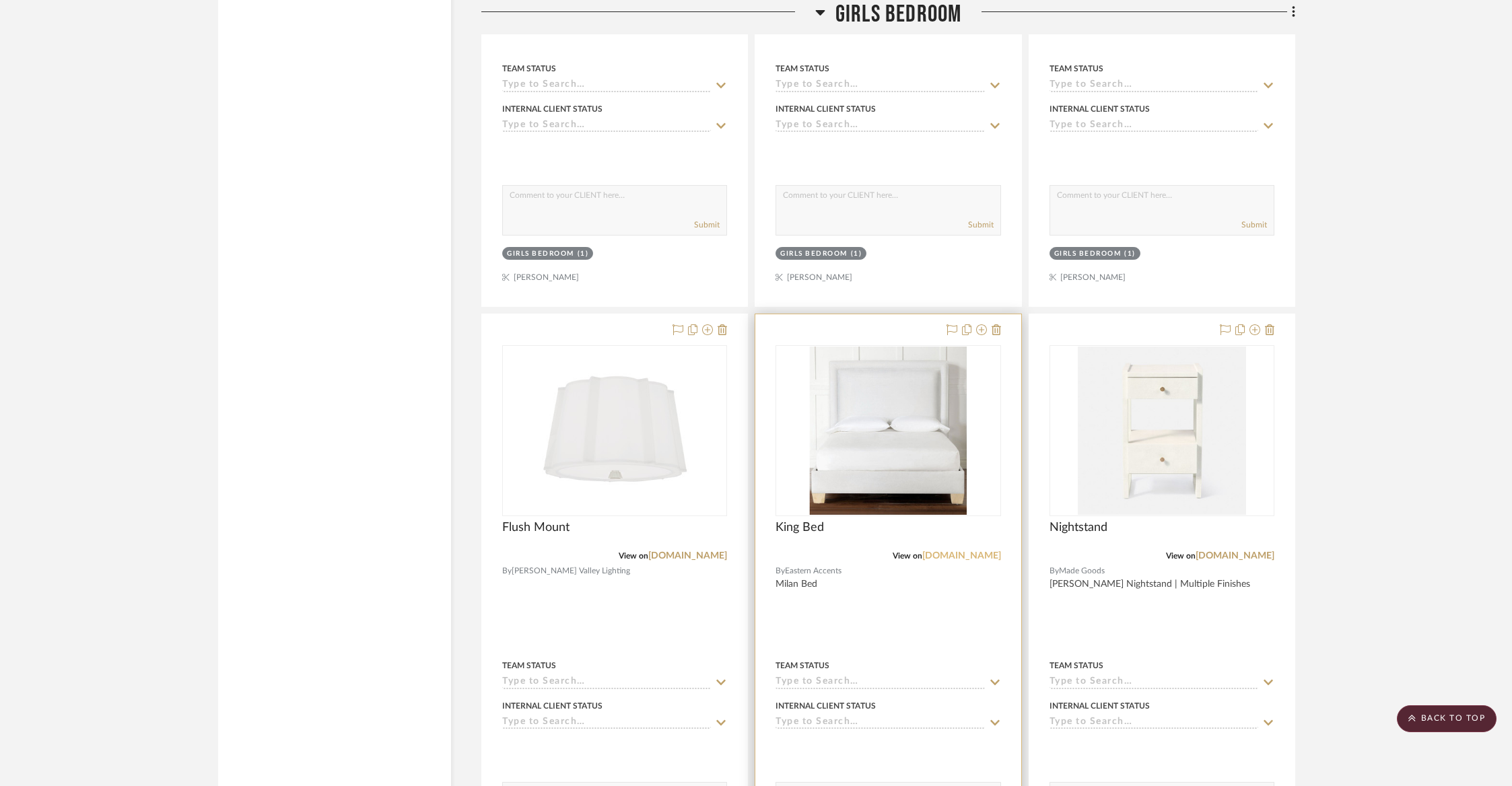
scroll to position [2262, 0]
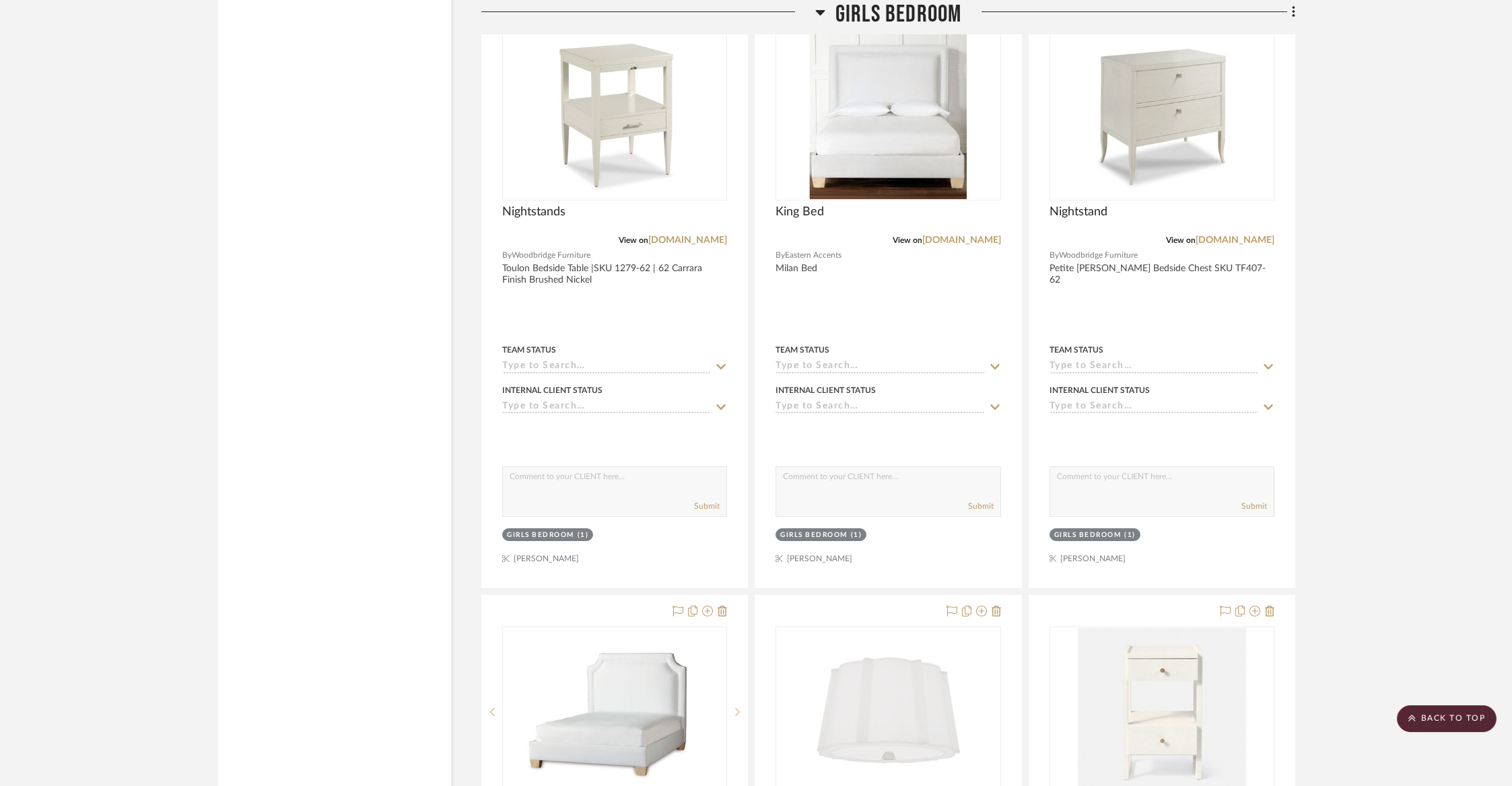
drag, startPoint x: 859, startPoint y: 594, endPoint x: 1014, endPoint y: 180, distance: 442.1
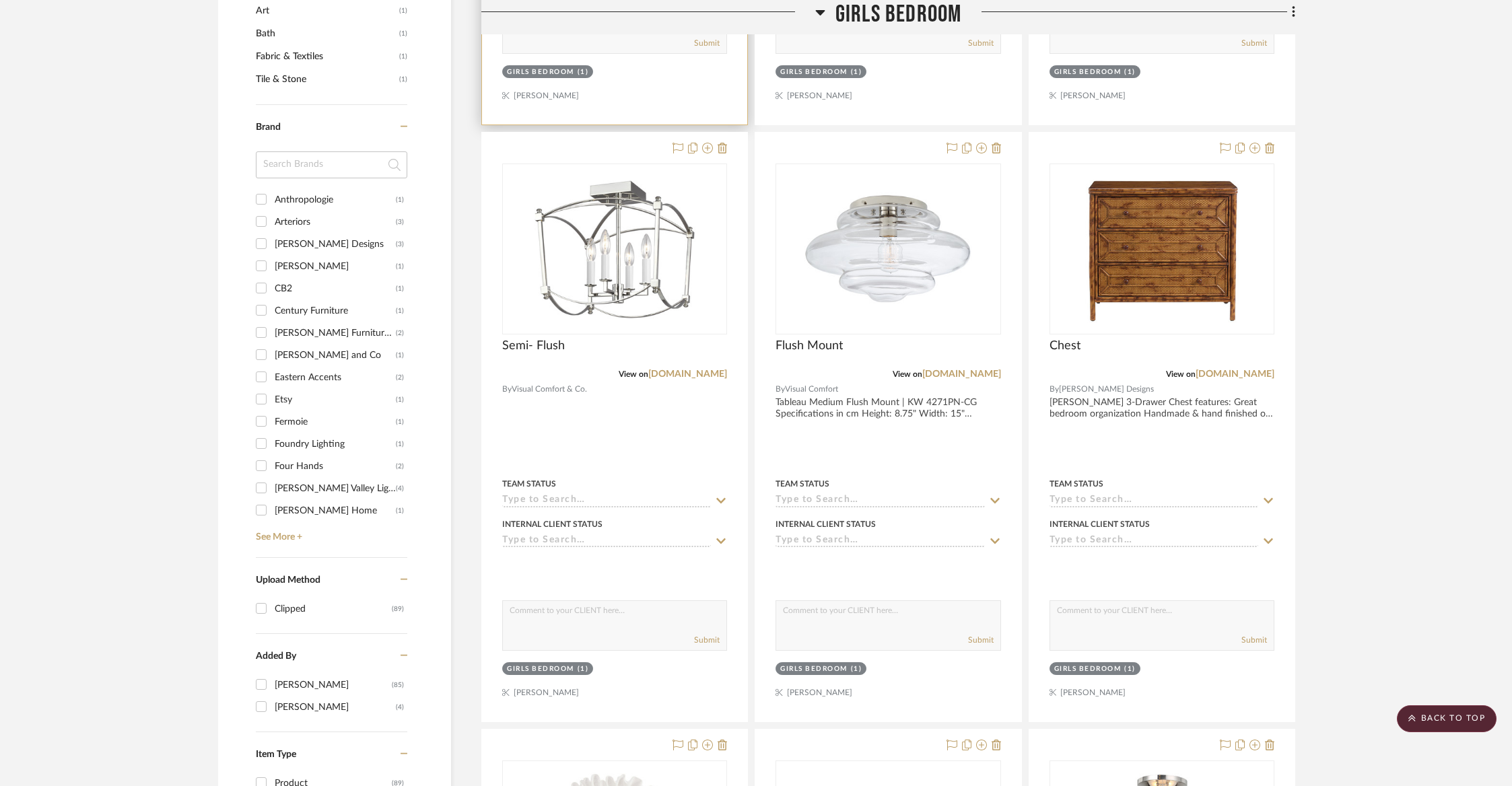
scroll to position [935, 0]
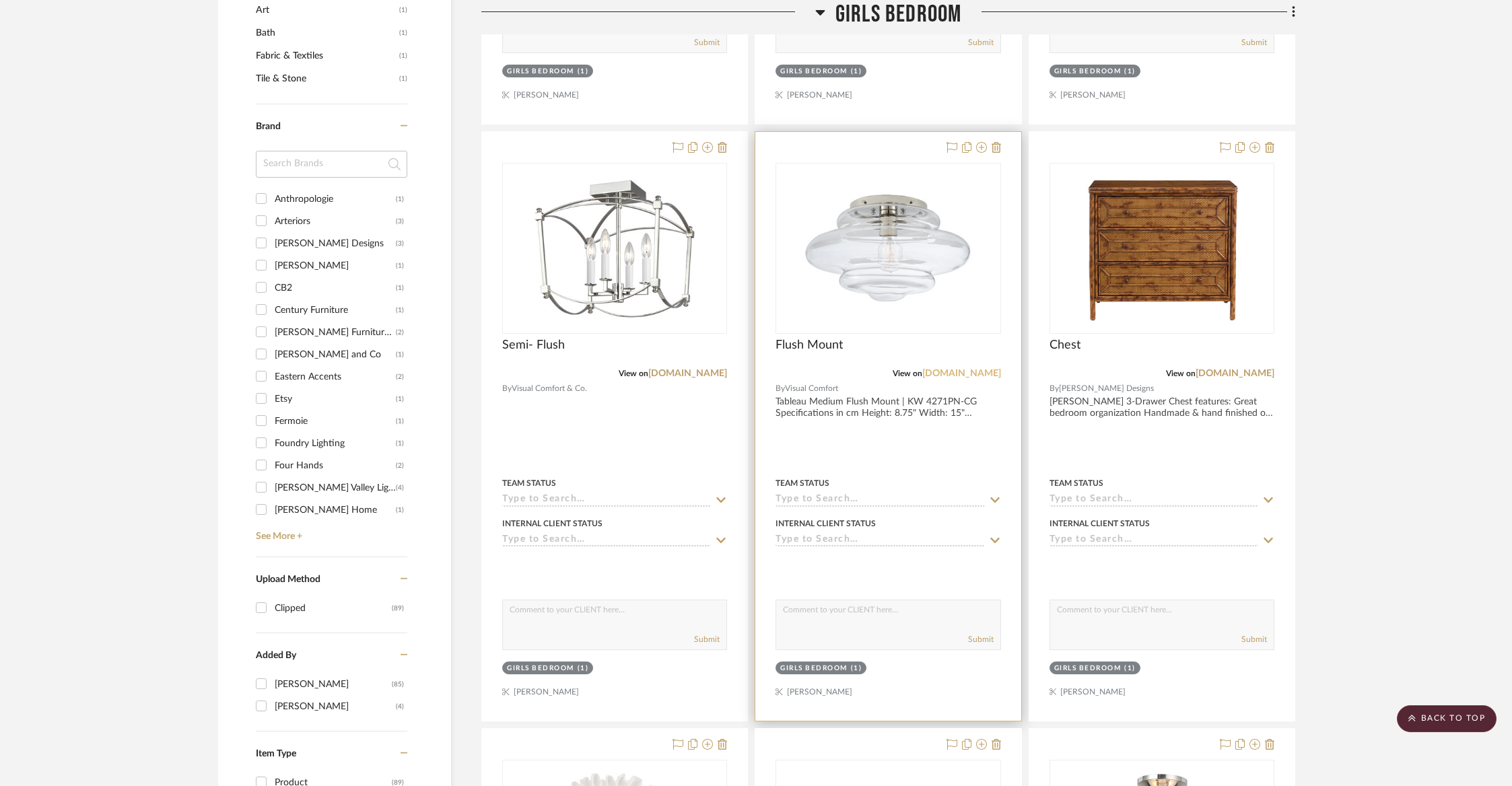
click at [969, 371] on link "[DOMAIN_NAME]" at bounding box center [961, 373] width 78 height 9
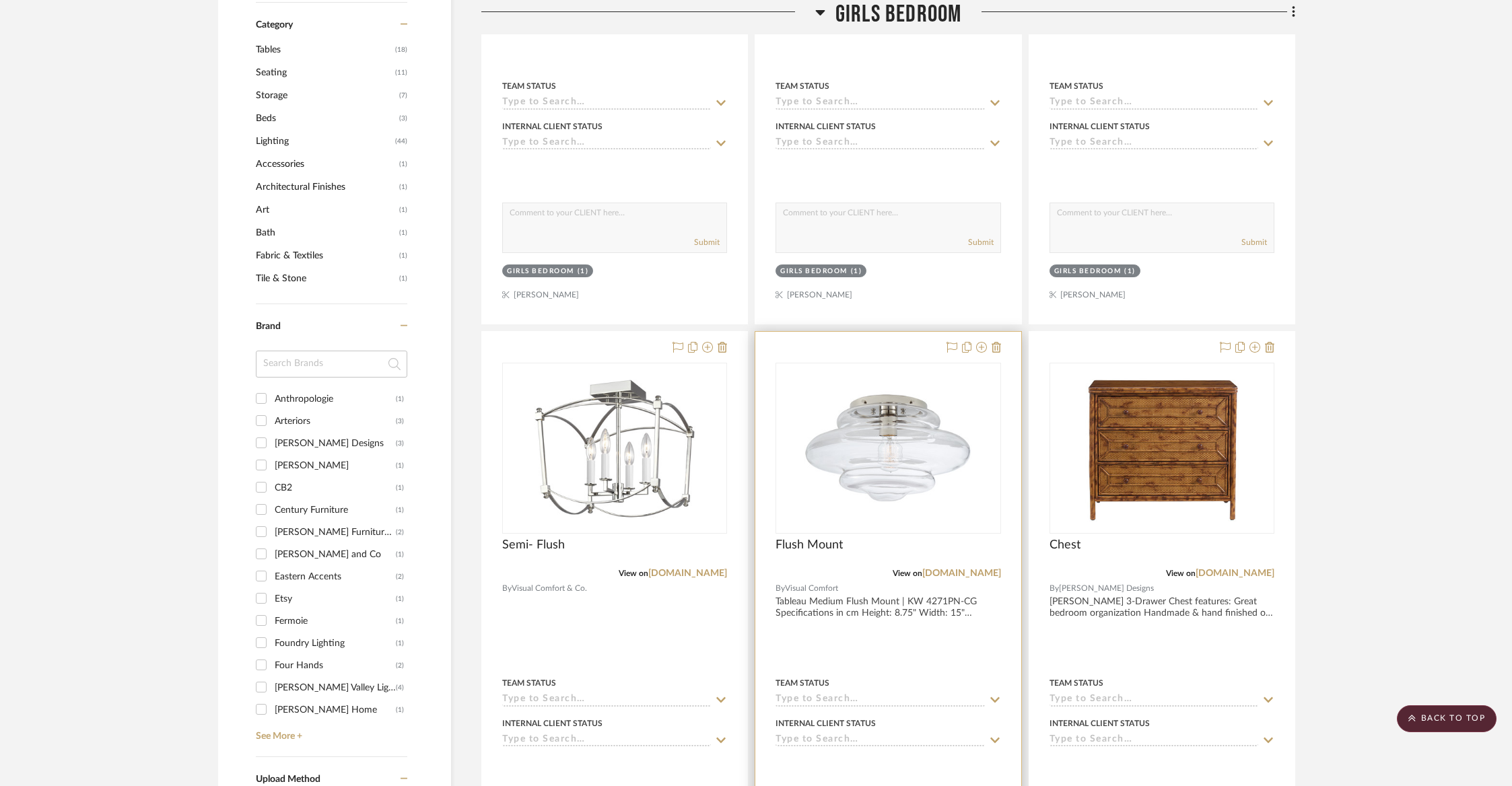
scroll to position [595, 0]
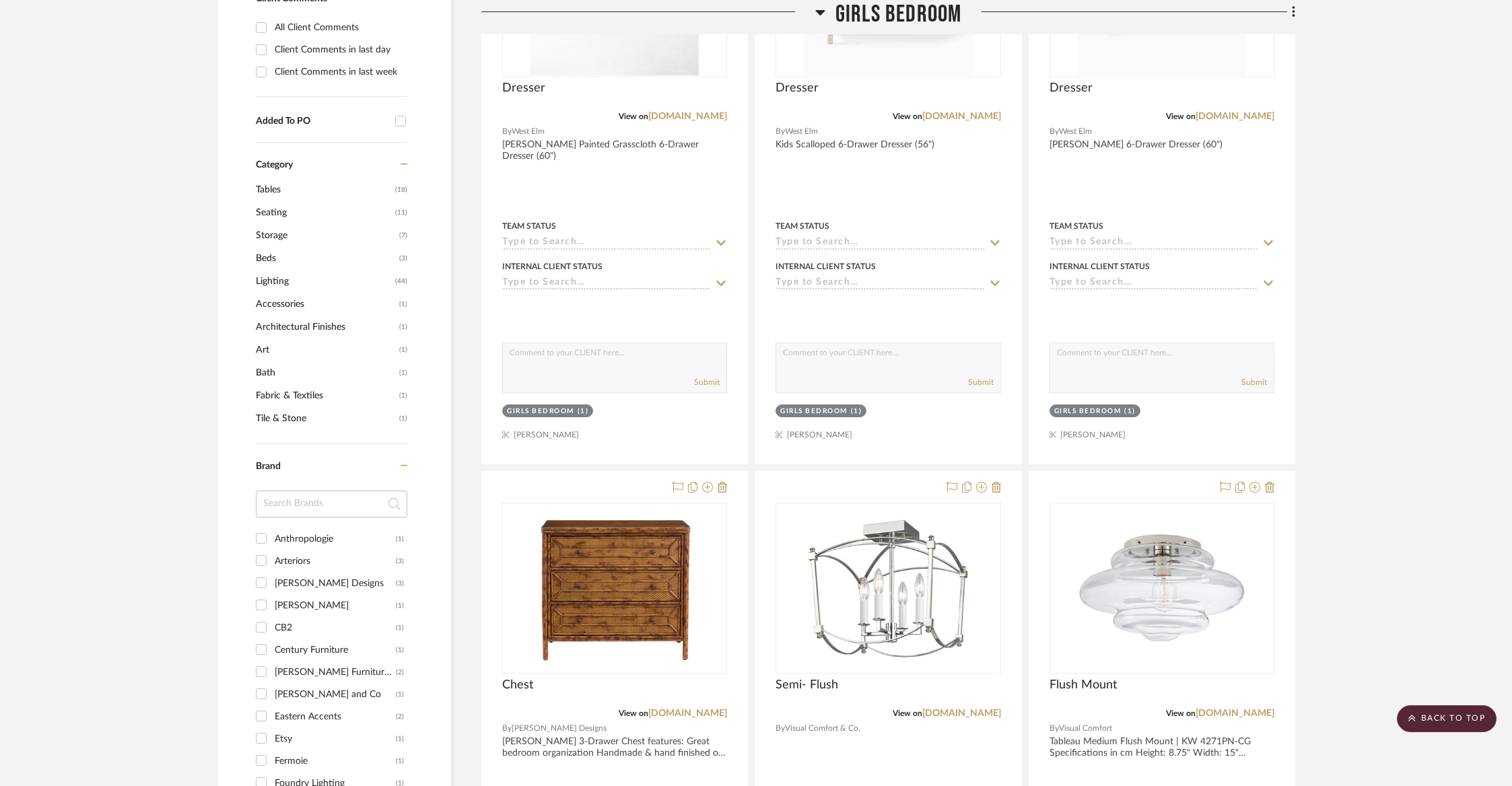
drag, startPoint x: 1056, startPoint y: 490, endPoint x: 1048, endPoint y: 490, distance: 8.0
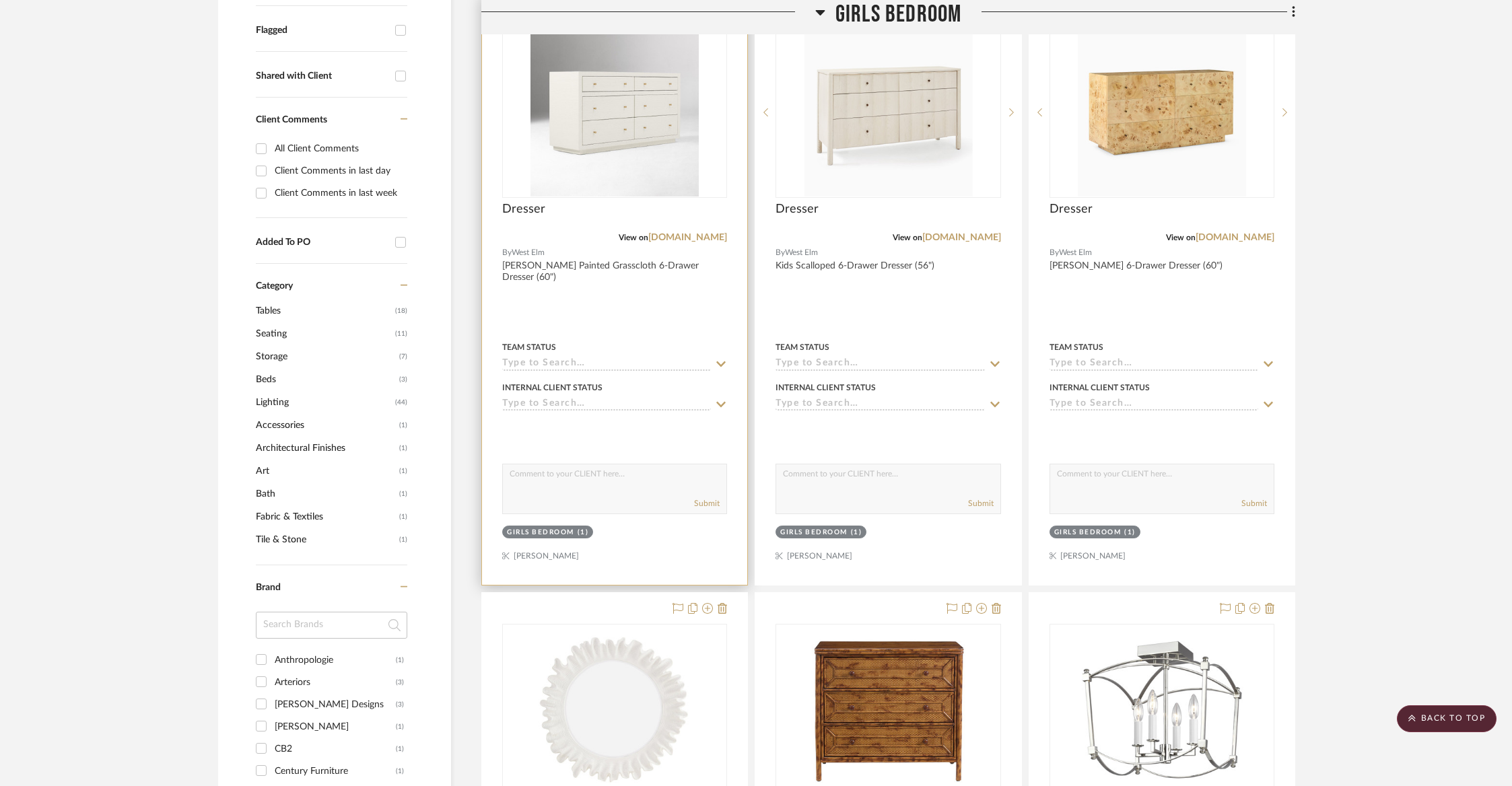
scroll to position [453, 0]
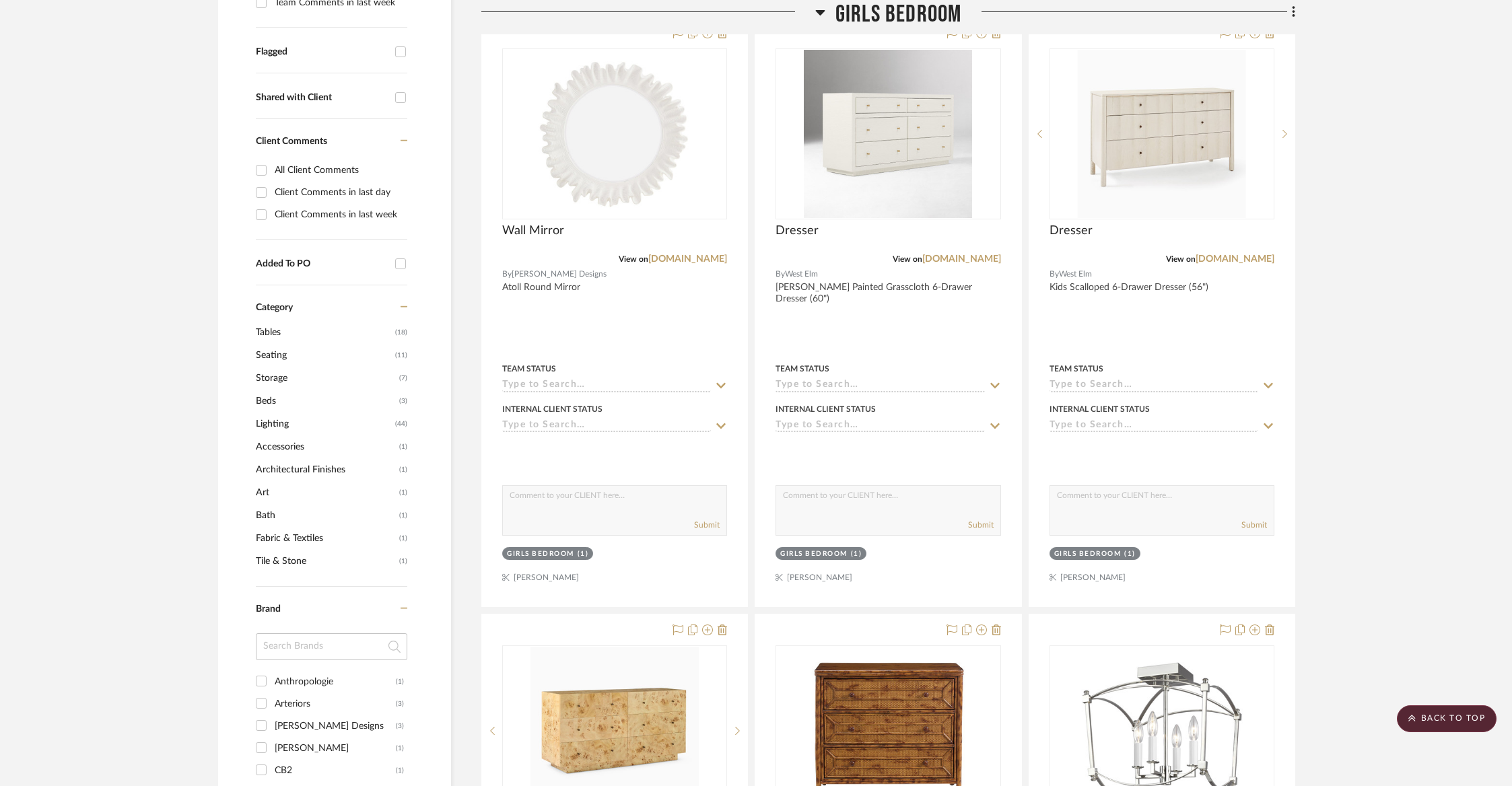
drag, startPoint x: 556, startPoint y: 625, endPoint x: 786, endPoint y: 218, distance: 467.5
click at [883, 125] on img "0" at bounding box center [887, 134] width 169 height 168
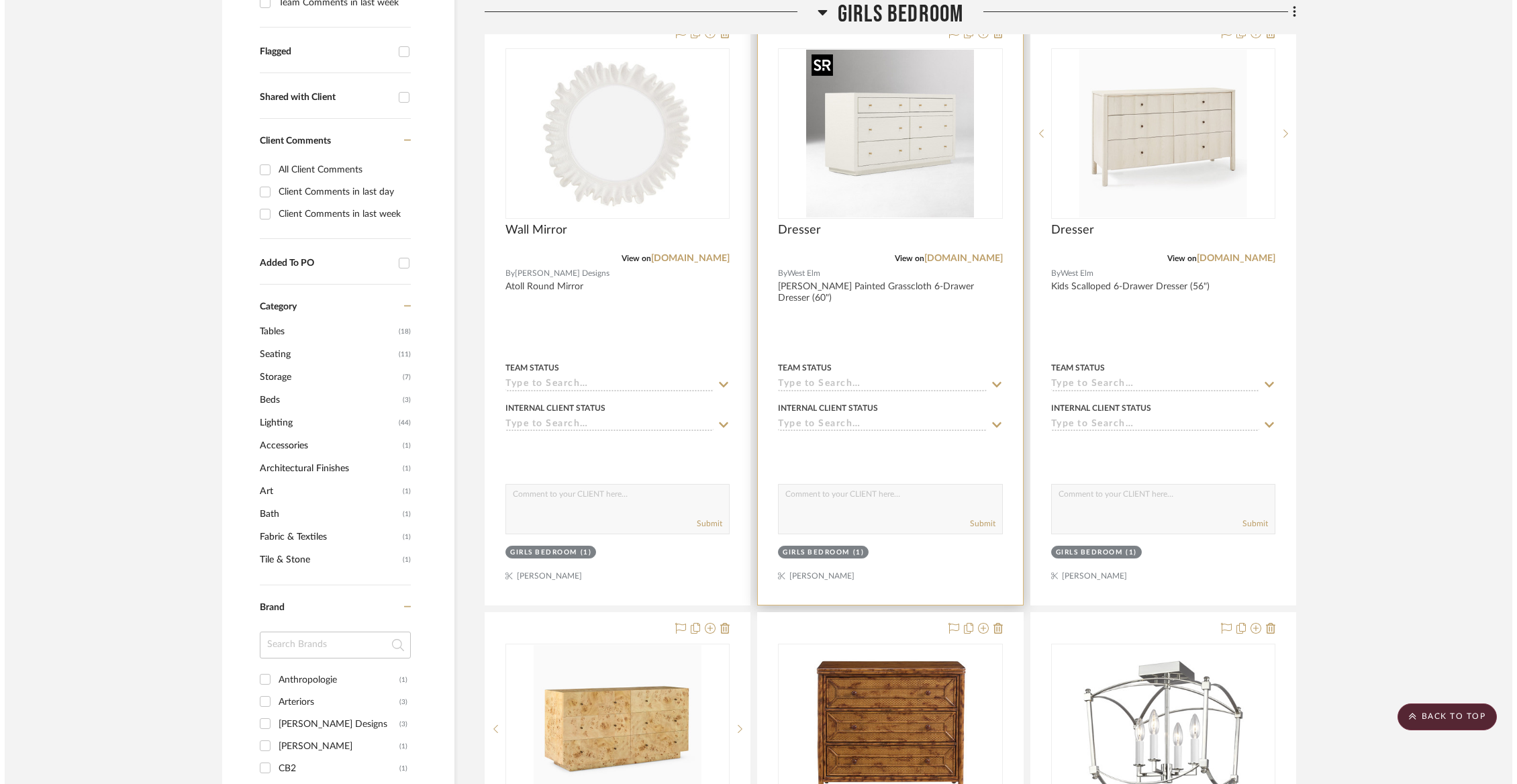
scroll to position [0, 0]
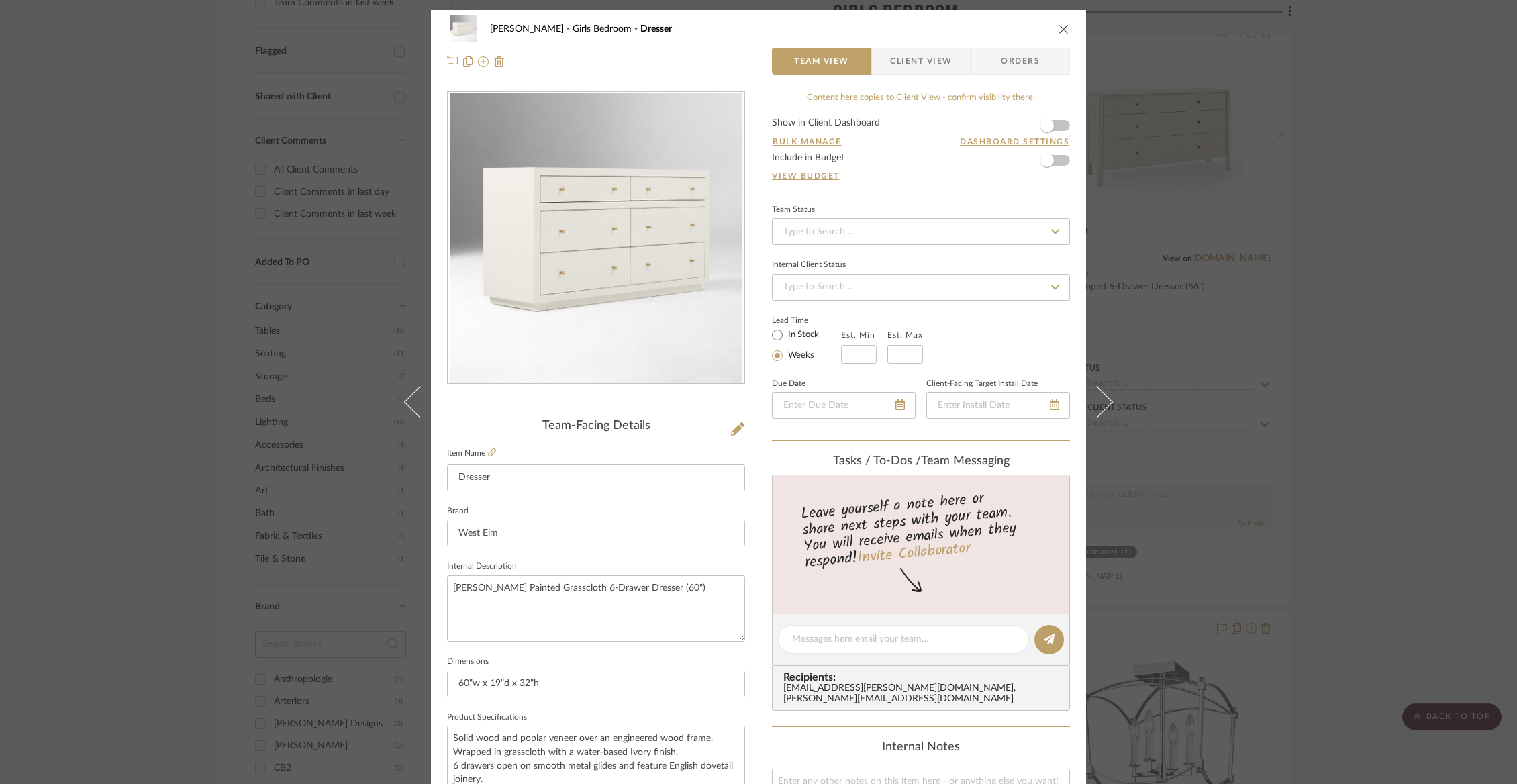
click at [1062, 29] on icon "close" at bounding box center [1064, 29] width 11 height 11
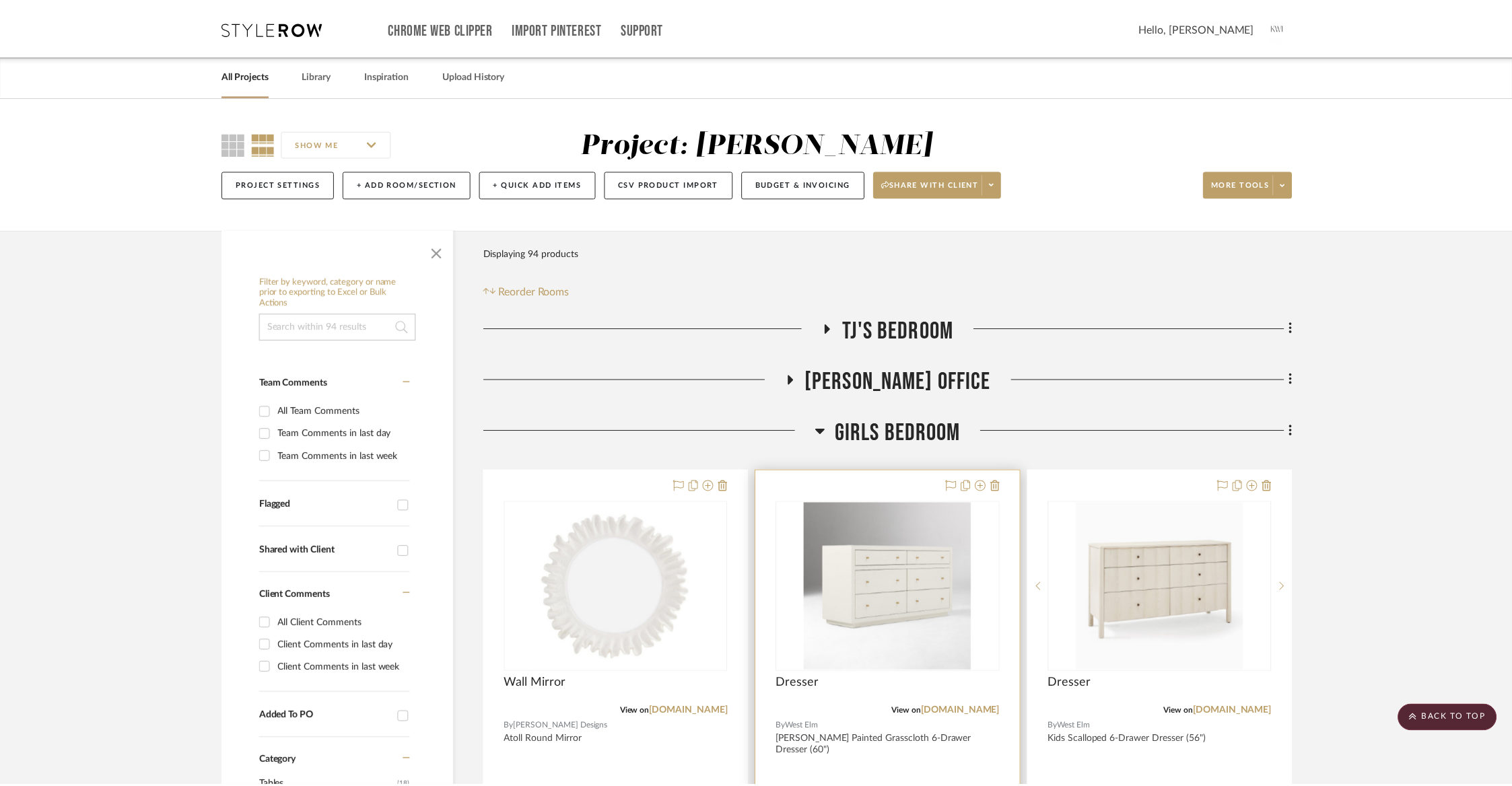
scroll to position [453, 0]
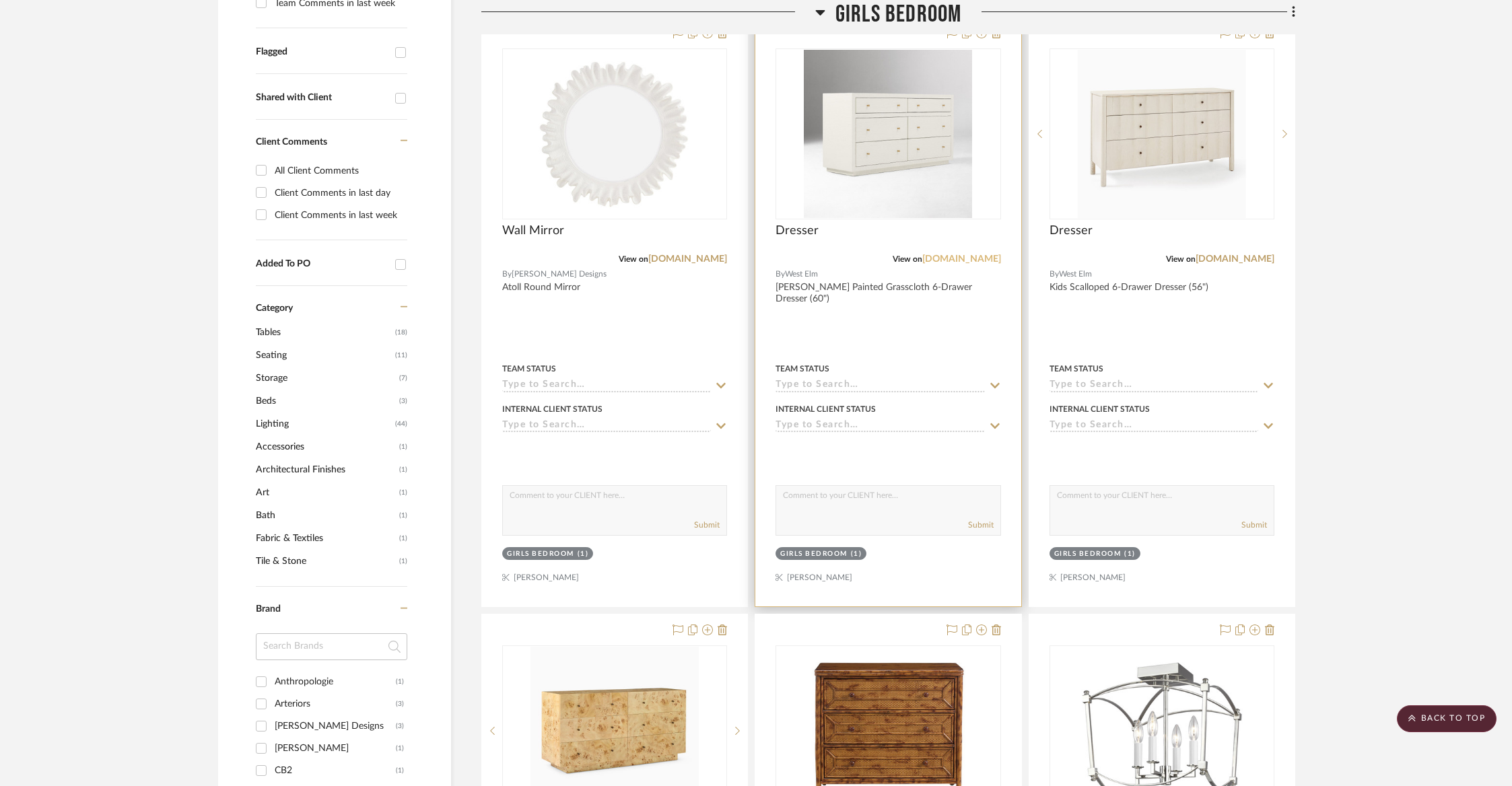
click at [976, 256] on link "[DOMAIN_NAME]" at bounding box center [961, 259] width 78 height 9
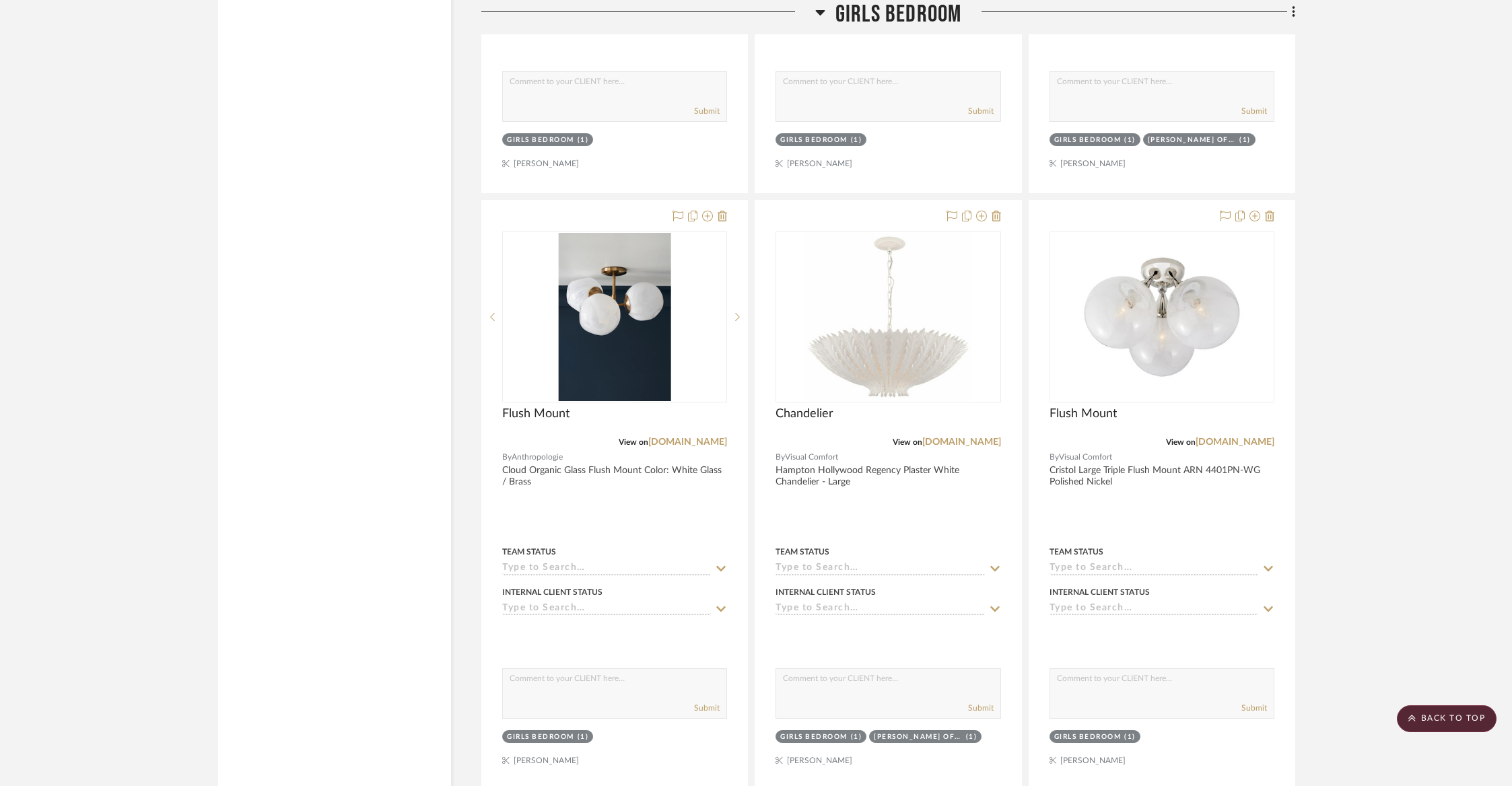
scroll to position [4470, 0]
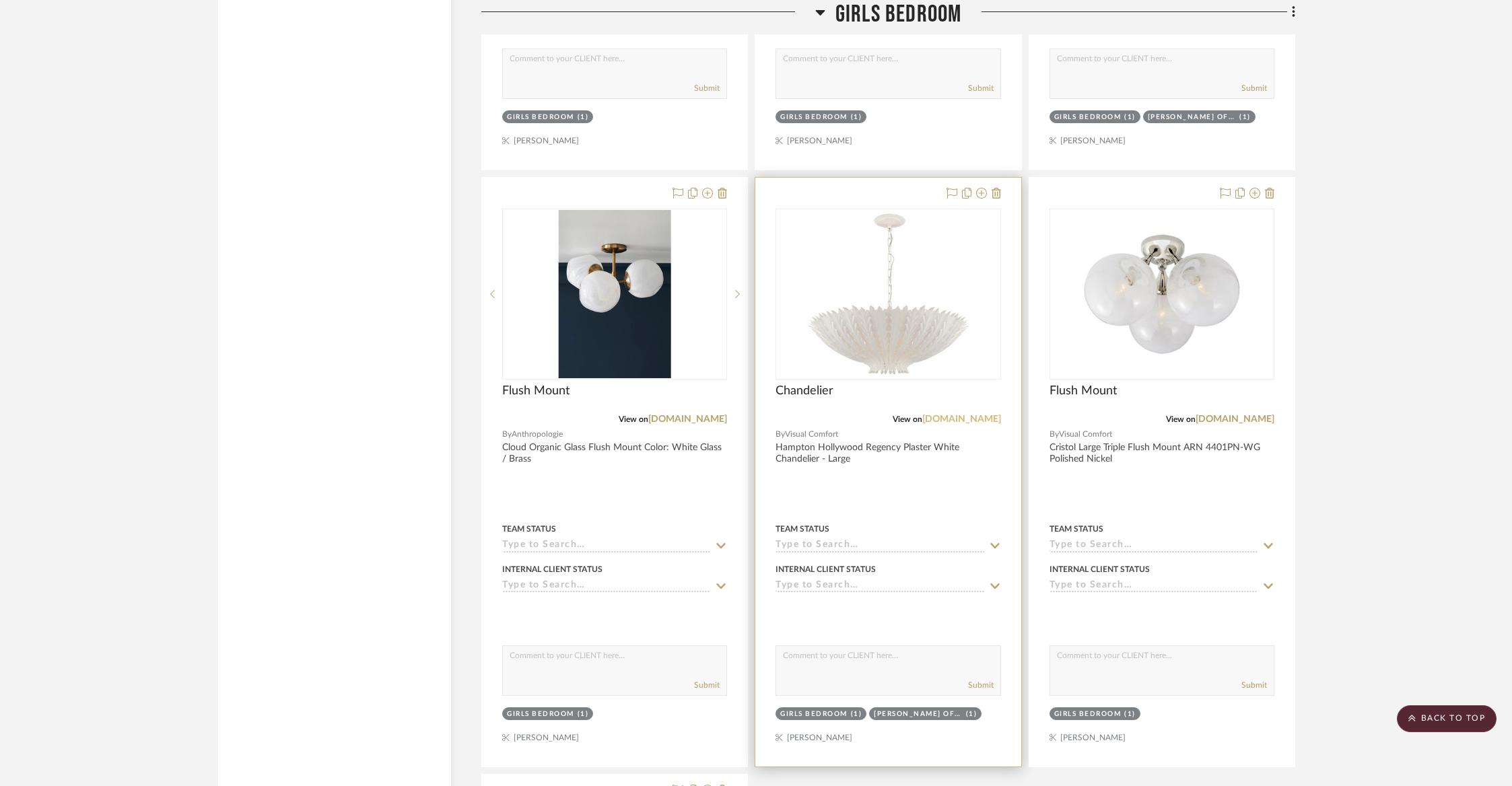
click at [965, 415] on link "[DOMAIN_NAME]" at bounding box center [961, 419] width 78 height 9
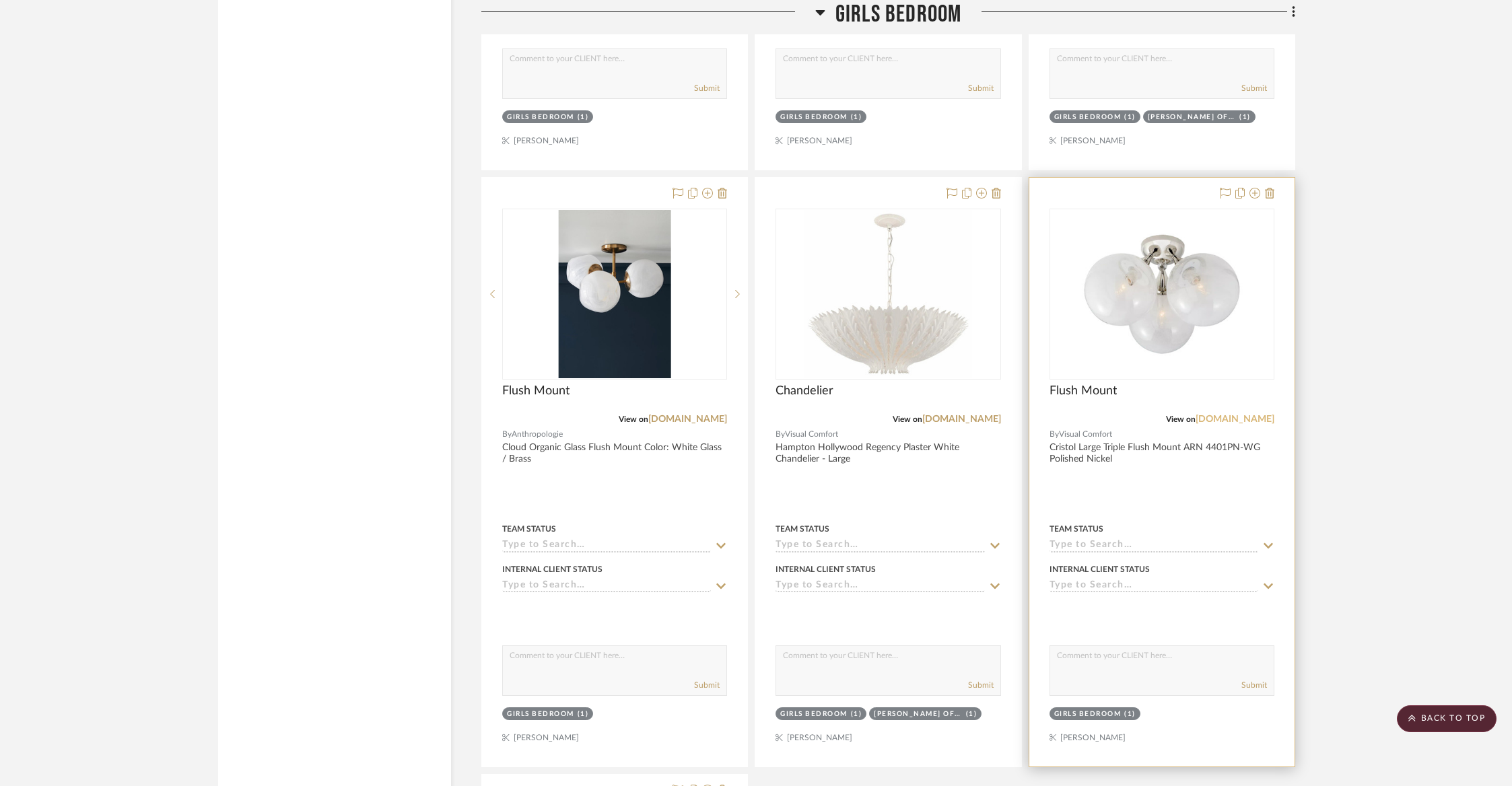
click at [1217, 415] on link "[DOMAIN_NAME]" at bounding box center [1234, 419] width 78 height 9
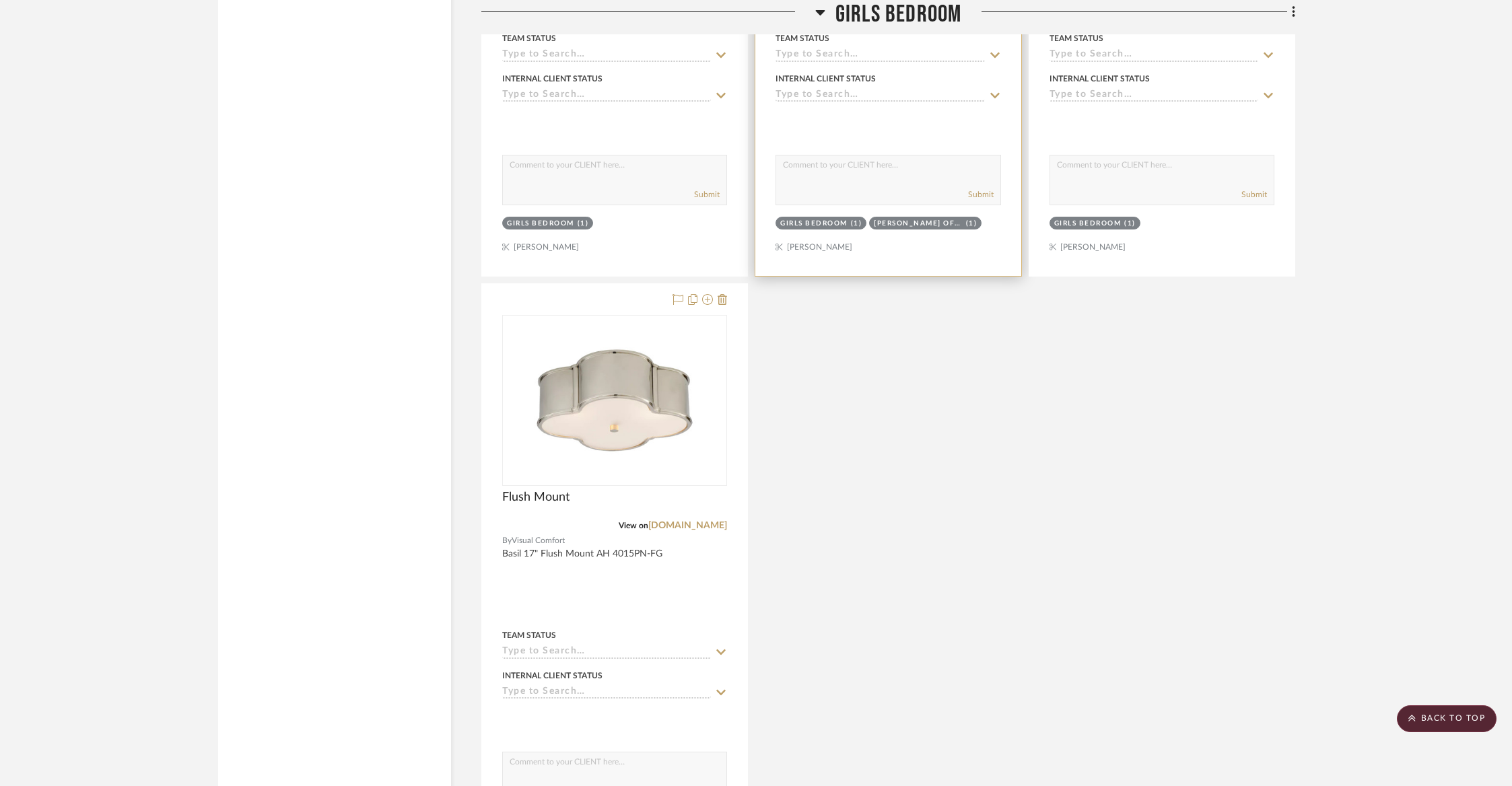
scroll to position [5142, 0]
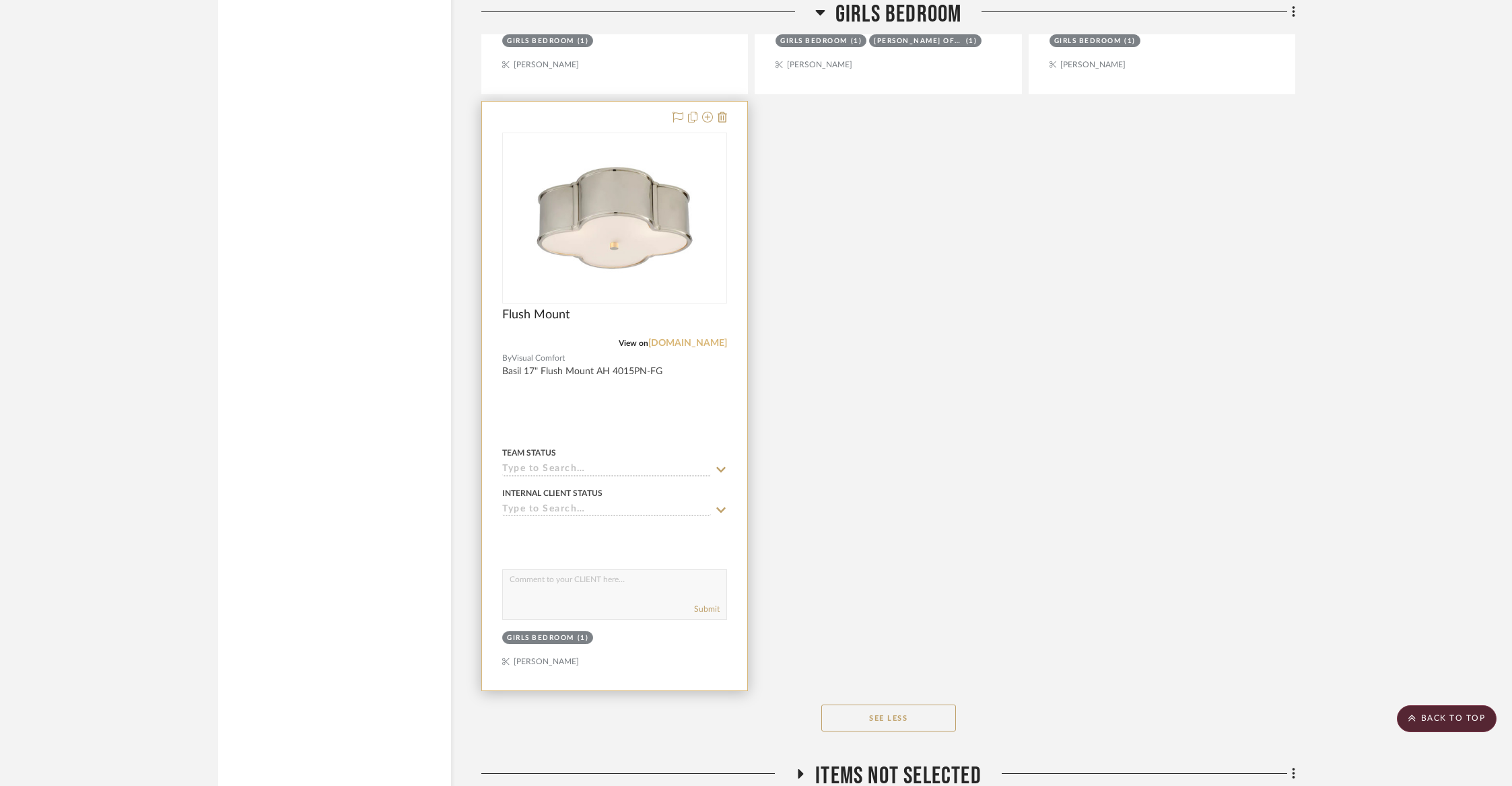
click at [700, 338] on link "[DOMAIN_NAME]" at bounding box center [687, 343] width 78 height 9
